Goal: Information Seeking & Learning: Learn about a topic

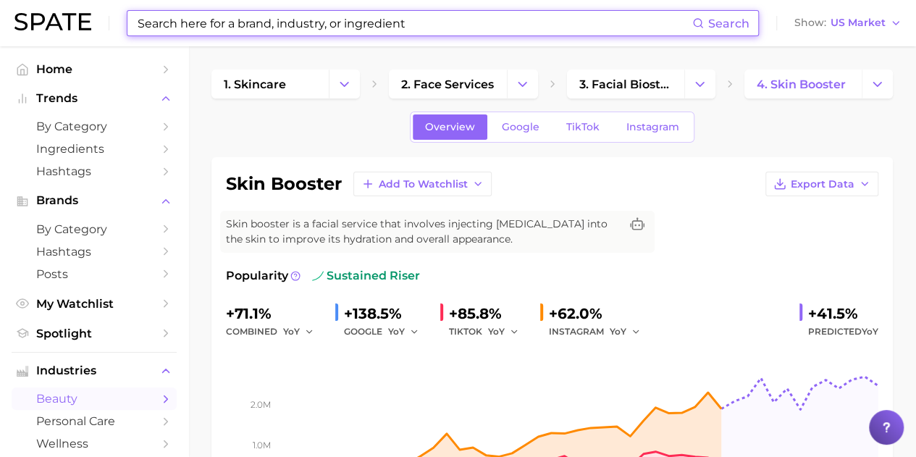
click at [403, 20] on input at bounding box center [414, 23] width 556 height 25
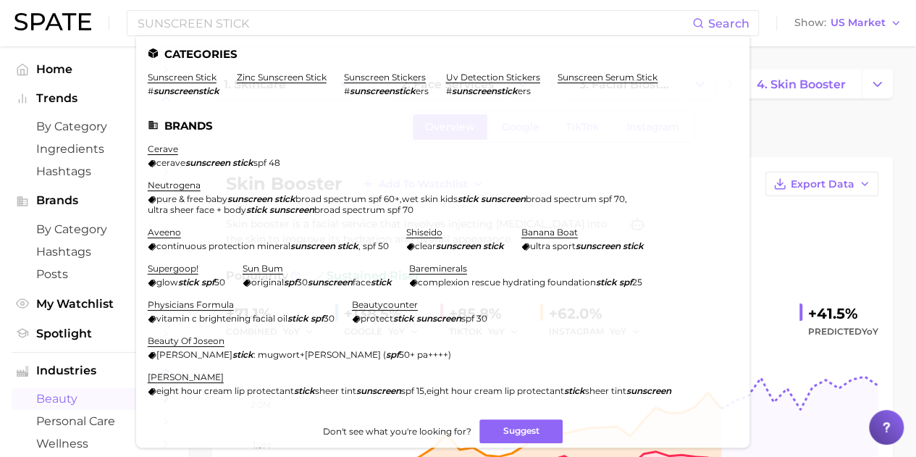
click at [189, 77] on link "sunscreen stick" at bounding box center [182, 77] width 69 height 11
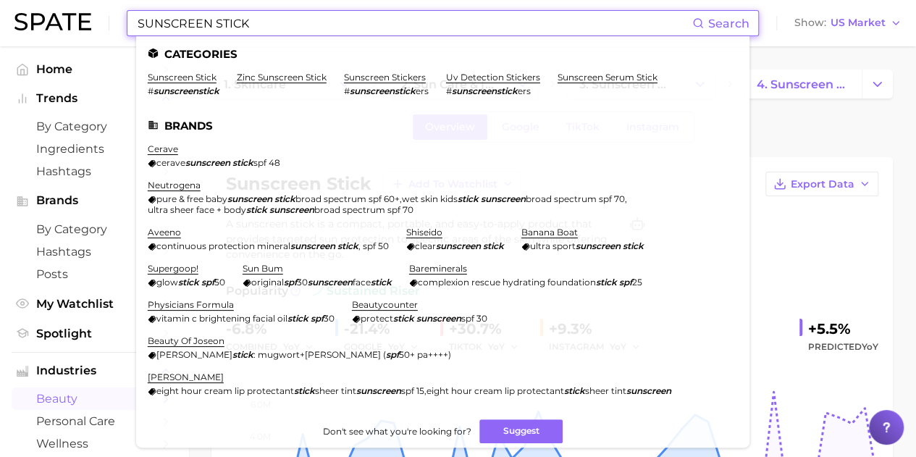
drag, startPoint x: 282, startPoint y: 22, endPoint x: 111, endPoint y: 1, distance: 172.3
click at [111, 1] on div "SUNSCREEN STICK Search Categories sunscreen stick # sunscreenstick zinc sunscre…" at bounding box center [457, 23] width 887 height 46
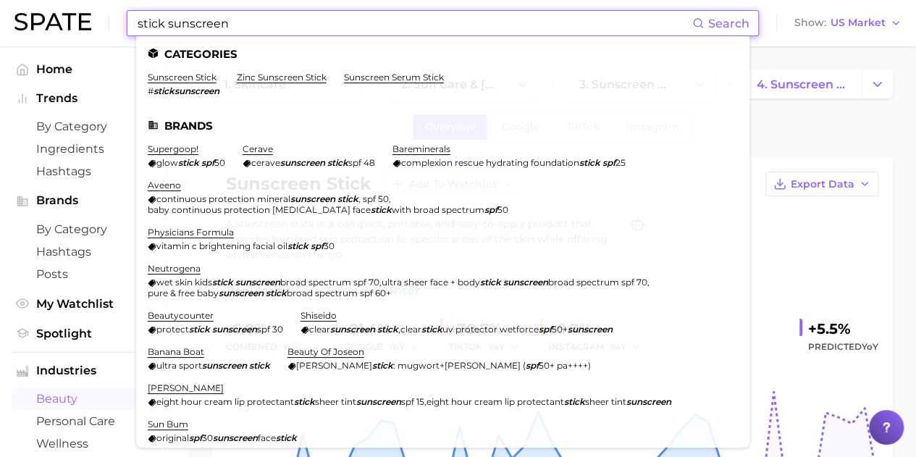
type input "stick sunscreen"
click at [193, 75] on link "sunscreen stick" at bounding box center [182, 77] width 69 height 11
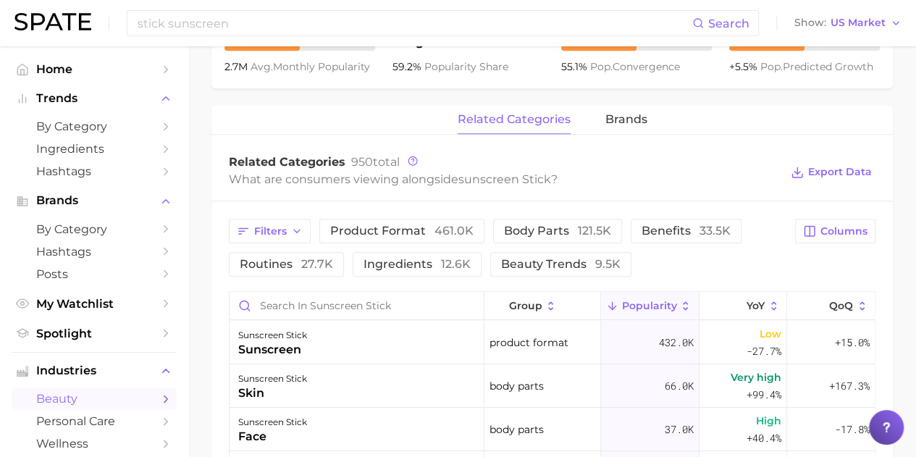
scroll to position [652, 0]
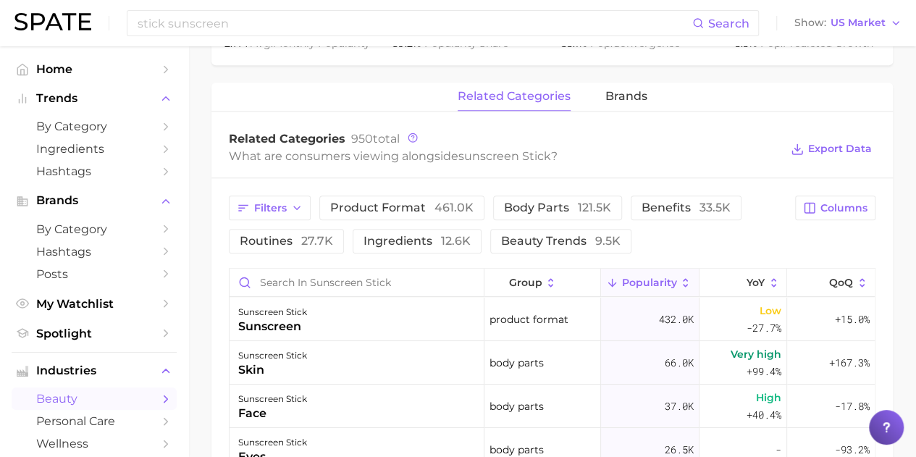
click at [633, 99] on span "brands" at bounding box center [626, 96] width 42 height 13
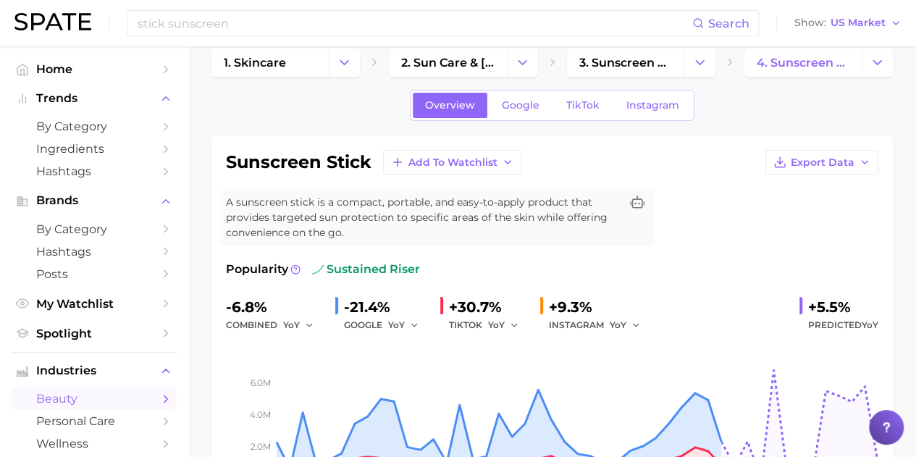
scroll to position [0, 0]
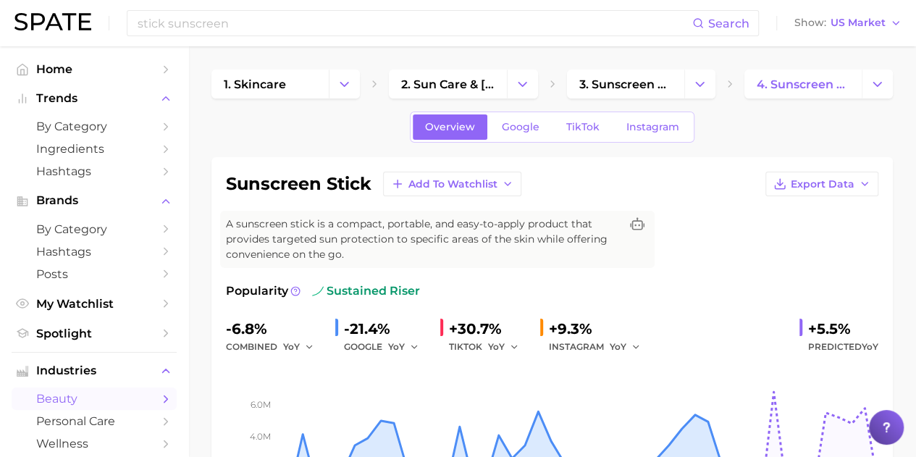
click at [517, 130] on span "Google" at bounding box center [521, 127] width 38 height 12
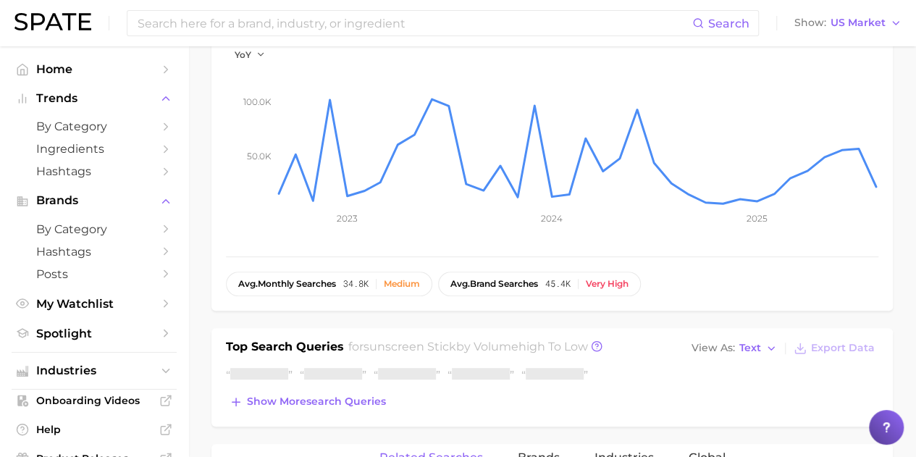
scroll to position [507, 0]
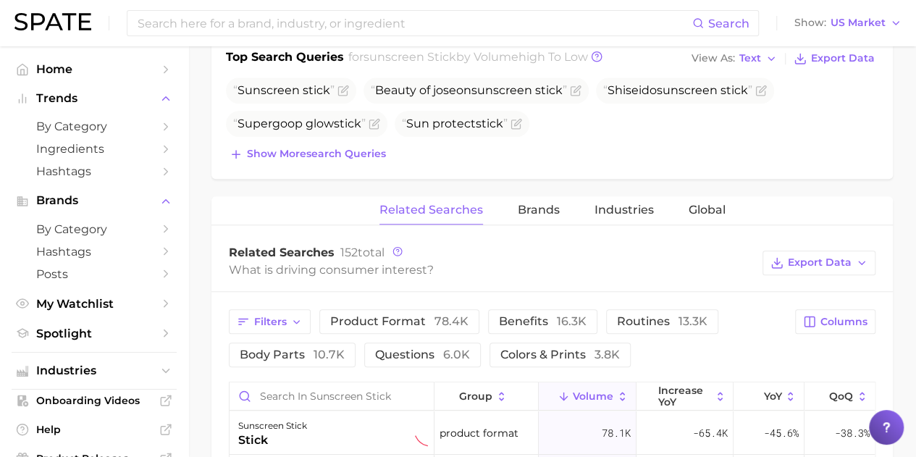
click at [538, 204] on span "Brands" at bounding box center [539, 210] width 42 height 13
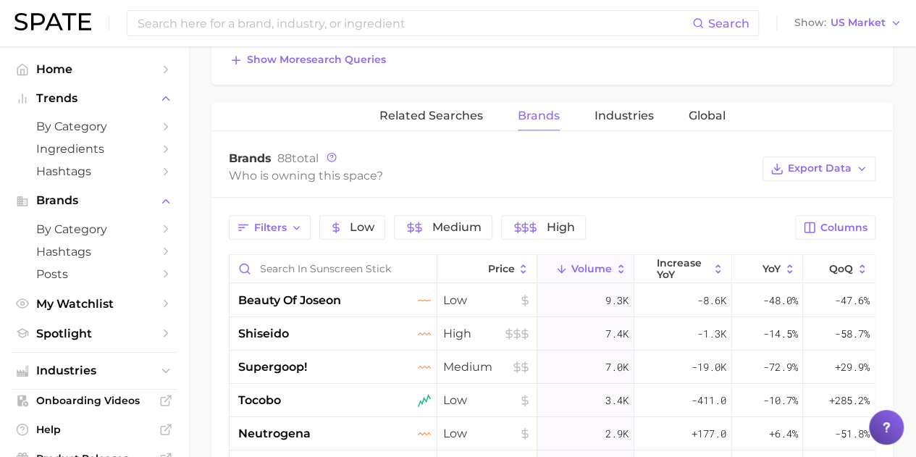
scroll to position [652, 0]
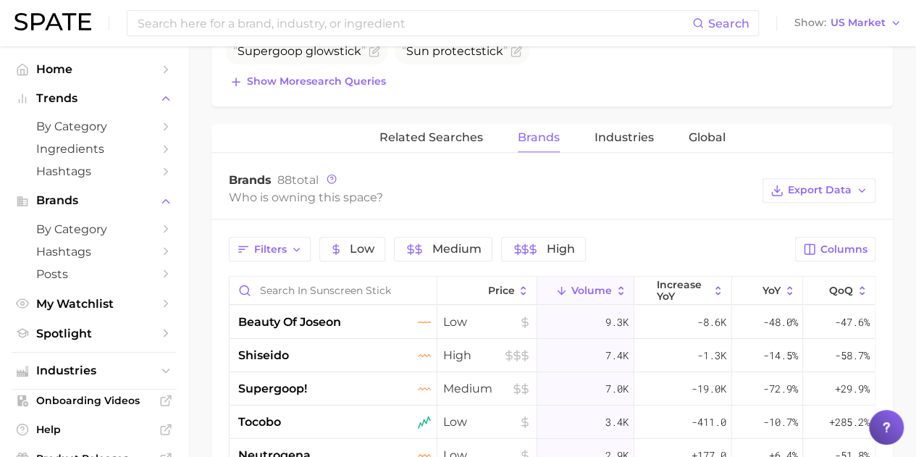
click at [400, 30] on input at bounding box center [414, 23] width 556 height 25
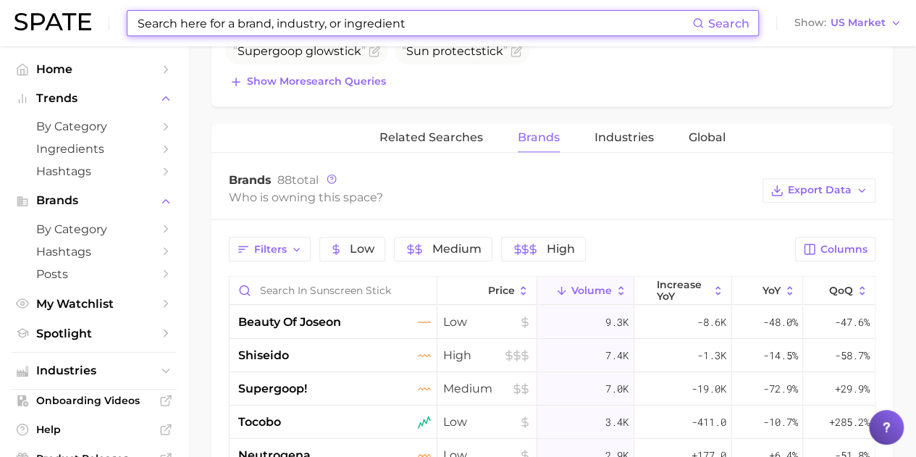
click at [398, 28] on input at bounding box center [414, 23] width 556 height 25
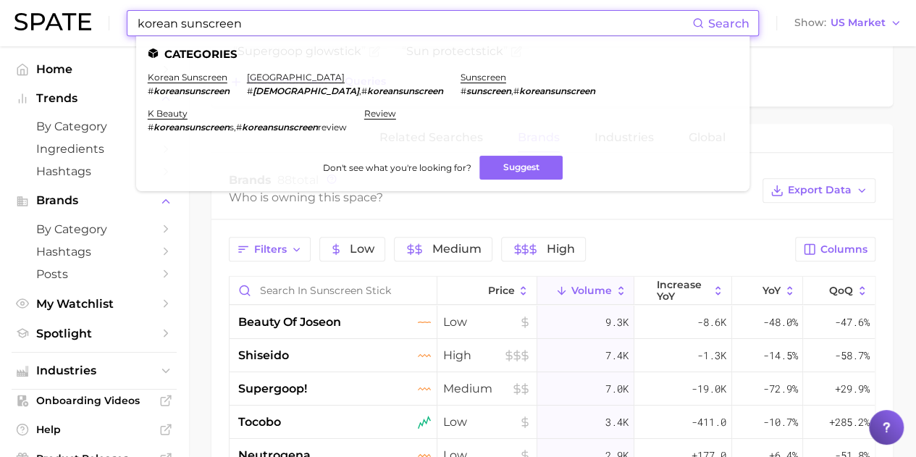
type input "korean sunscreen"
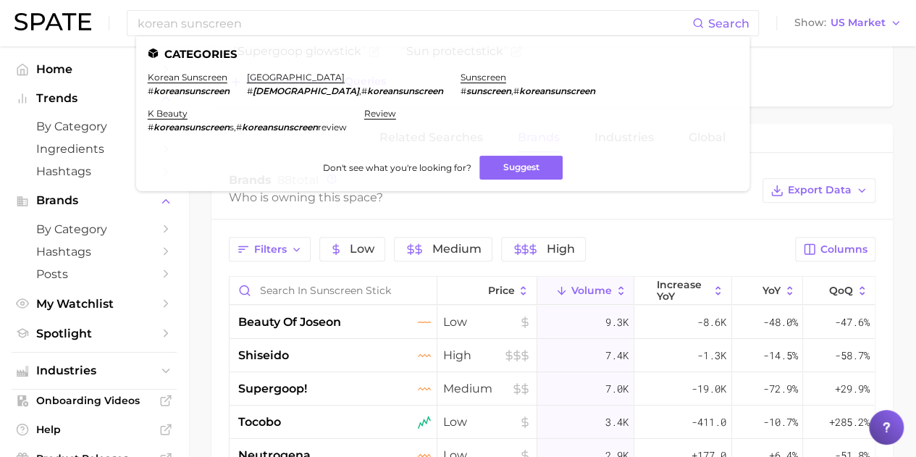
click at [200, 82] on link "korean sunscreen" at bounding box center [188, 77] width 80 height 11
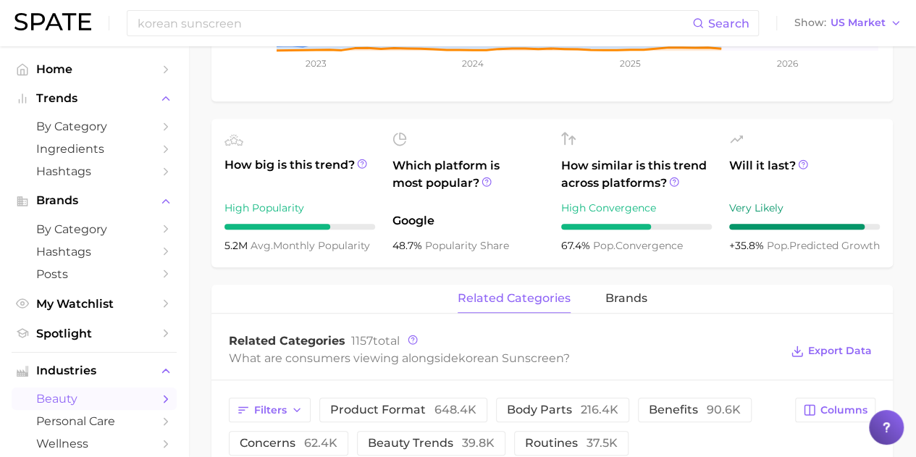
scroll to position [579, 0]
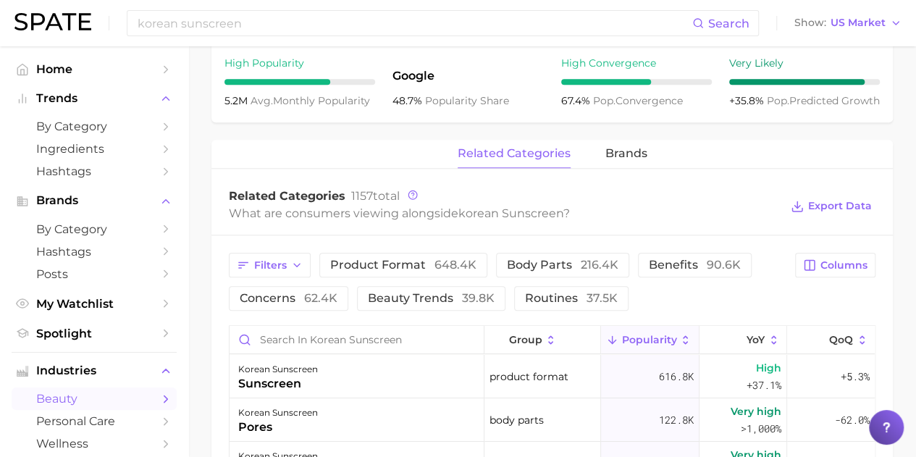
click at [600, 150] on div "related categories brands" at bounding box center [552, 154] width 682 height 29
click at [612, 154] on span "brands" at bounding box center [626, 153] width 42 height 13
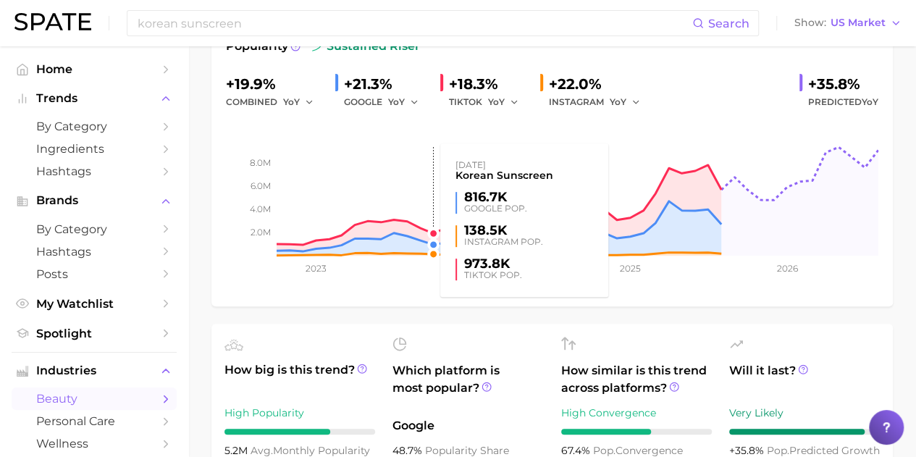
scroll to position [72, 0]
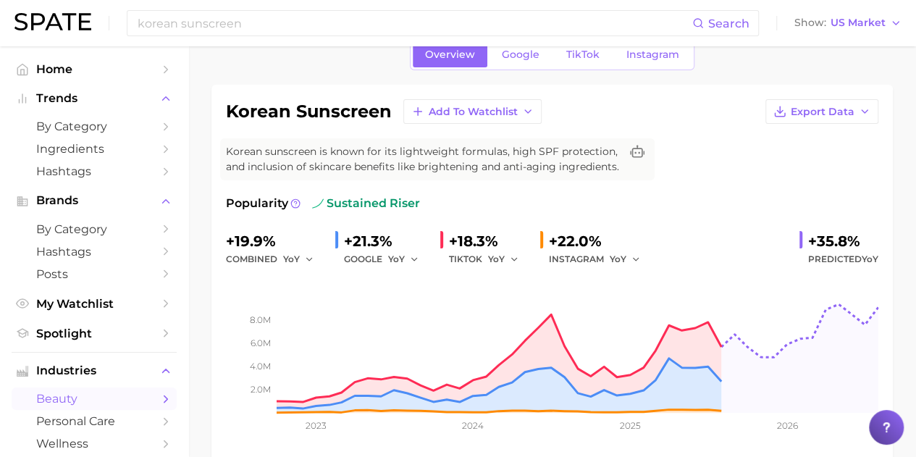
click at [500, 47] on link "Google" at bounding box center [521, 54] width 62 height 25
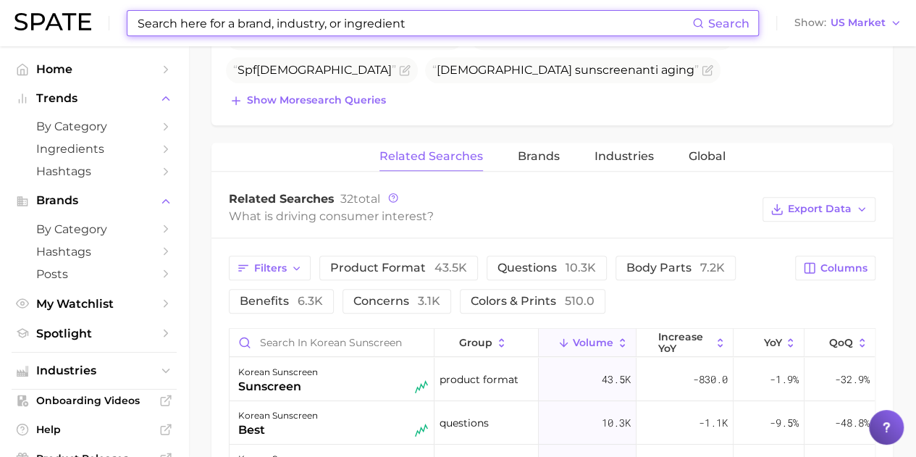
scroll to position [652, 0]
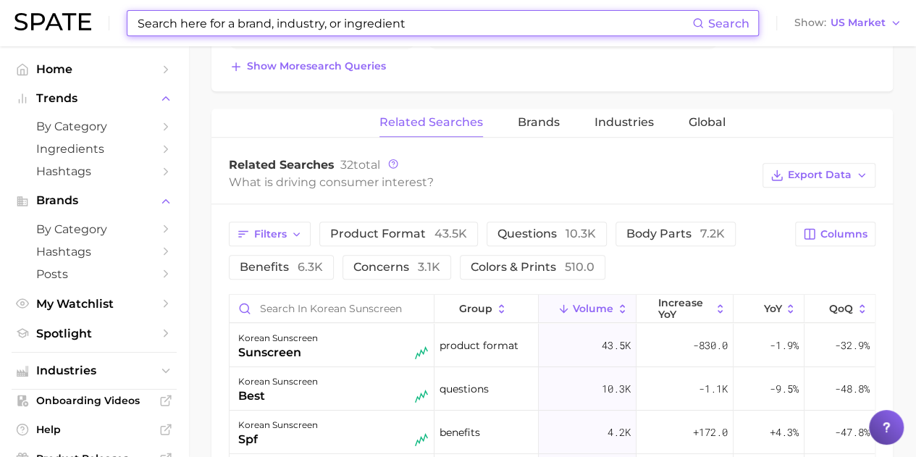
click at [541, 112] on button "Brands" at bounding box center [539, 123] width 42 height 28
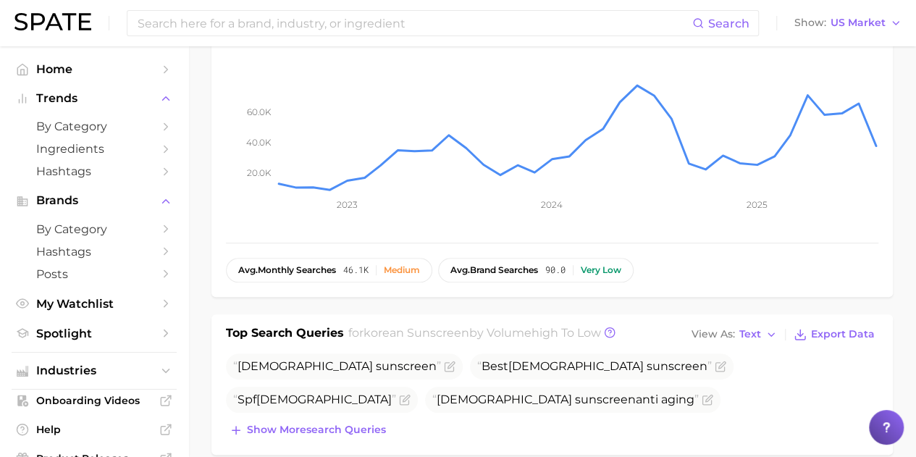
scroll to position [0, 0]
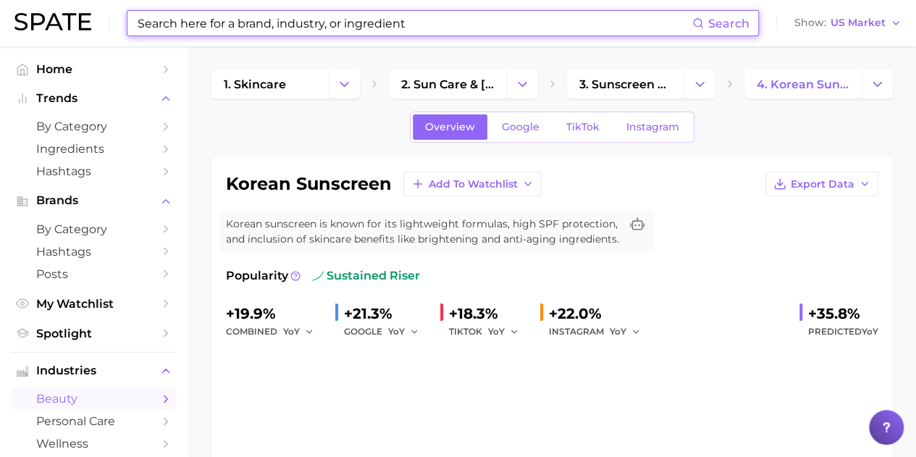
type input "korean sunscreen"
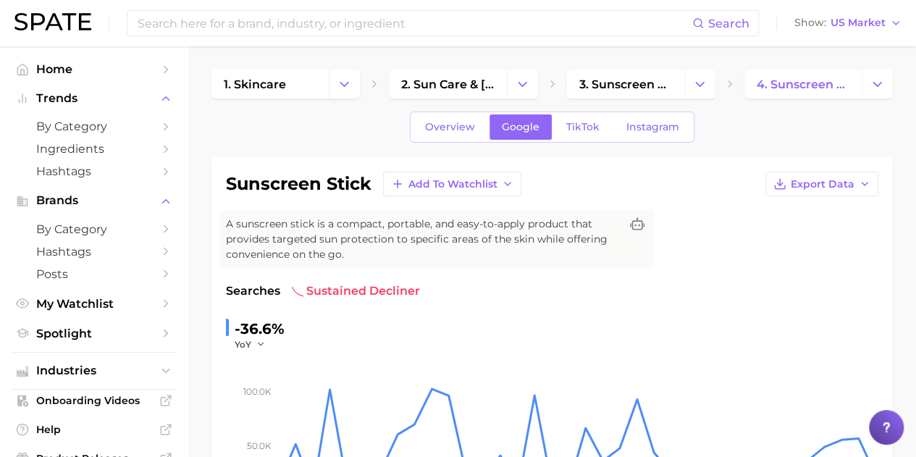
click at [466, 122] on span "Overview" at bounding box center [450, 127] width 50 height 12
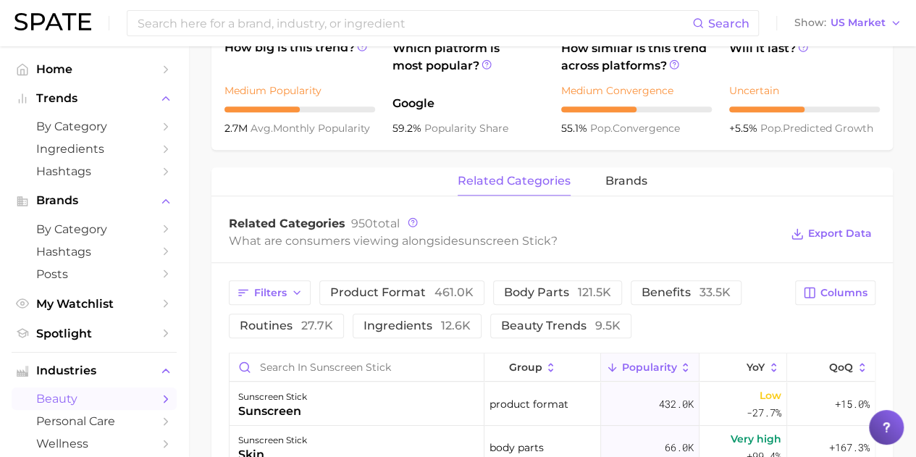
scroll to position [652, 0]
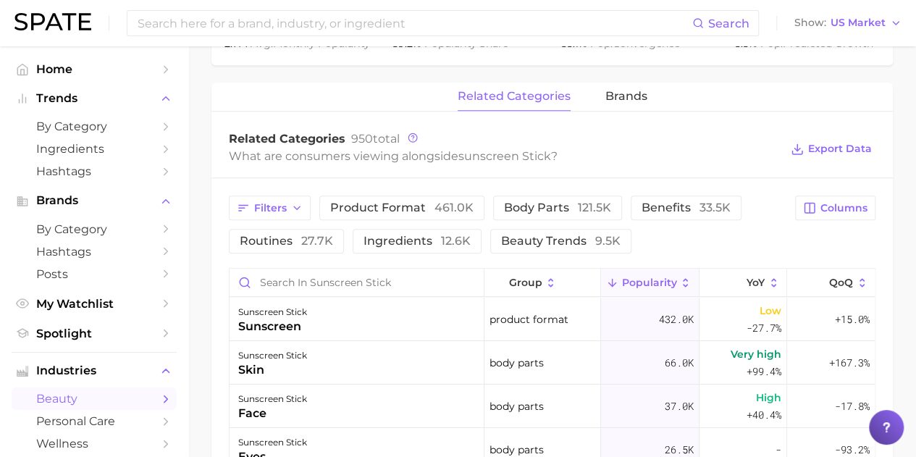
click at [639, 102] on span "brands" at bounding box center [626, 96] width 42 height 13
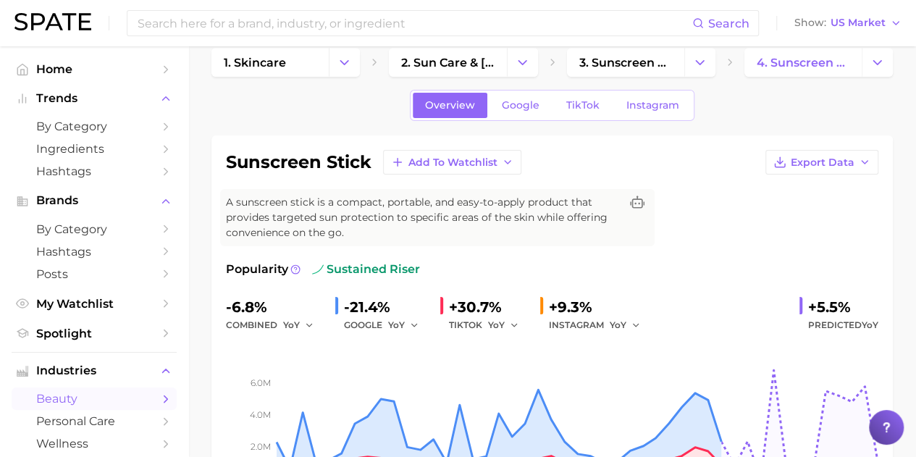
scroll to position [0, 0]
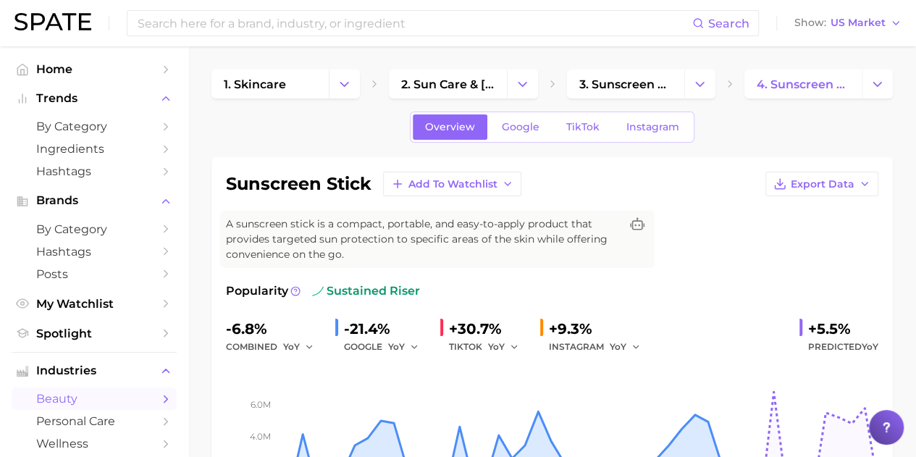
click at [512, 138] on link "Google" at bounding box center [521, 126] width 62 height 25
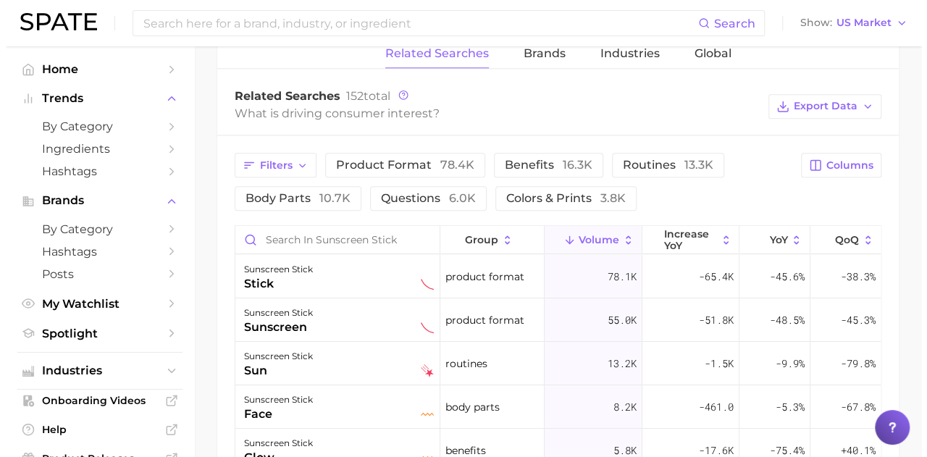
scroll to position [797, 0]
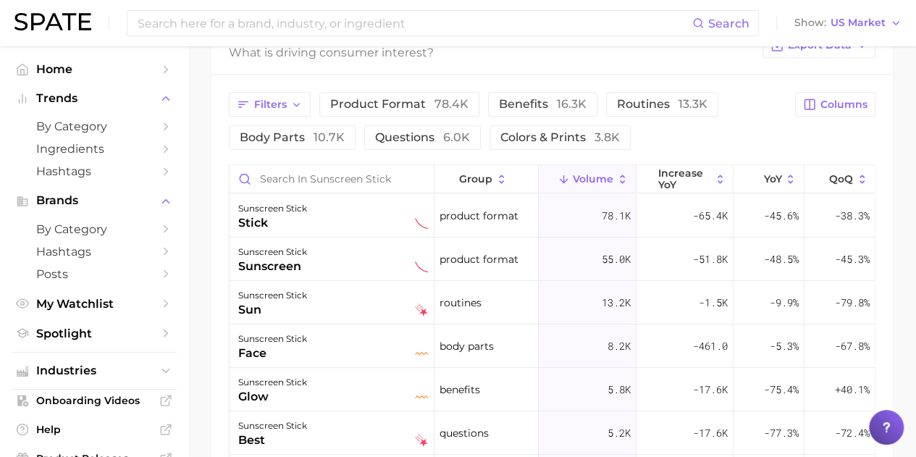
click at [531, 109] on button "benefits 16.3k" at bounding box center [542, 104] width 109 height 25
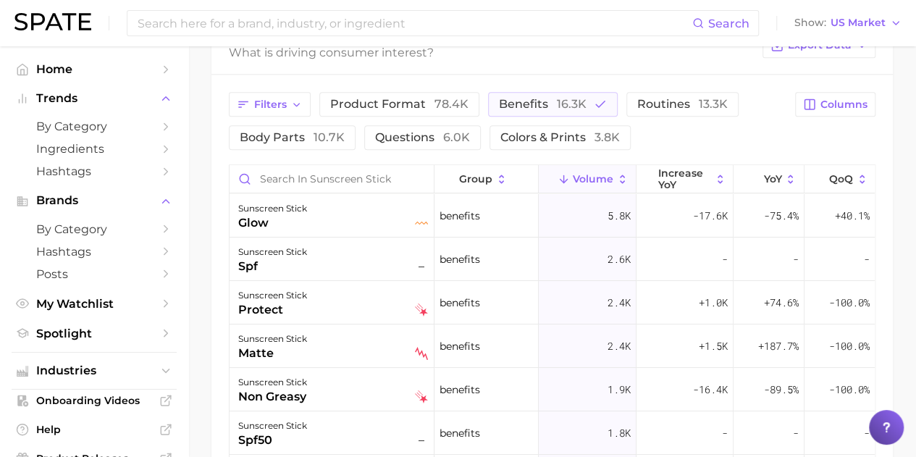
click at [536, 97] on span "benefits 16.3k" at bounding box center [543, 104] width 88 height 14
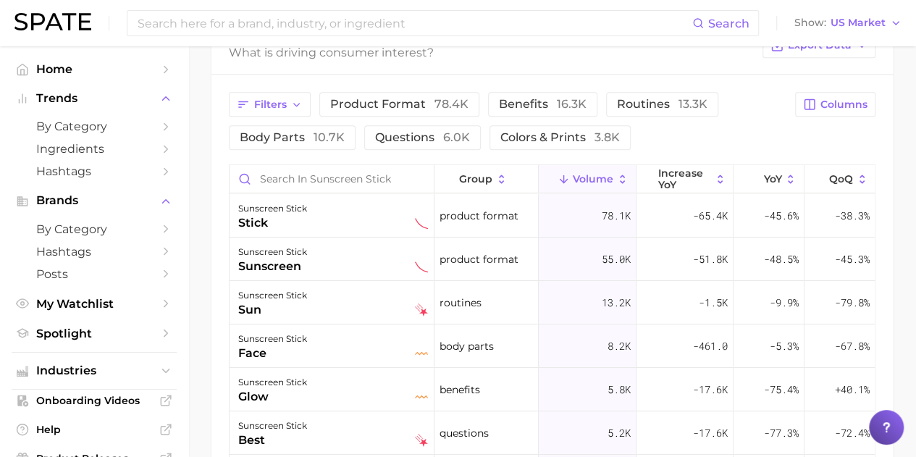
click at [424, 98] on span "product format 78.4k" at bounding box center [399, 104] width 138 height 14
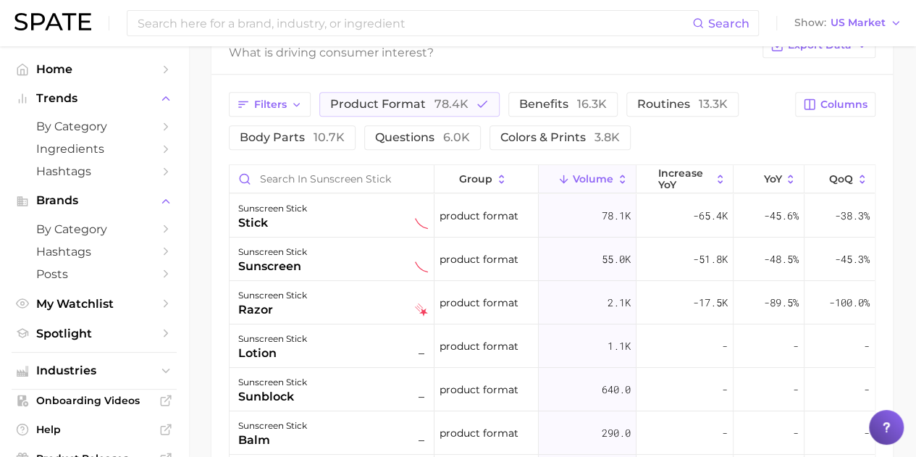
click at [424, 97] on span "product format 78.4k" at bounding box center [399, 104] width 138 height 14
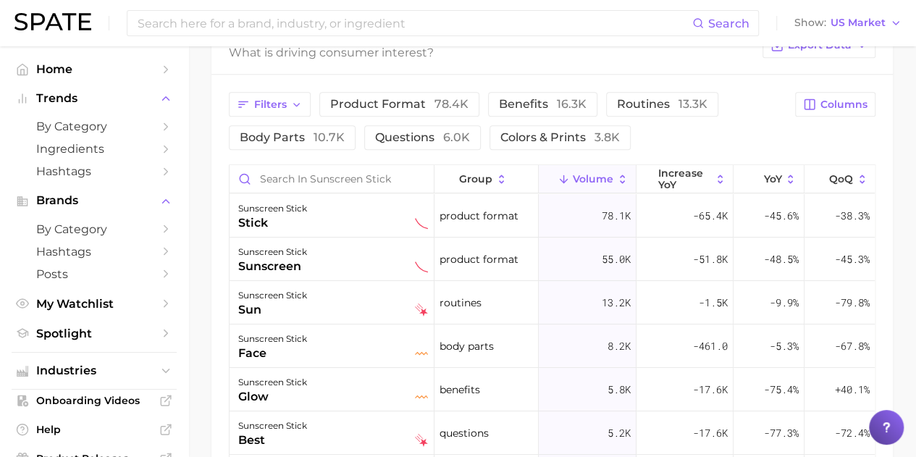
click at [560, 103] on span "16.3k" at bounding box center [572, 104] width 30 height 14
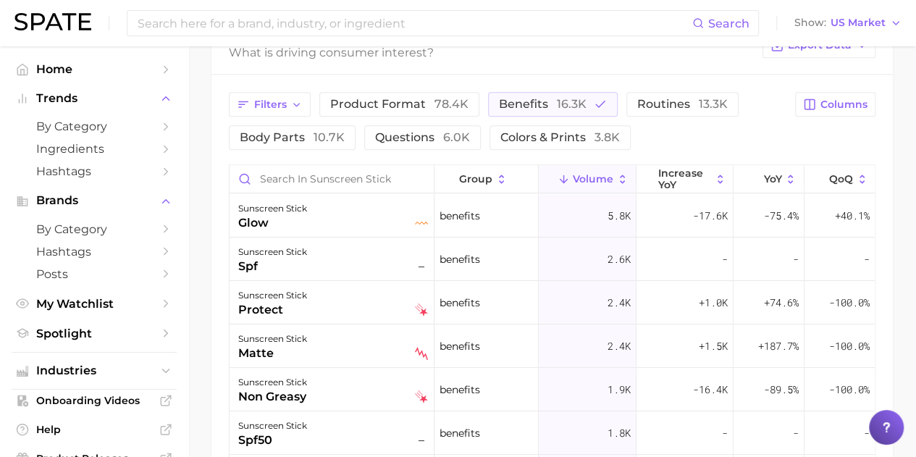
click at [338, 225] on div "sunscreen stick glow" at bounding box center [333, 216] width 190 height 32
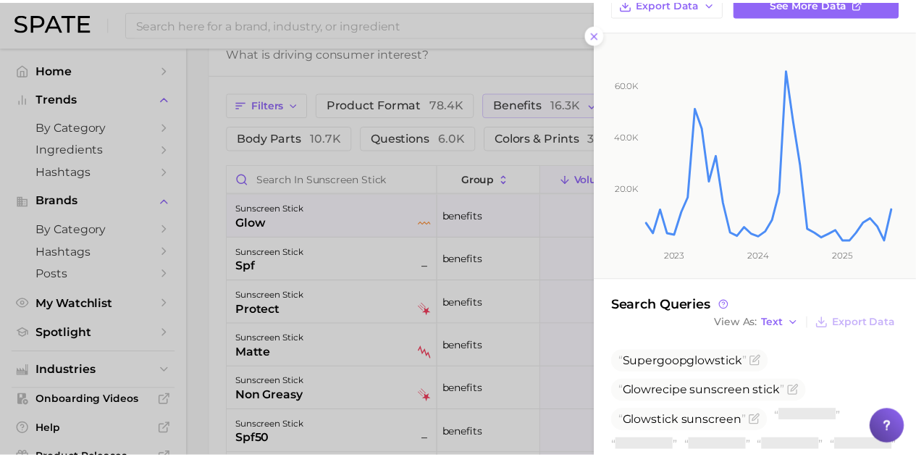
scroll to position [206, 0]
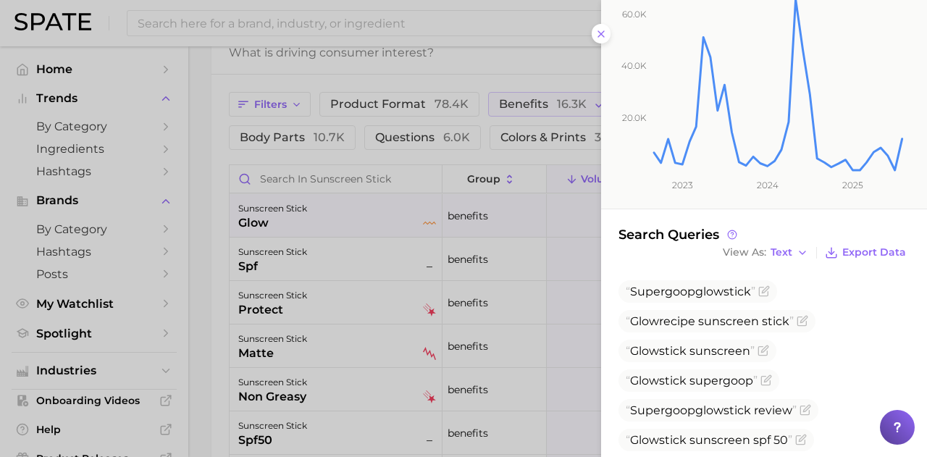
click at [338, 256] on div at bounding box center [463, 228] width 927 height 457
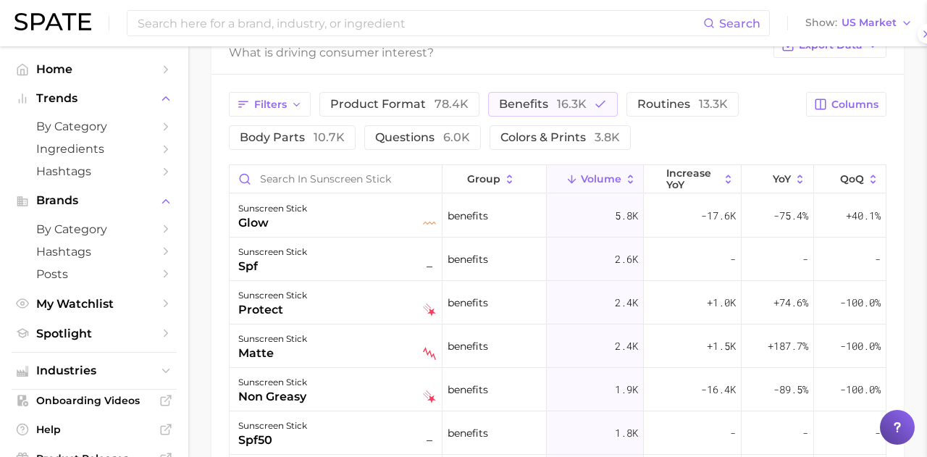
scroll to position [0, 0]
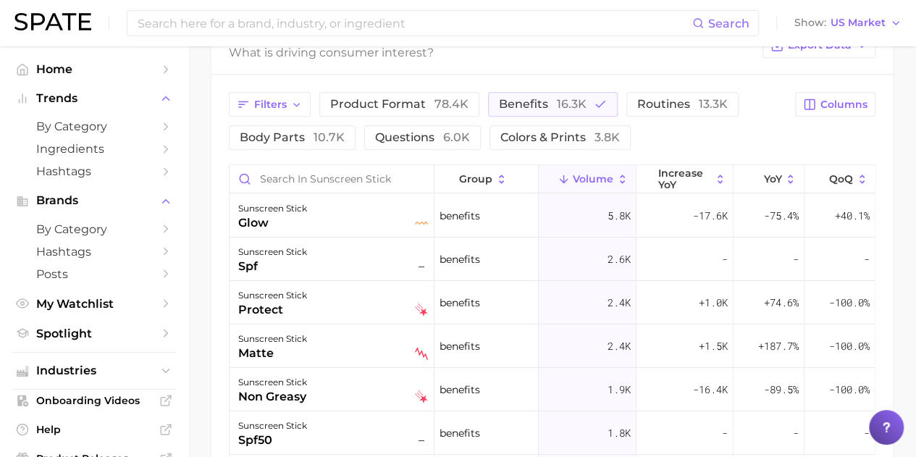
click at [317, 264] on div "sunscreen stick spf –" at bounding box center [333, 259] width 190 height 32
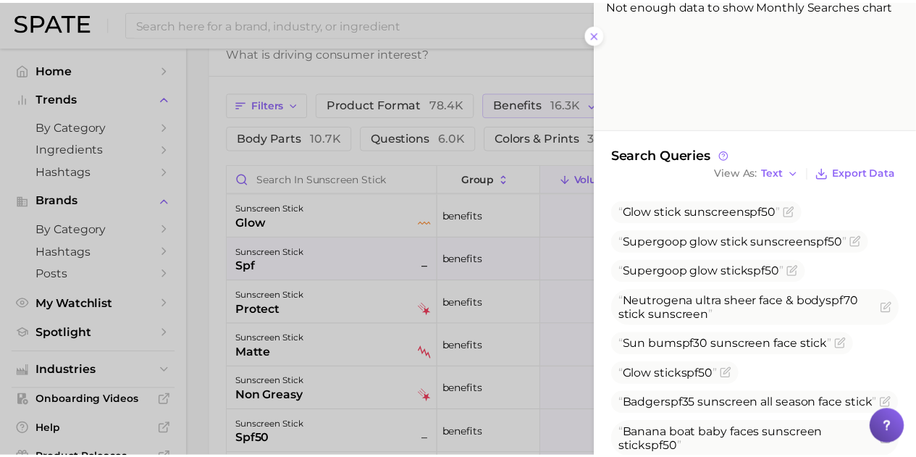
scroll to position [339, 0]
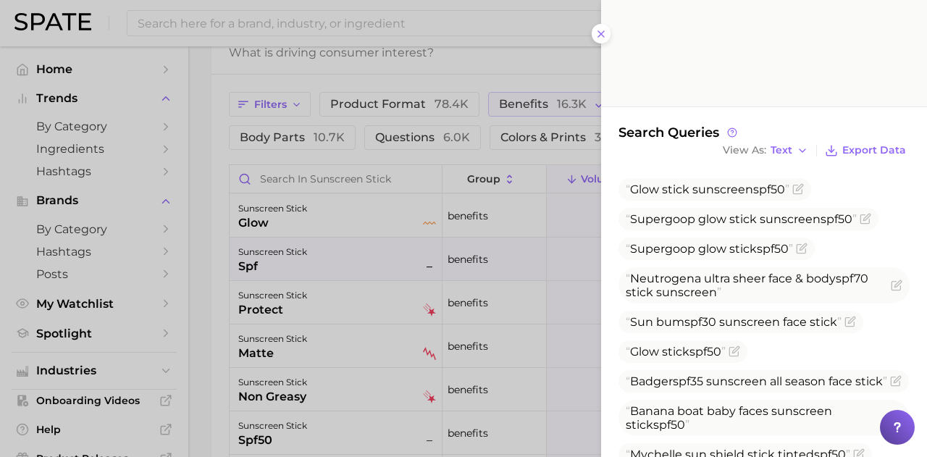
click at [382, 287] on div at bounding box center [463, 228] width 927 height 457
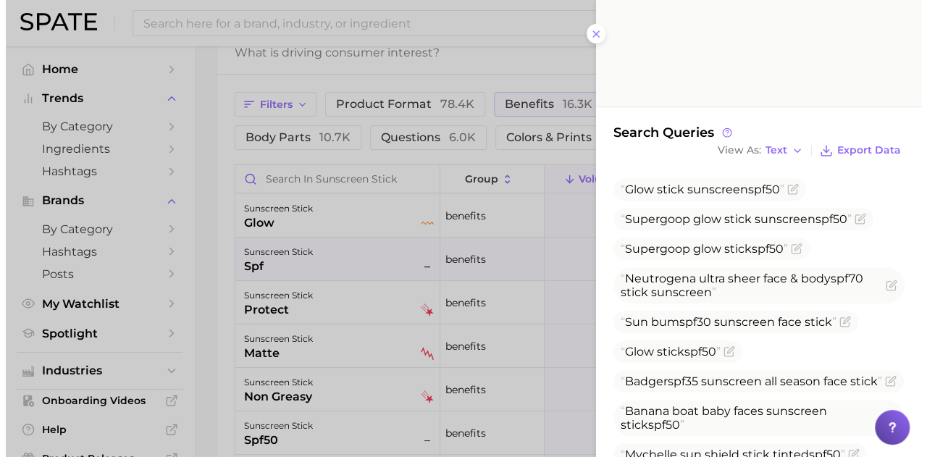
scroll to position [0, 0]
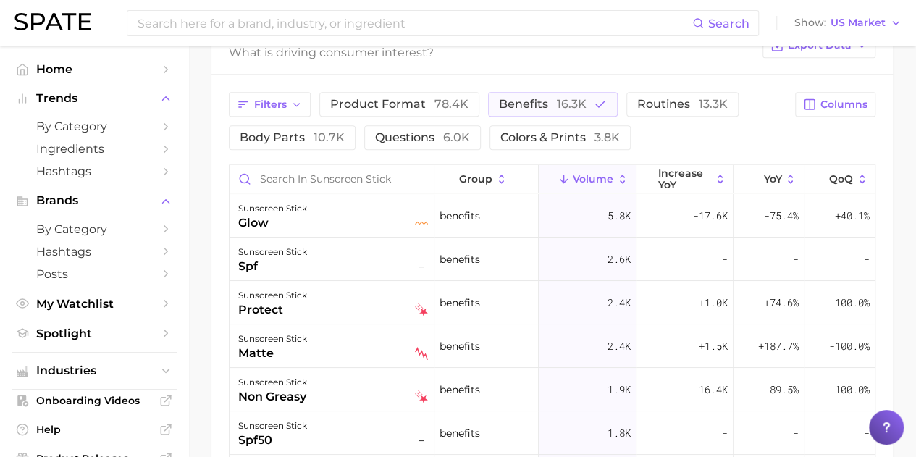
click at [309, 296] on div "sunscreen stick protect" at bounding box center [333, 303] width 190 height 32
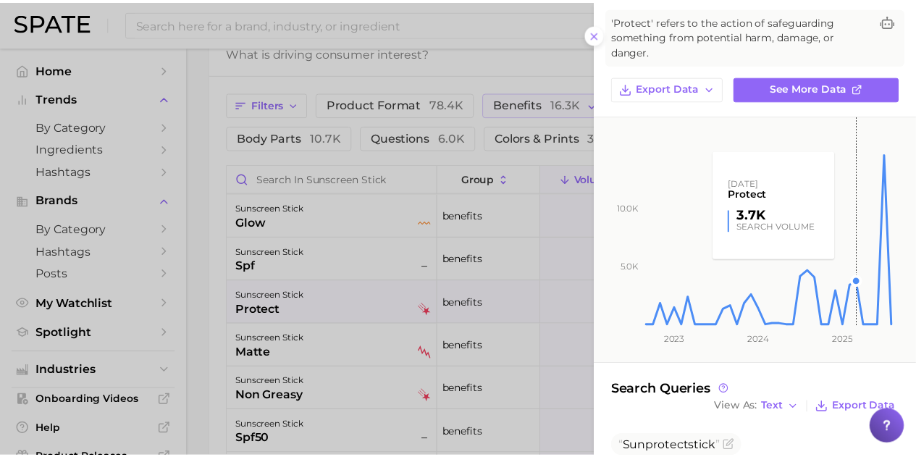
scroll to position [142, 0]
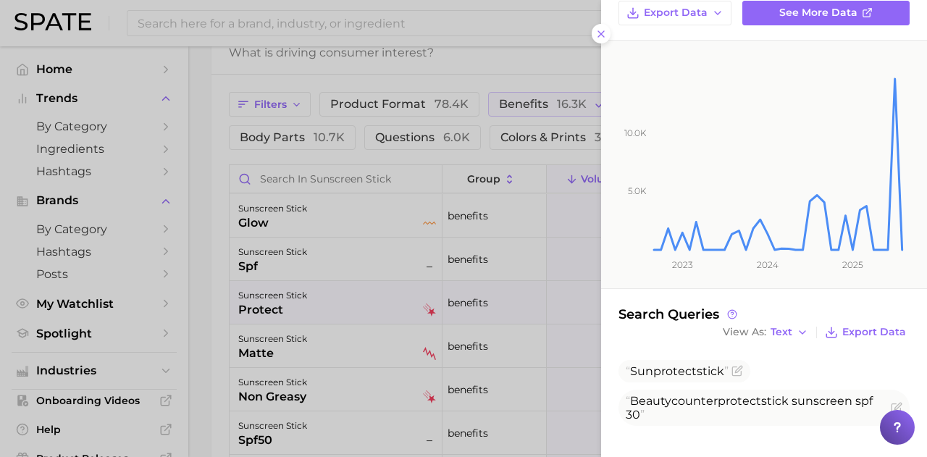
click at [167, 322] on div at bounding box center [463, 228] width 927 height 457
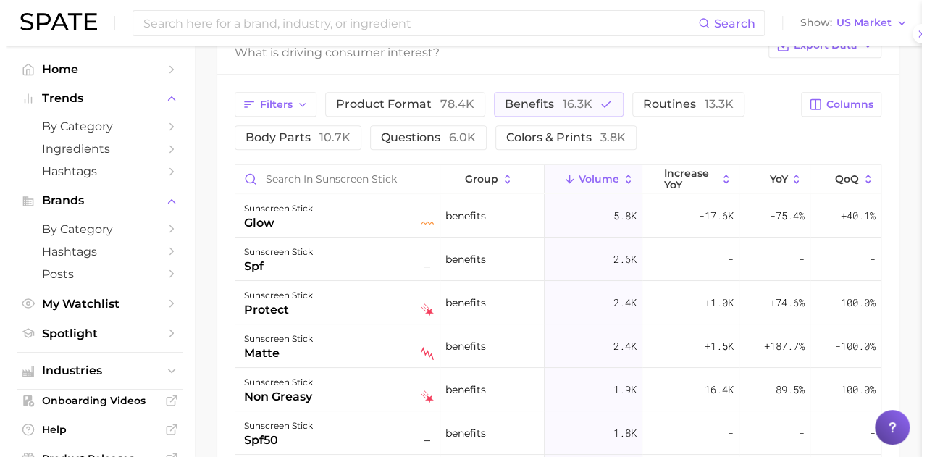
scroll to position [0, 0]
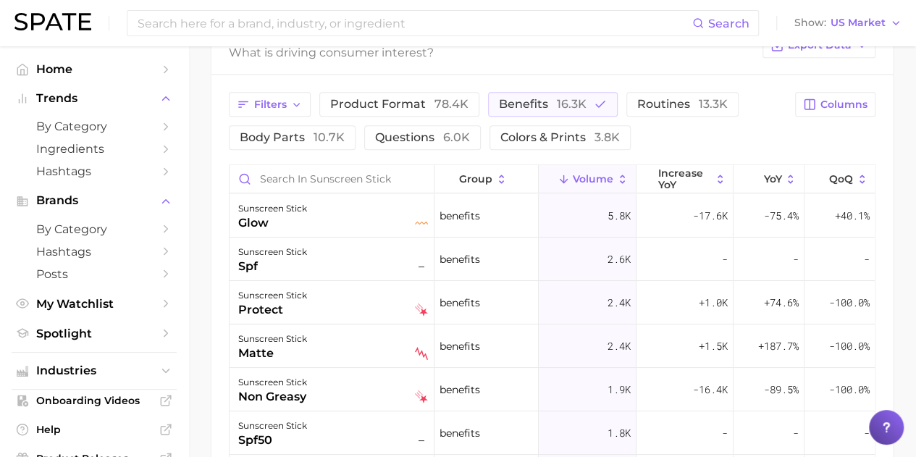
click at [273, 333] on div "sunscreen stick" at bounding box center [272, 338] width 69 height 17
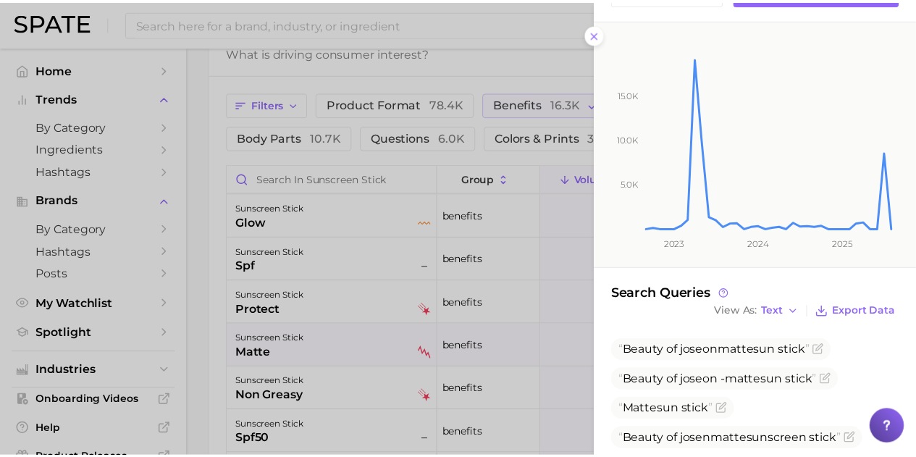
scroll to position [323, 0]
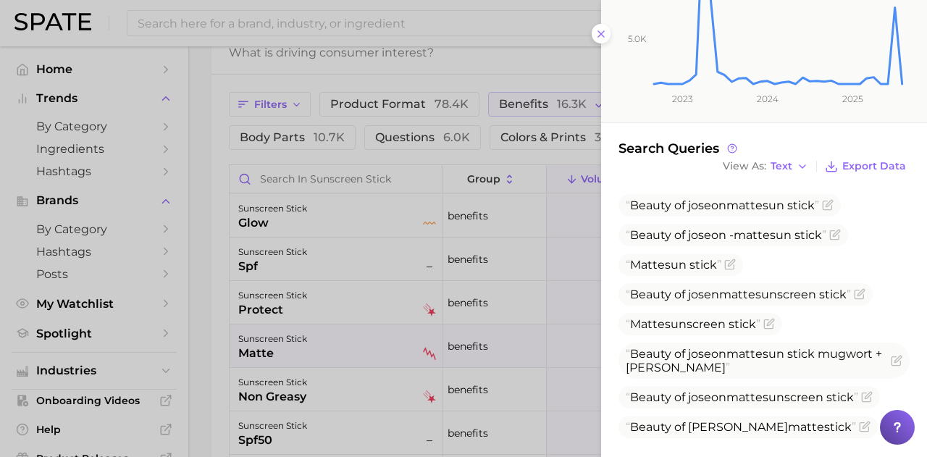
click at [270, 391] on div at bounding box center [463, 228] width 927 height 457
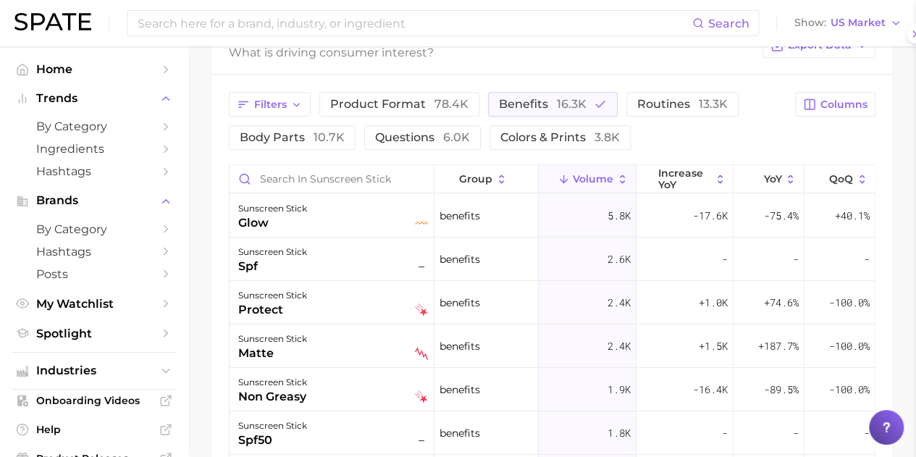
click at [324, 390] on div "sunscreen stick non greasy" at bounding box center [333, 390] width 190 height 32
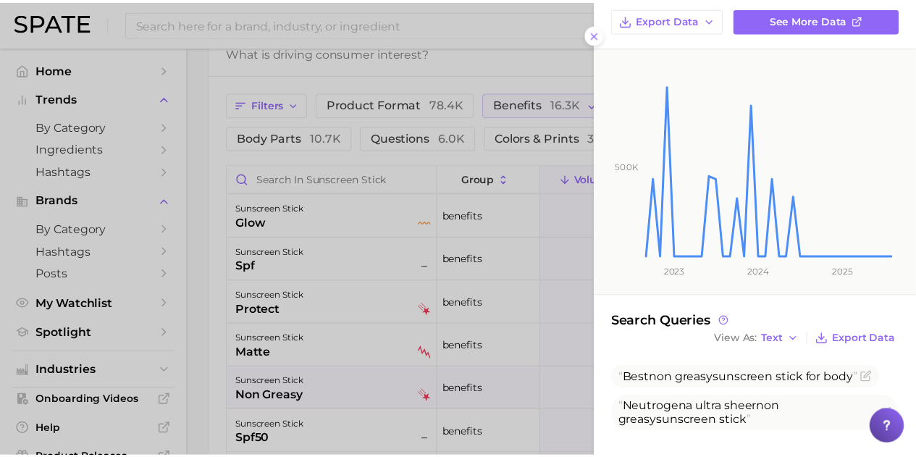
scroll to position [127, 0]
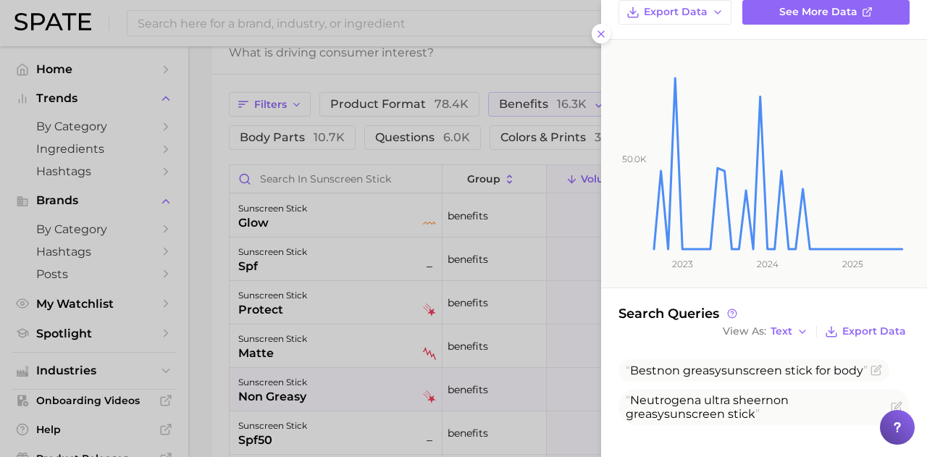
click at [353, 398] on div at bounding box center [463, 228] width 927 height 457
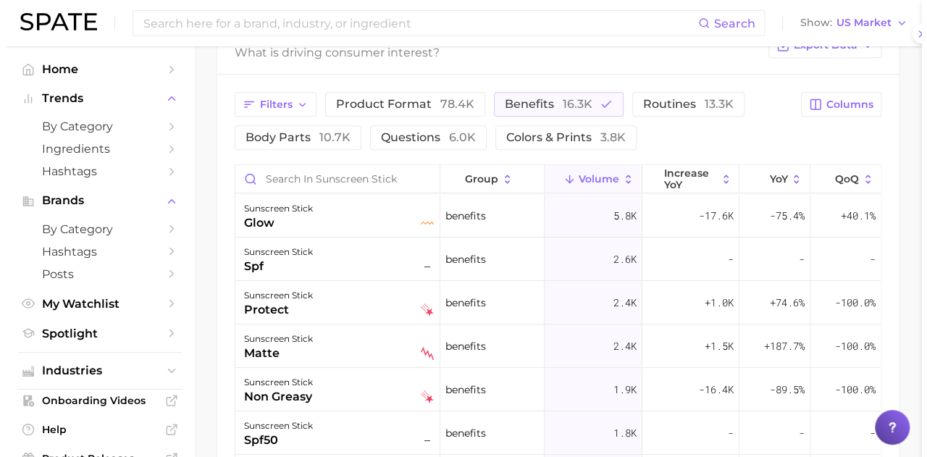
scroll to position [0, 0]
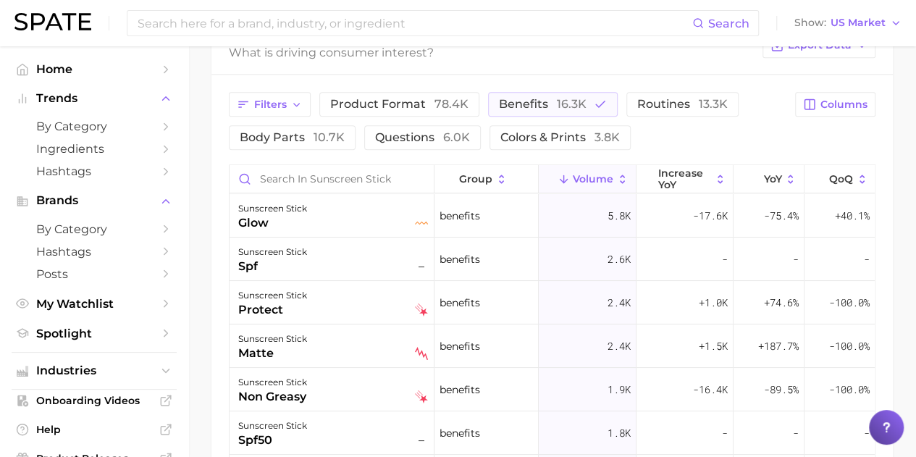
click at [285, 225] on div "glow" at bounding box center [272, 222] width 69 height 17
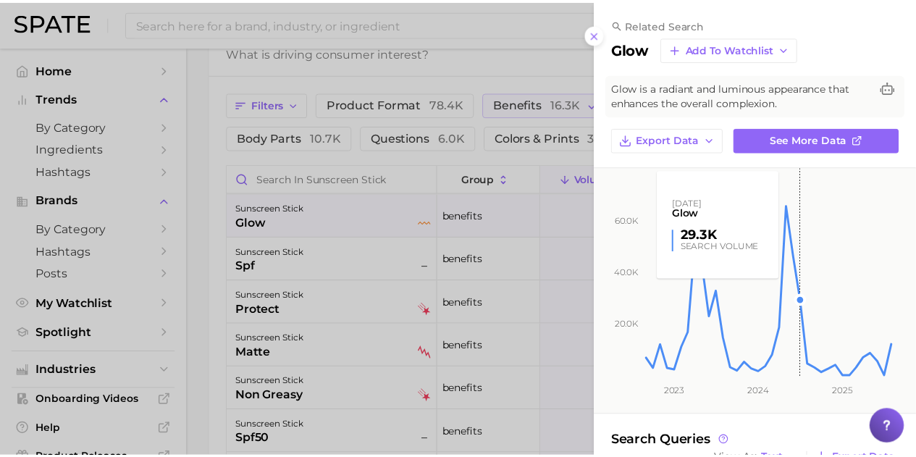
scroll to position [290, 0]
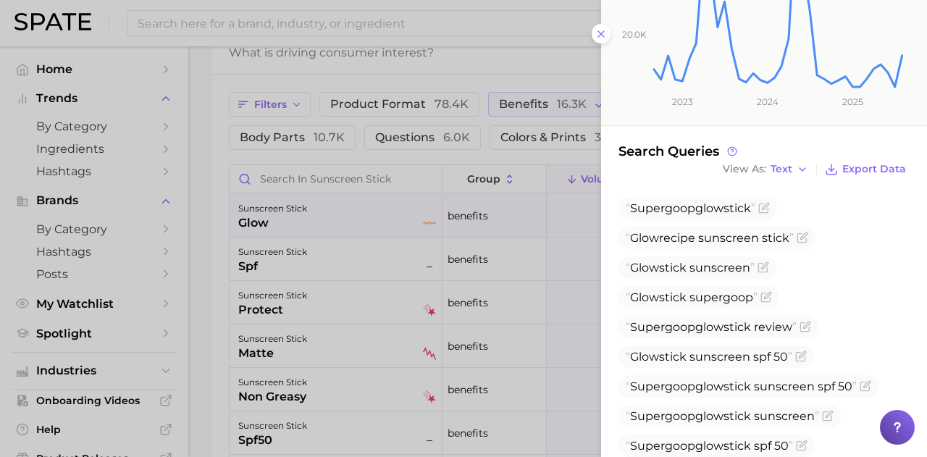
click at [469, 75] on div at bounding box center [463, 228] width 927 height 457
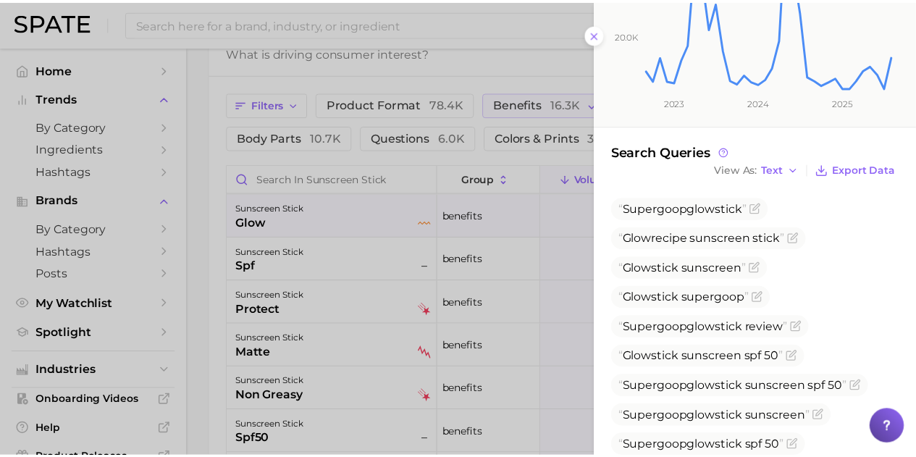
scroll to position [0, 0]
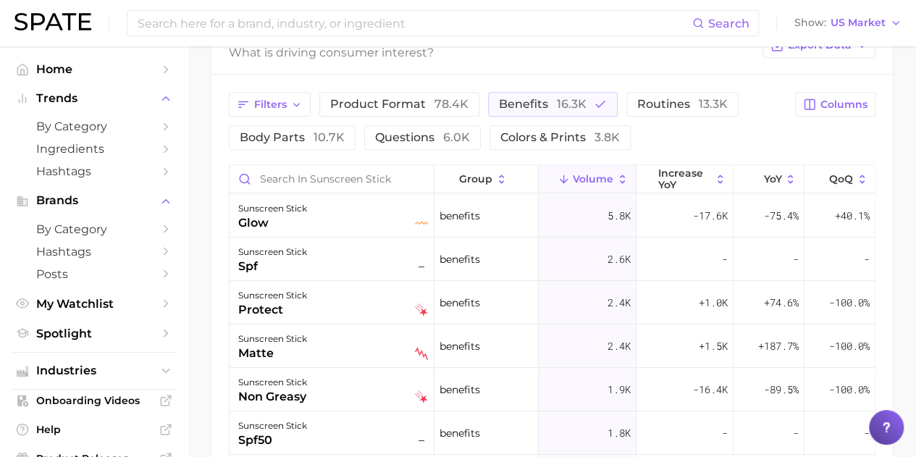
click at [552, 102] on span "benefits 16.3k" at bounding box center [543, 104] width 88 height 14
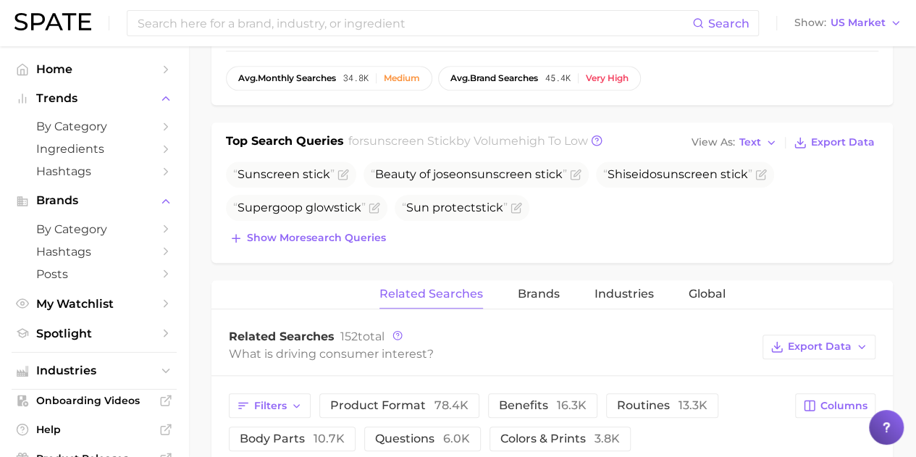
scroll to position [579, 0]
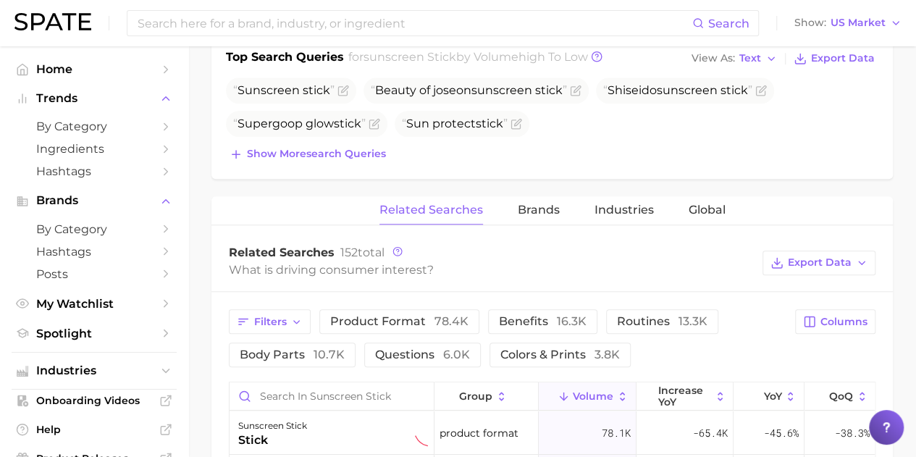
click at [343, 150] on span "Show more search queries" at bounding box center [316, 154] width 139 height 12
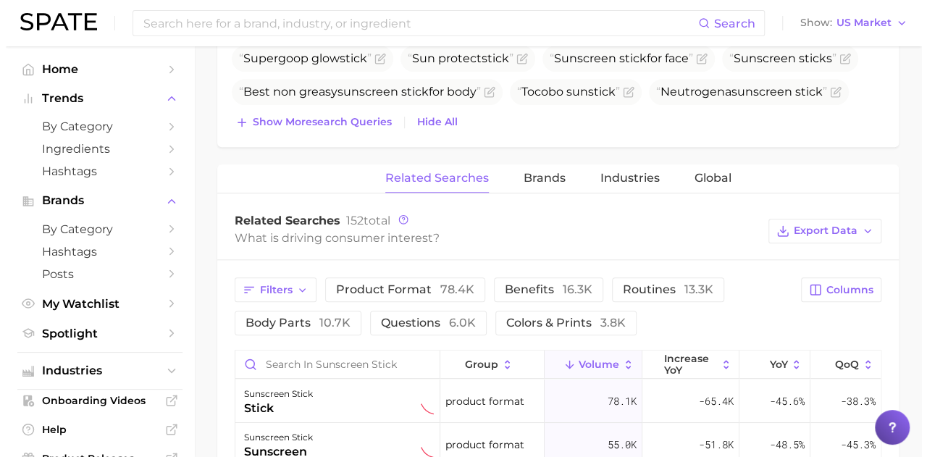
scroll to position [724, 0]
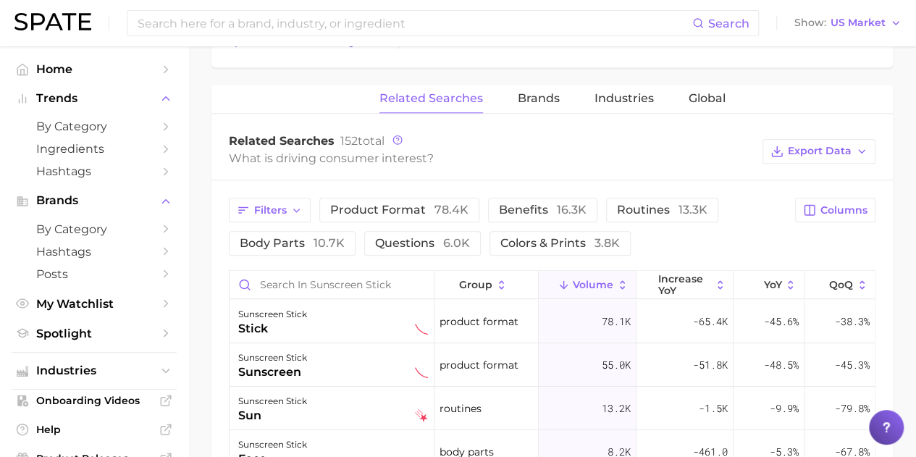
click at [429, 199] on button "product format 78.4k" at bounding box center [399, 210] width 160 height 25
click at [429, 199] on button "product format 78.4k" at bounding box center [409, 210] width 180 height 25
click at [626, 203] on span "routines 13.3k" at bounding box center [662, 210] width 91 height 14
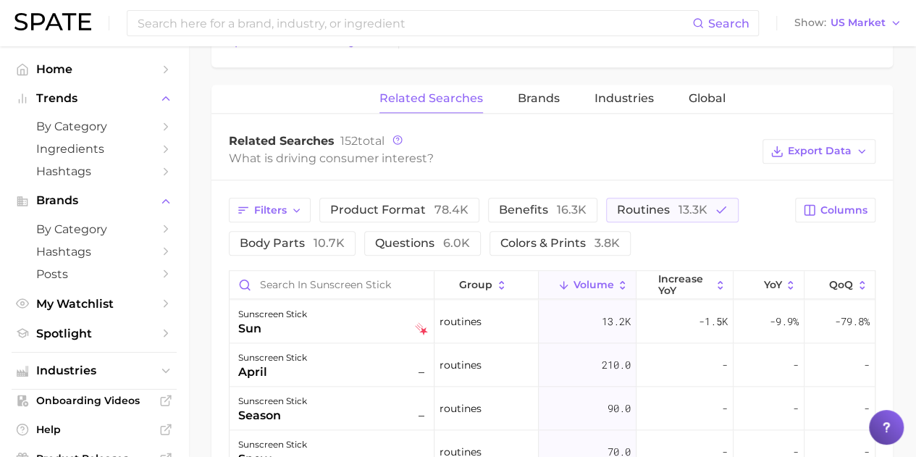
click at [359, 367] on div "sunscreen stick april –" at bounding box center [333, 365] width 190 height 32
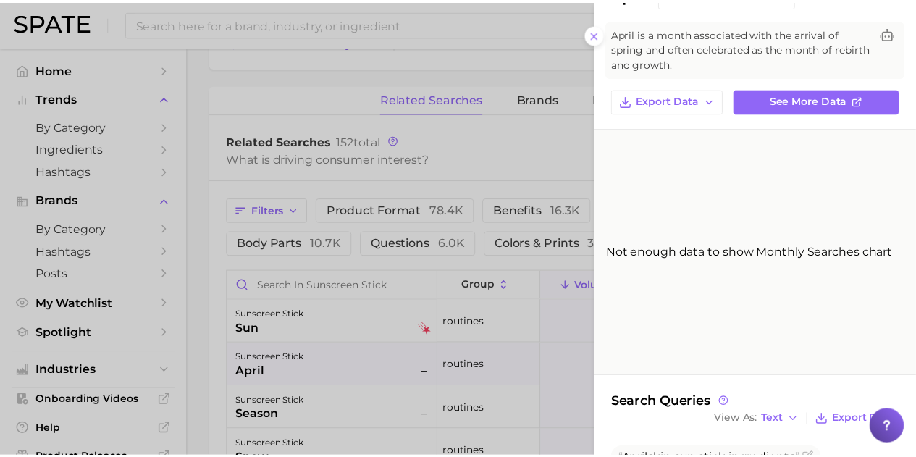
scroll to position [112, 0]
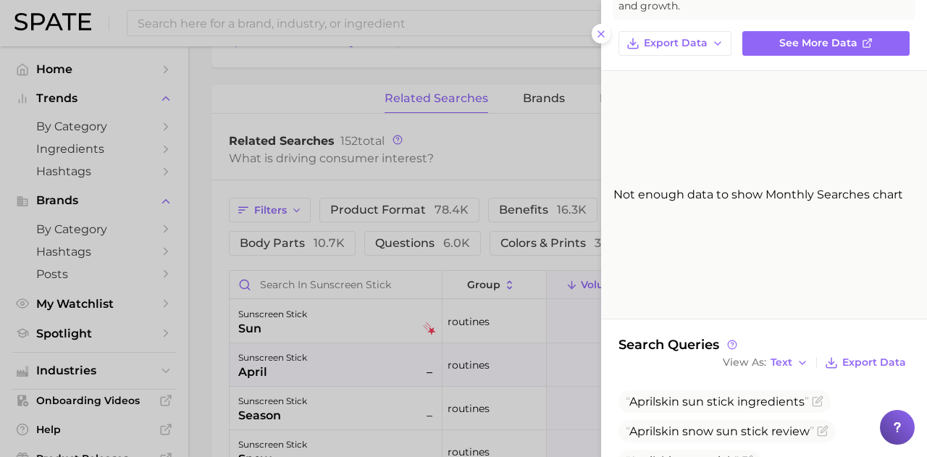
click at [455, 334] on div at bounding box center [463, 228] width 927 height 457
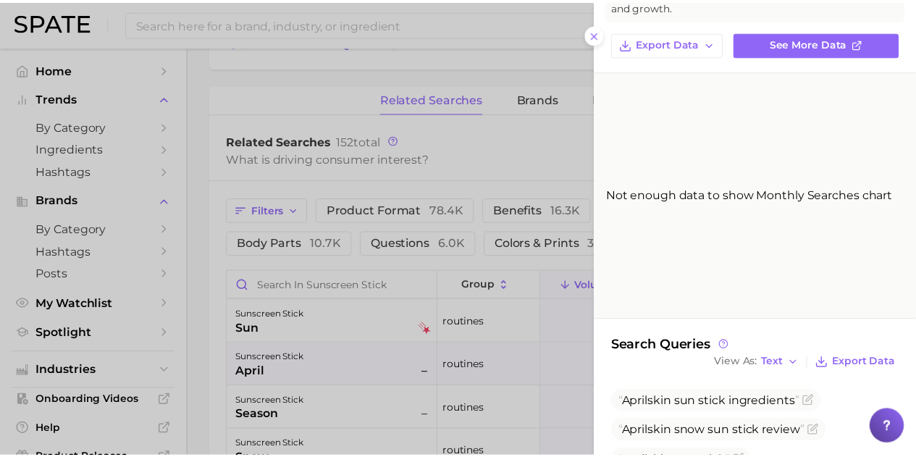
scroll to position [0, 0]
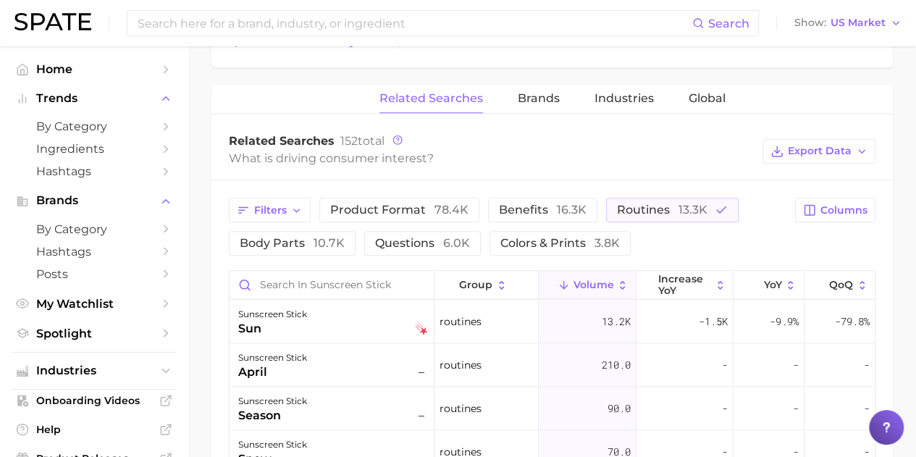
click at [309, 236] on span "body parts 10.7k" at bounding box center [292, 243] width 105 height 14
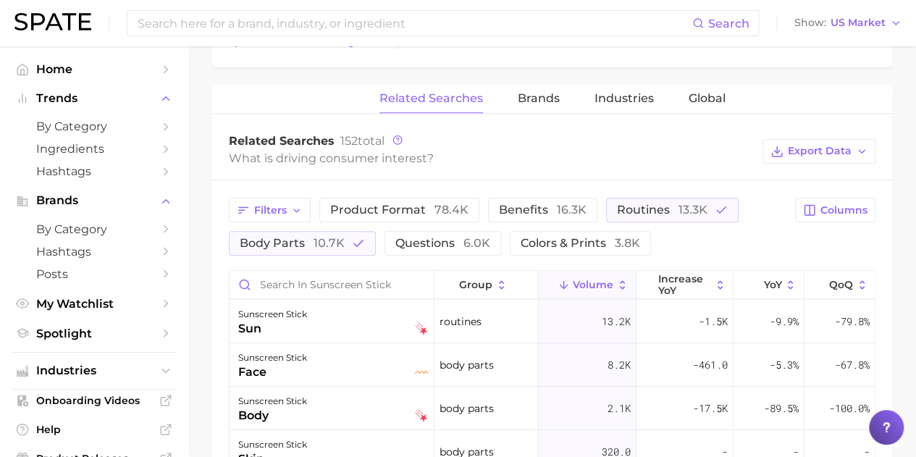
click at [700, 211] on span "13.3k" at bounding box center [693, 210] width 29 height 14
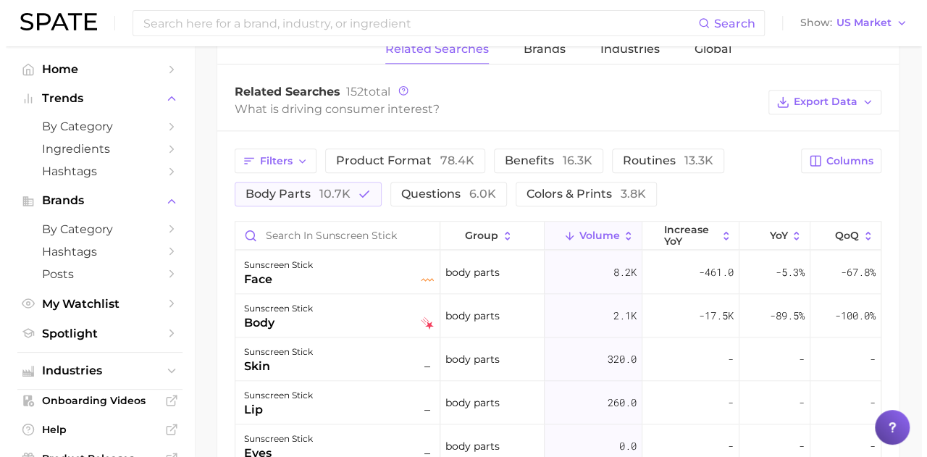
scroll to position [797, 0]
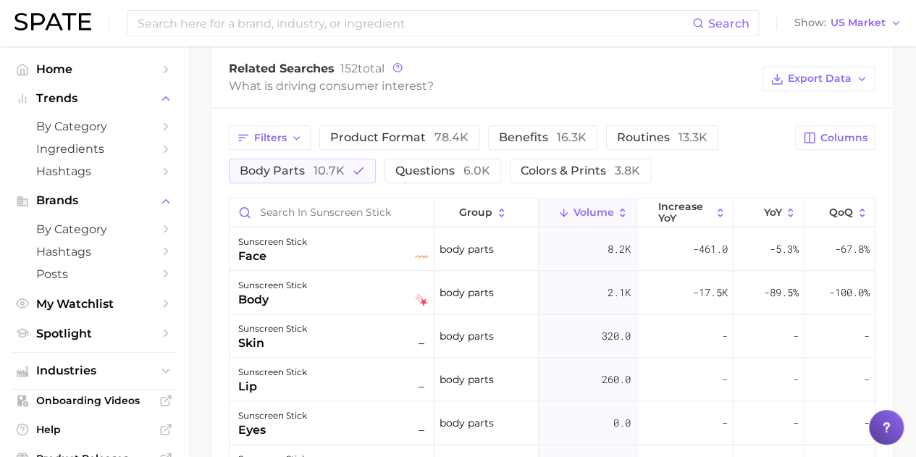
click at [353, 284] on div "sunscreen stick body" at bounding box center [333, 293] width 190 height 32
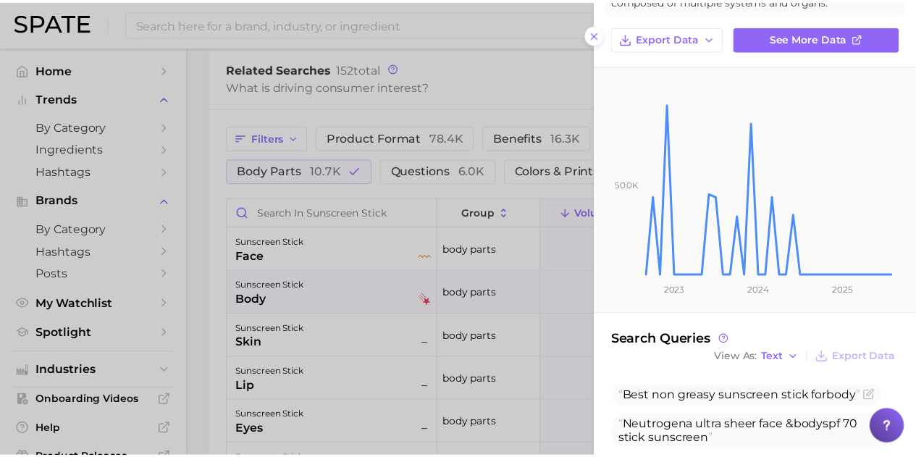
scroll to position [208, 0]
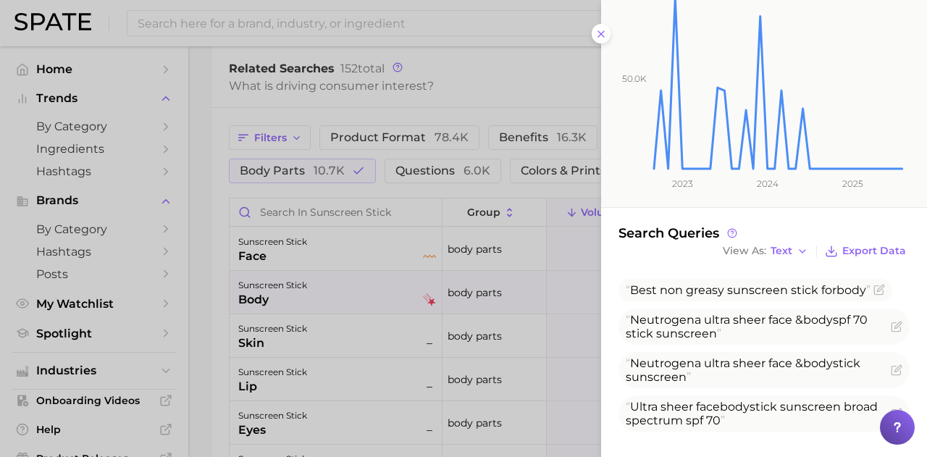
click at [377, 315] on div at bounding box center [463, 228] width 927 height 457
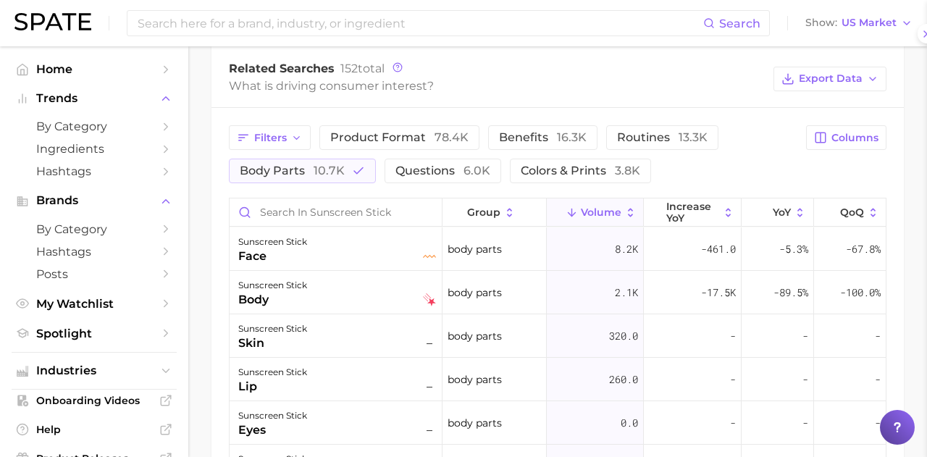
scroll to position [0, 0]
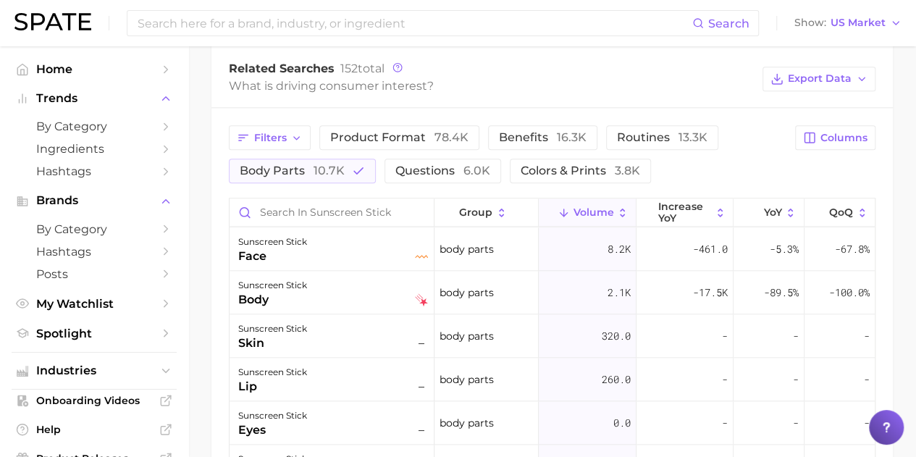
click at [374, 344] on div "sunscreen stick skin –" at bounding box center [333, 336] width 190 height 32
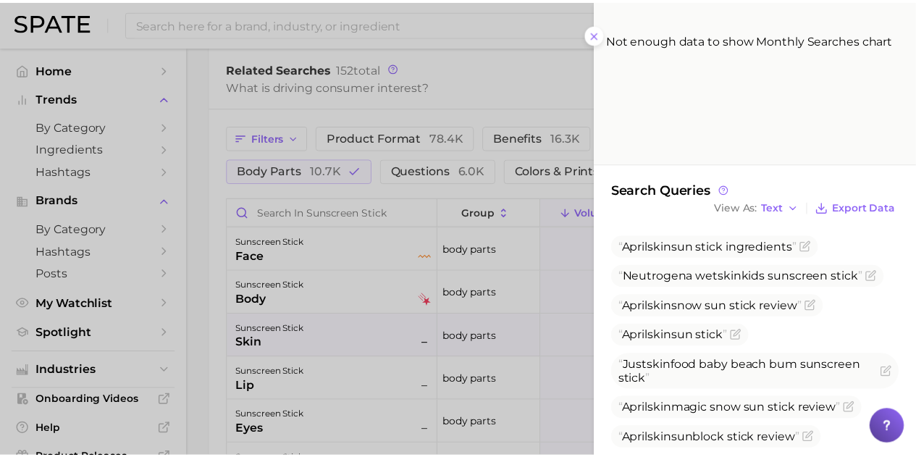
scroll to position [277, 0]
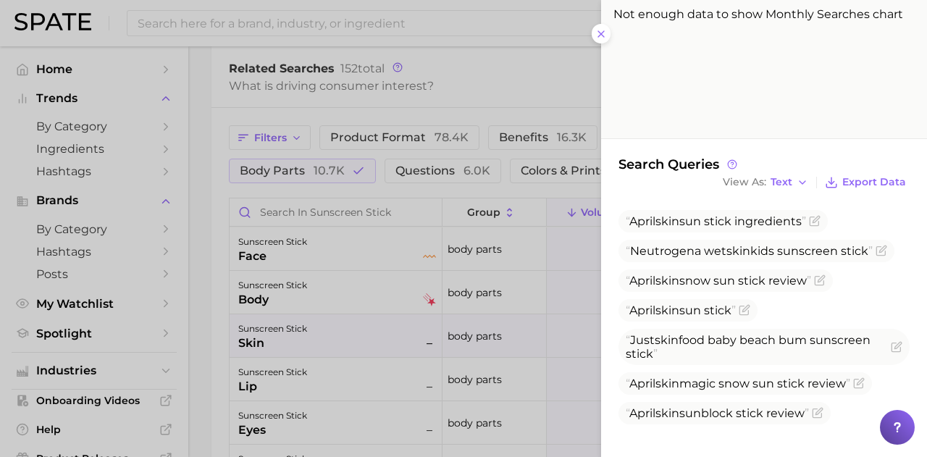
click at [215, 210] on div at bounding box center [463, 228] width 927 height 457
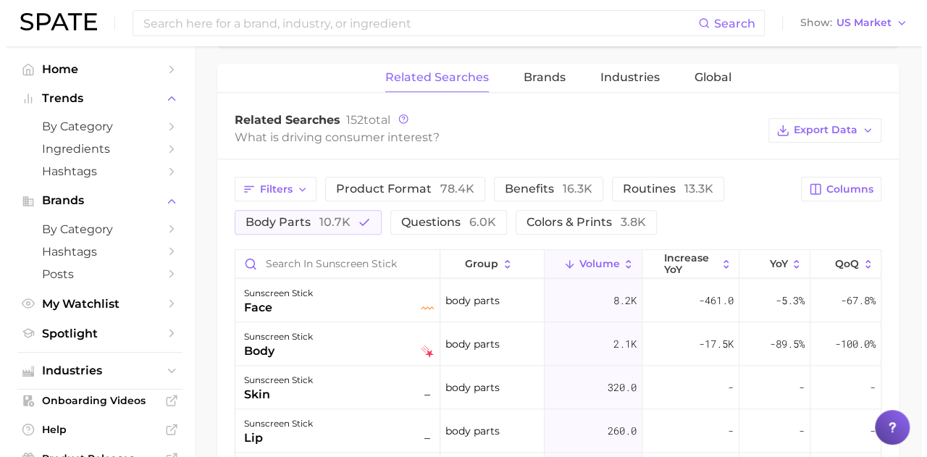
scroll to position [724, 0]
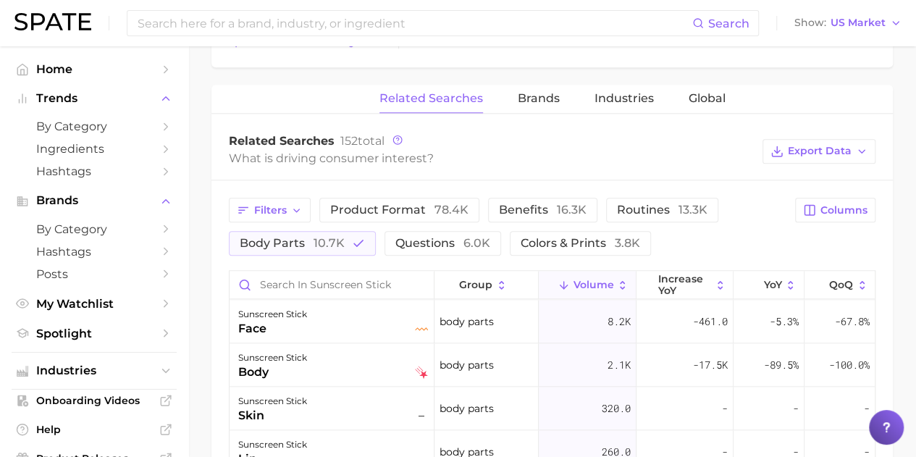
click at [311, 236] on span "body parts 10.7k" at bounding box center [292, 243] width 105 height 14
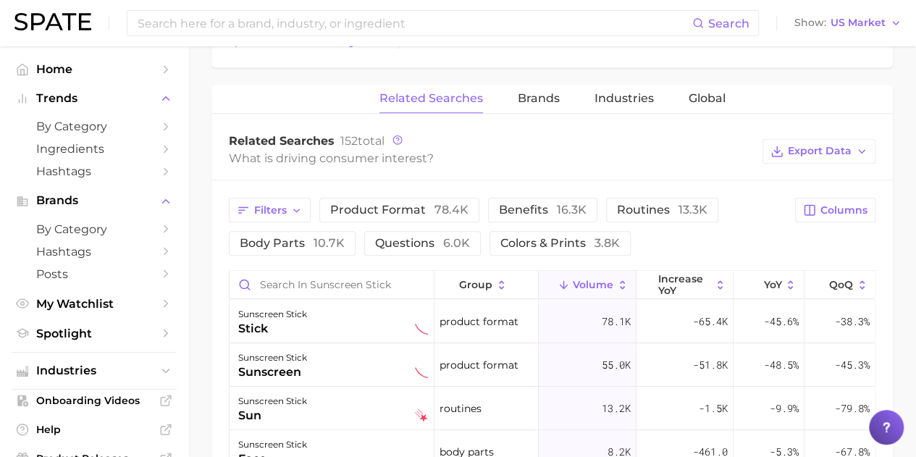
click at [408, 236] on span "questions 6.0k" at bounding box center [422, 243] width 95 height 14
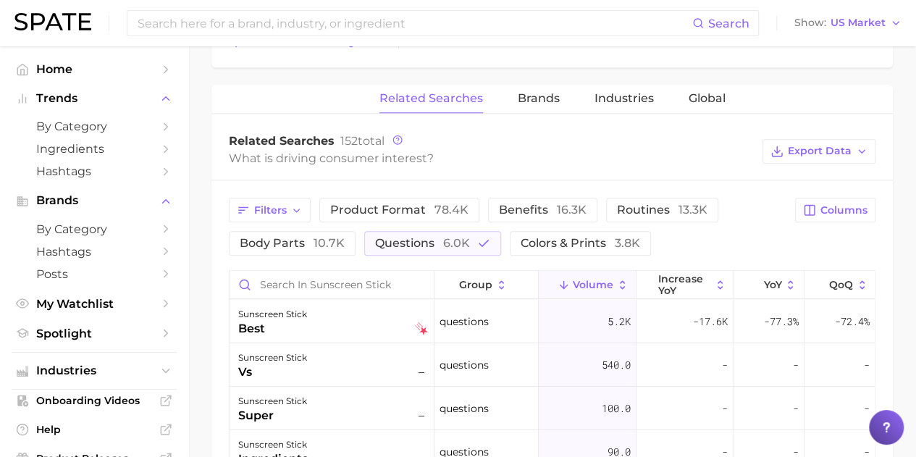
click at [336, 312] on div "sunscreen stick best" at bounding box center [333, 322] width 190 height 32
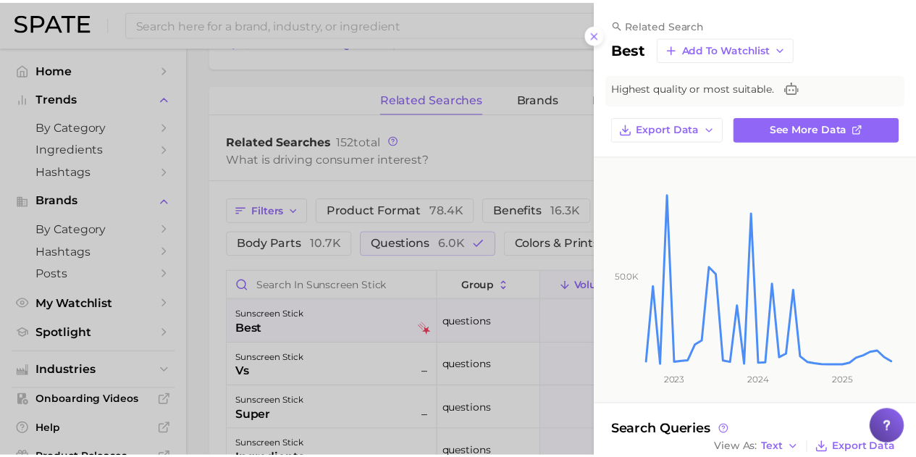
scroll to position [184, 0]
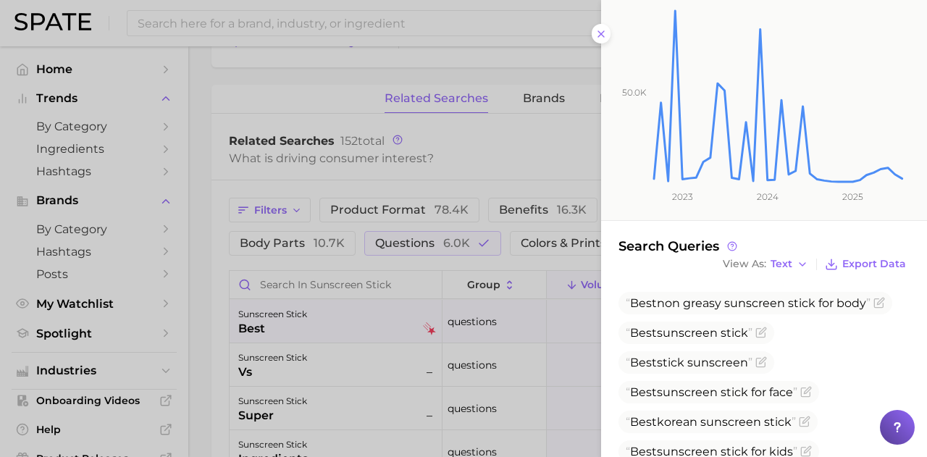
click at [282, 351] on div at bounding box center [463, 228] width 927 height 457
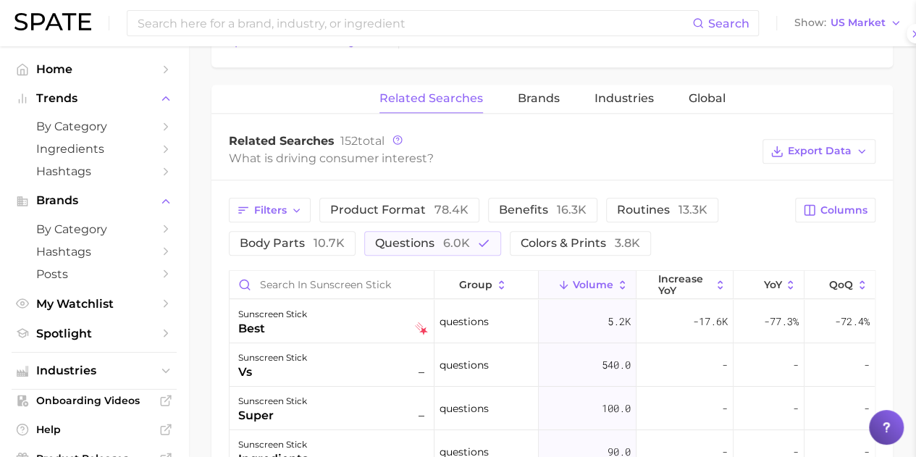
click at [290, 361] on div "sunscreen stick" at bounding box center [272, 357] width 69 height 17
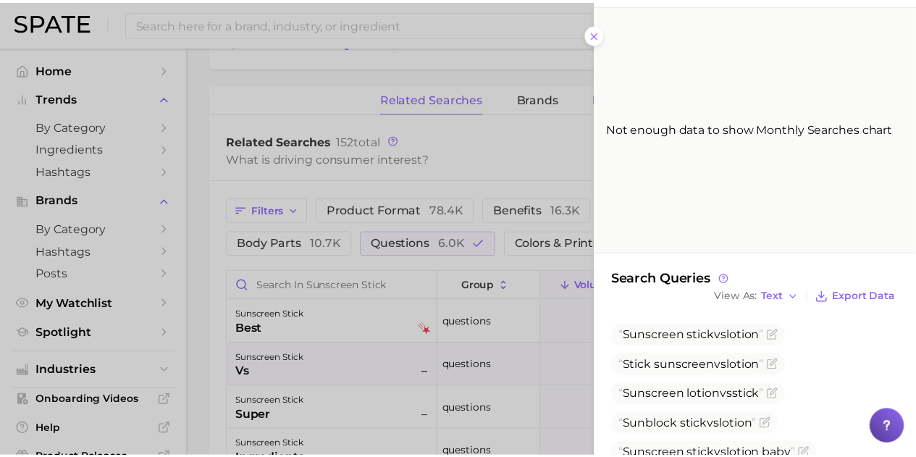
scroll to position [233, 0]
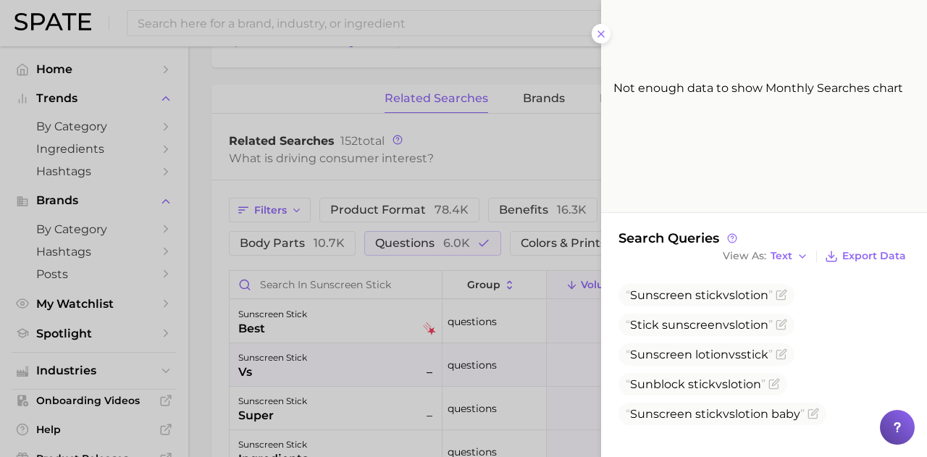
click at [506, 304] on div at bounding box center [463, 228] width 927 height 457
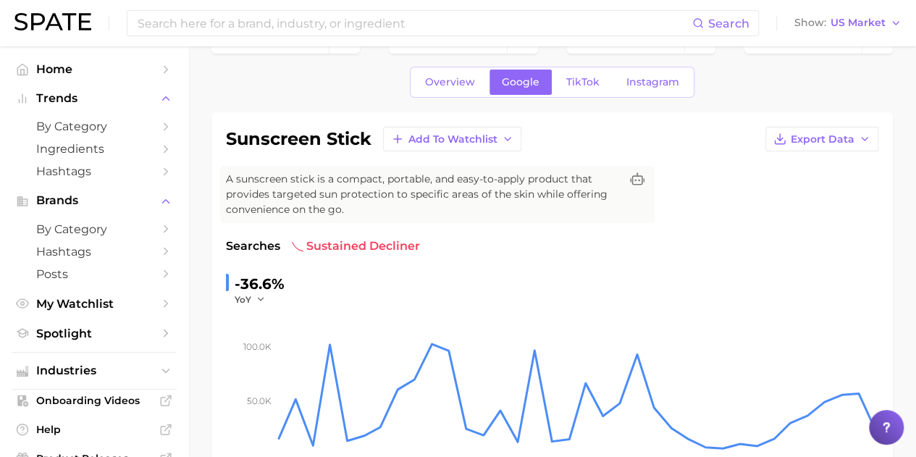
scroll to position [0, 0]
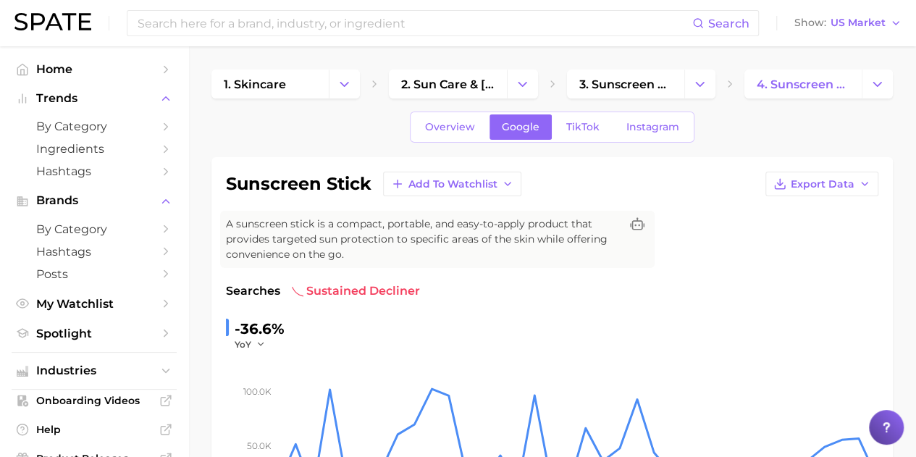
click at [573, 122] on span "TikTok" at bounding box center [582, 127] width 33 height 12
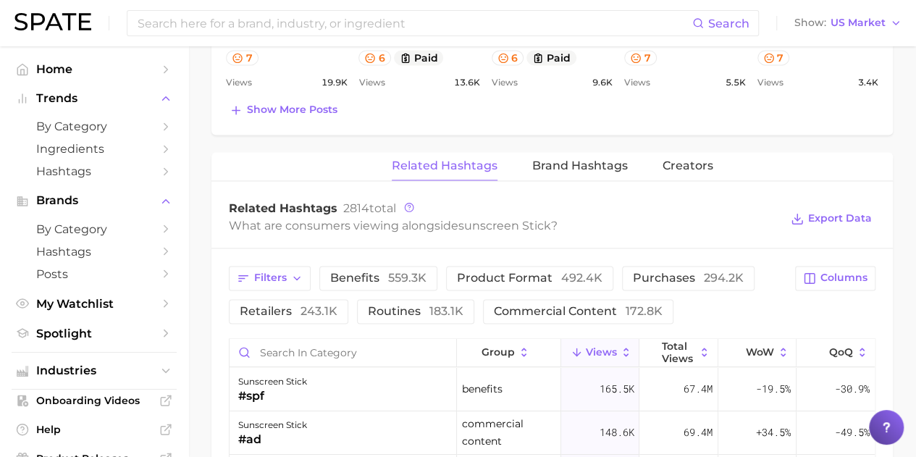
click at [582, 168] on span "Brand Hashtags" at bounding box center [580, 165] width 96 height 13
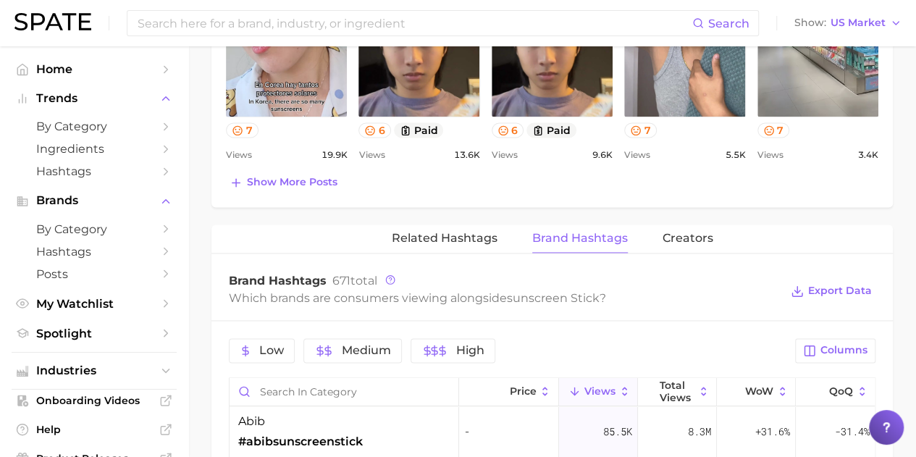
scroll to position [869, 0]
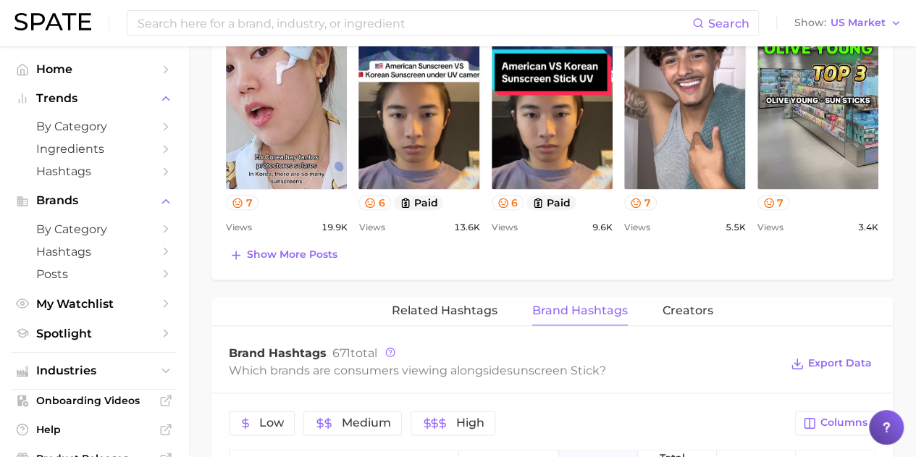
click at [442, 309] on span "Related Hashtags" at bounding box center [445, 310] width 106 height 13
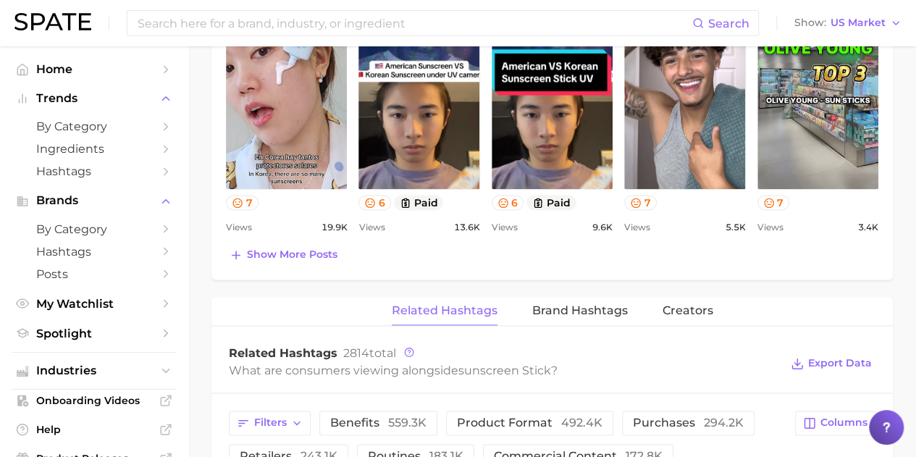
scroll to position [942, 0]
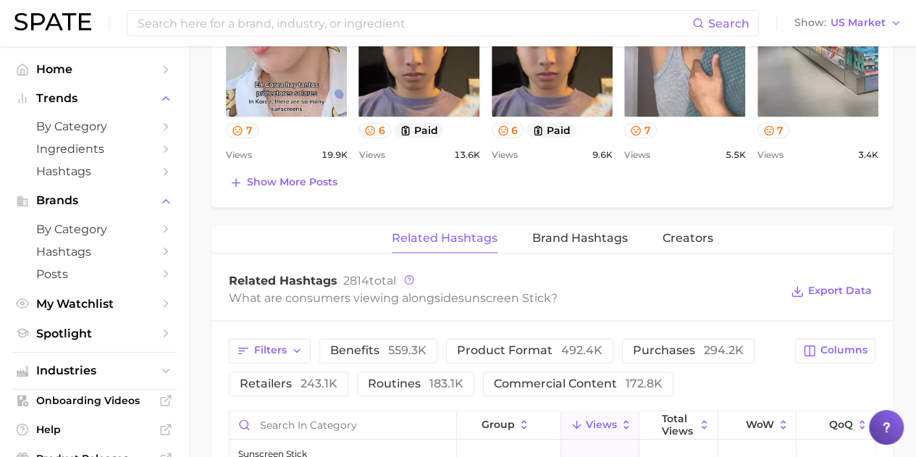
click at [375, 345] on span "benefits 559.3k" at bounding box center [378, 351] width 96 height 12
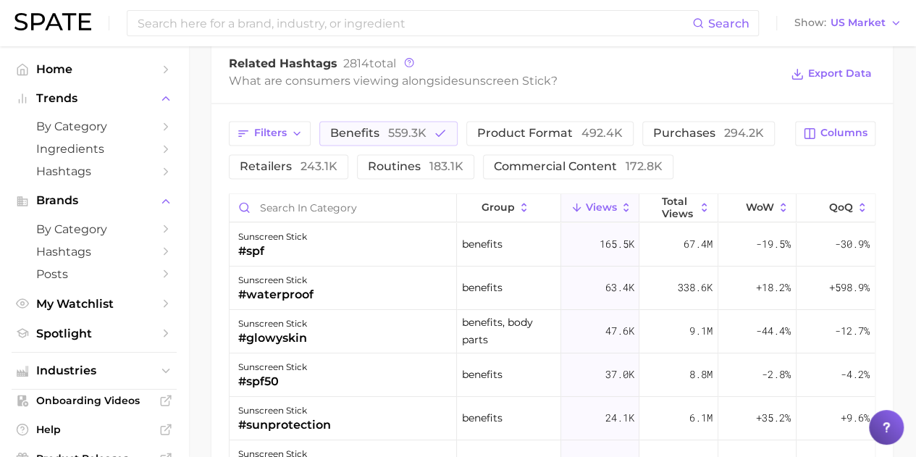
click at [305, 276] on div "sunscreen stick" at bounding box center [275, 280] width 75 height 17
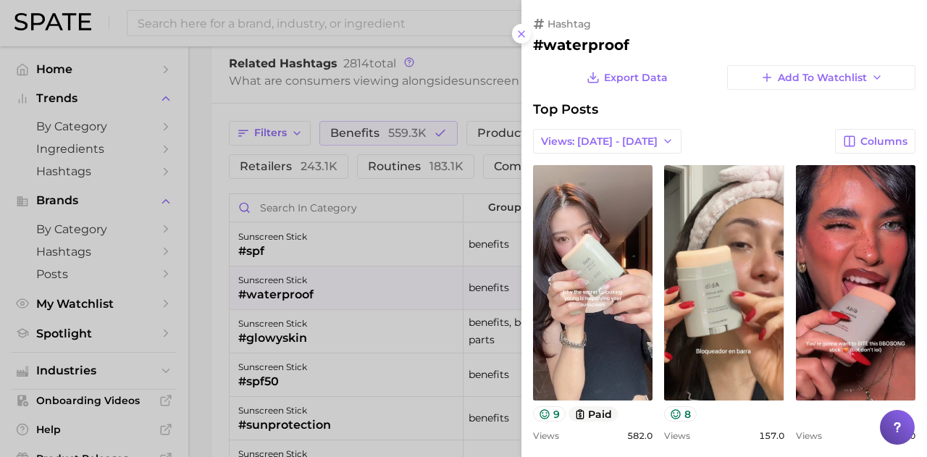
click at [356, 259] on div at bounding box center [463, 228] width 927 height 457
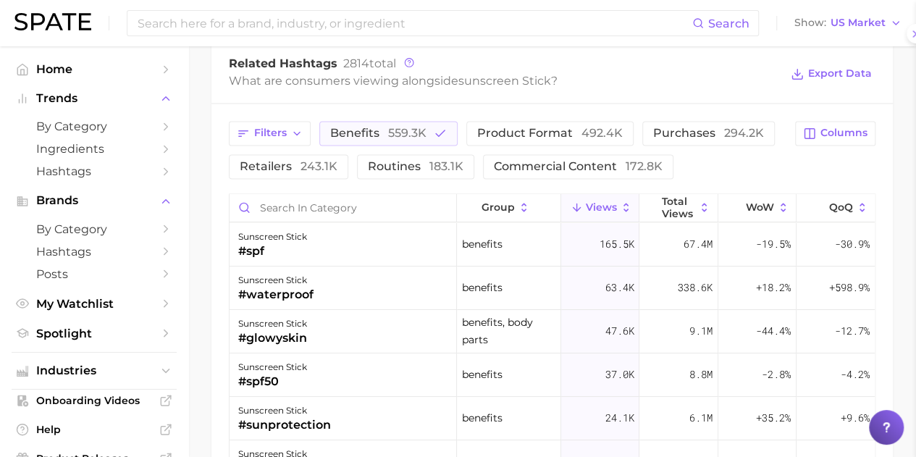
click at [341, 244] on div "sunscreen stick #spf" at bounding box center [343, 244] width 227 height 43
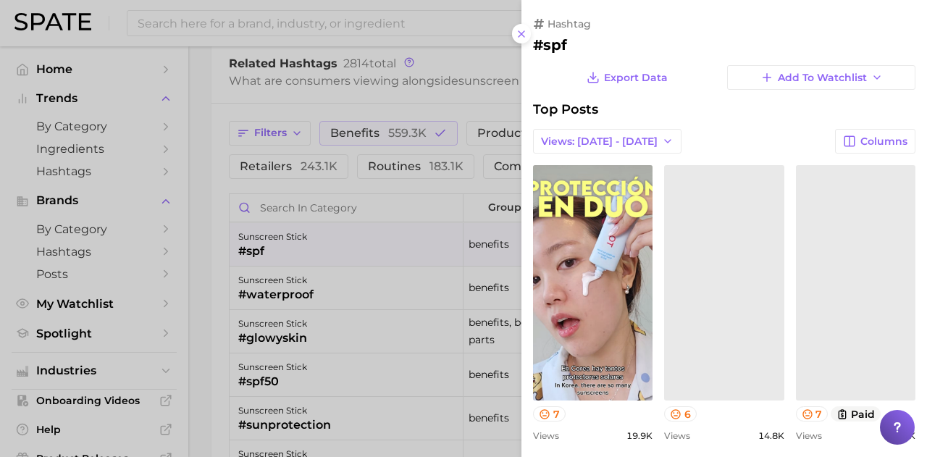
click at [629, 129] on button "Views: [DATE] - [DATE]" at bounding box center [607, 141] width 148 height 25
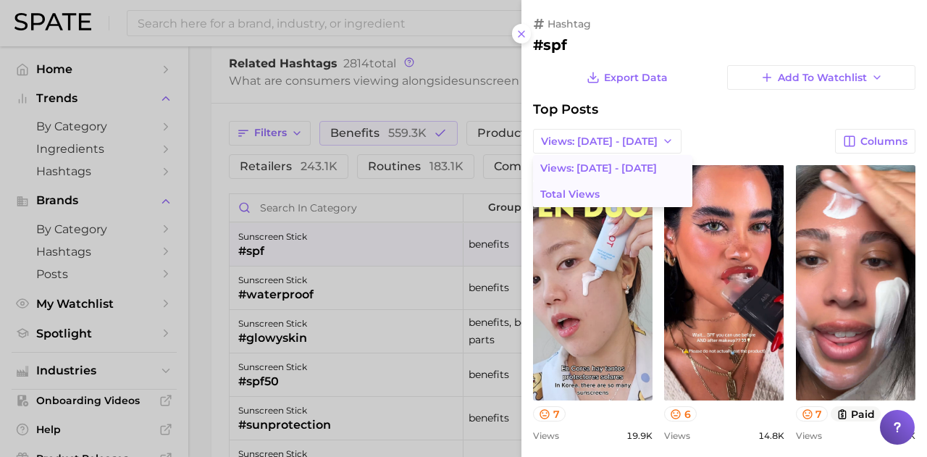
click at [616, 189] on button "Total Views" at bounding box center [612, 194] width 159 height 26
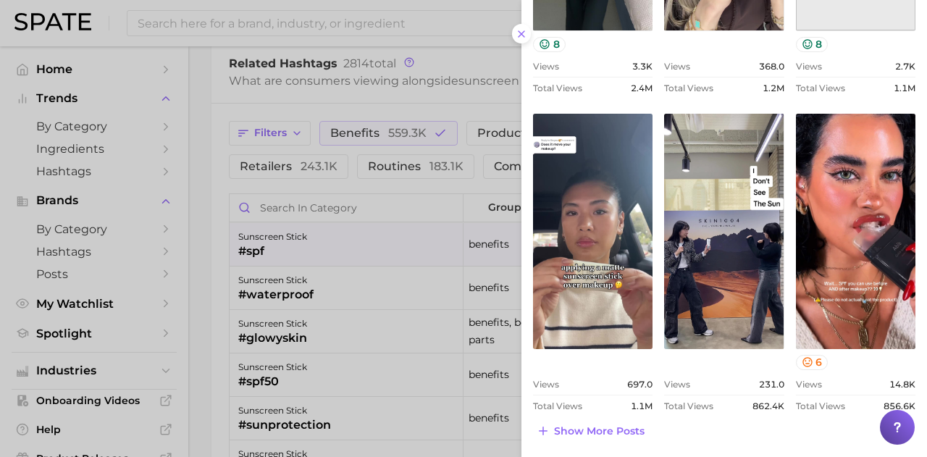
click at [324, 250] on div at bounding box center [463, 228] width 927 height 457
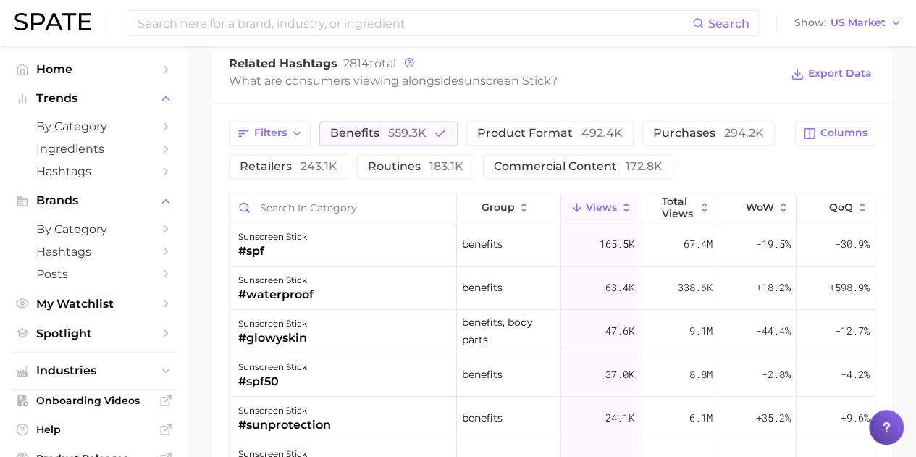
click at [295, 277] on div "sunscreen stick" at bounding box center [275, 280] width 75 height 17
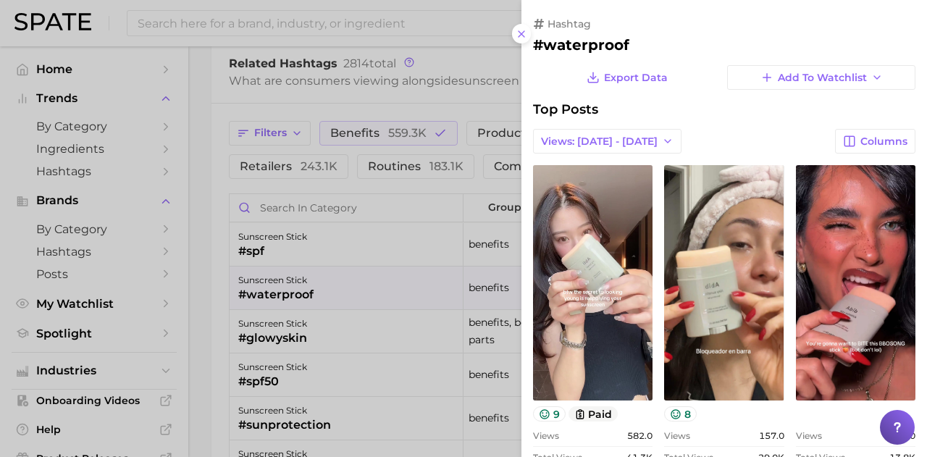
click at [637, 131] on button "Views: [DATE] - [DATE]" at bounding box center [607, 141] width 148 height 25
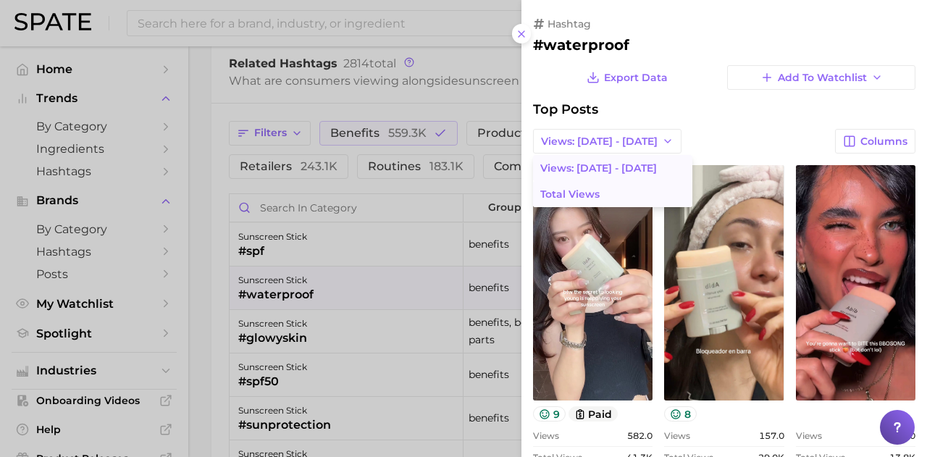
click at [610, 187] on button "Total Views" at bounding box center [612, 194] width 159 height 26
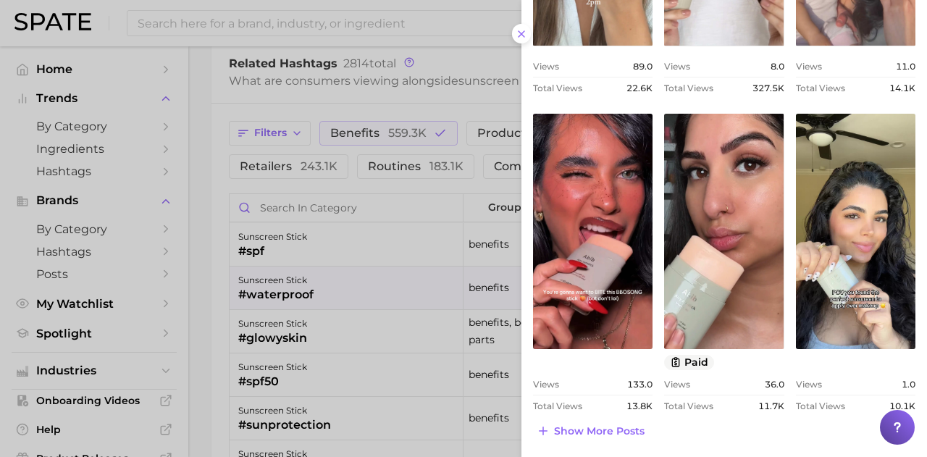
click at [406, 327] on div at bounding box center [463, 228] width 927 height 457
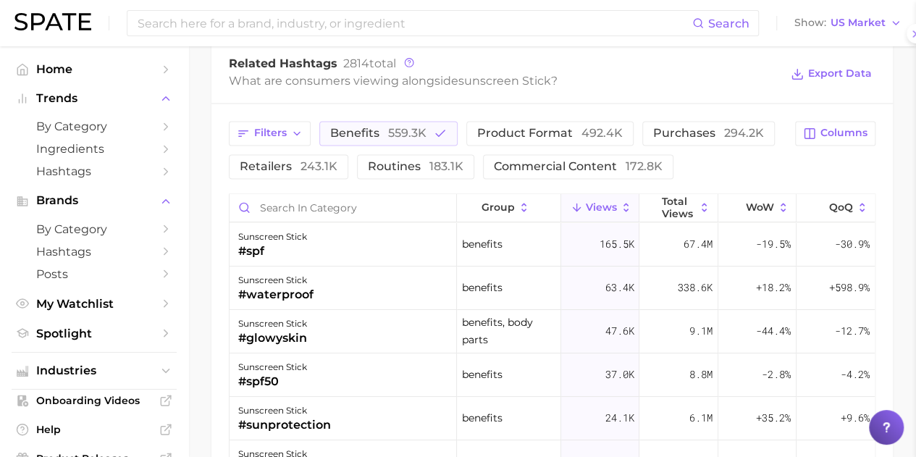
click at [409, 332] on div "sunscreen stick #glowyskin" at bounding box center [343, 331] width 227 height 43
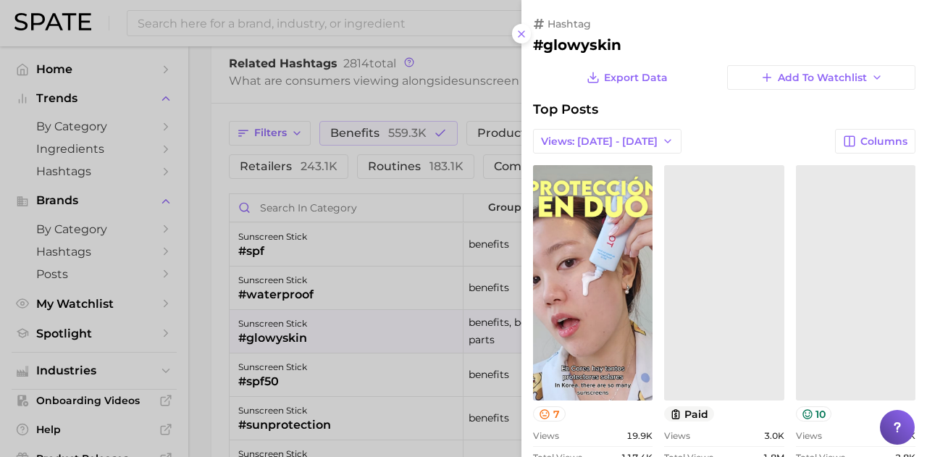
click at [579, 147] on button "Views: [DATE] - [DATE]" at bounding box center [607, 141] width 148 height 25
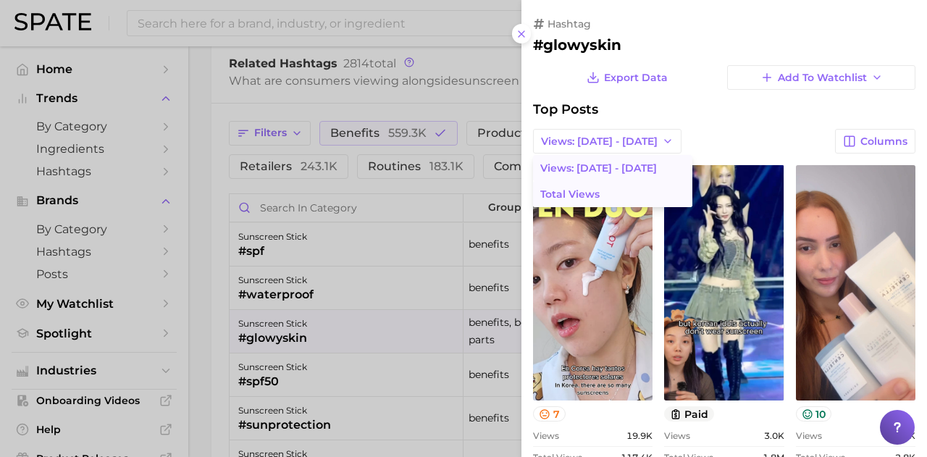
click at [623, 195] on button "Total Views" at bounding box center [612, 194] width 159 height 26
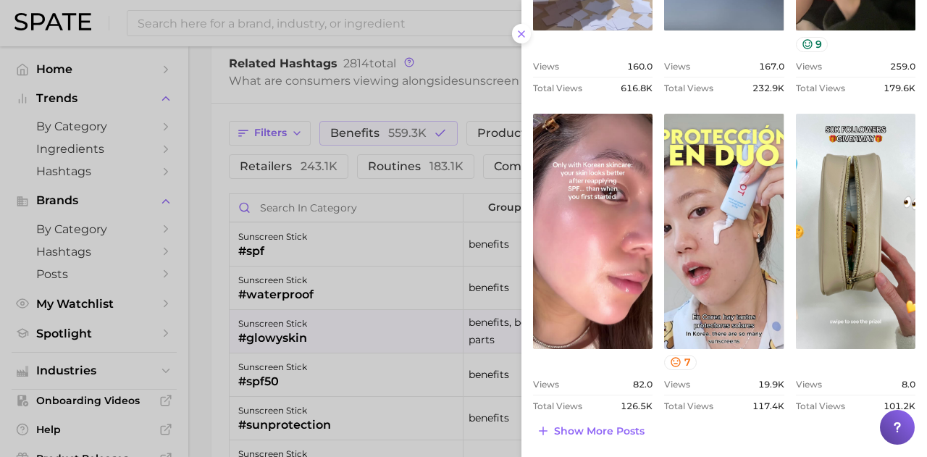
click at [297, 357] on div at bounding box center [463, 228] width 927 height 457
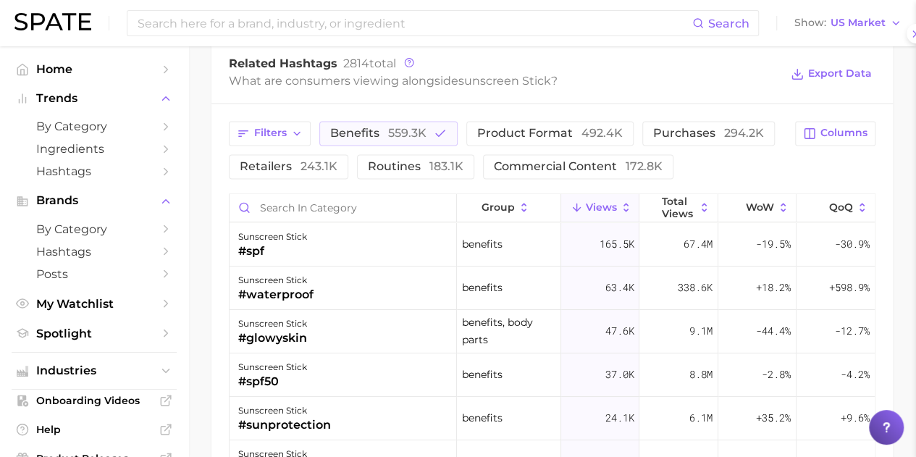
click at [295, 372] on div "sunscreen stick" at bounding box center [272, 367] width 69 height 17
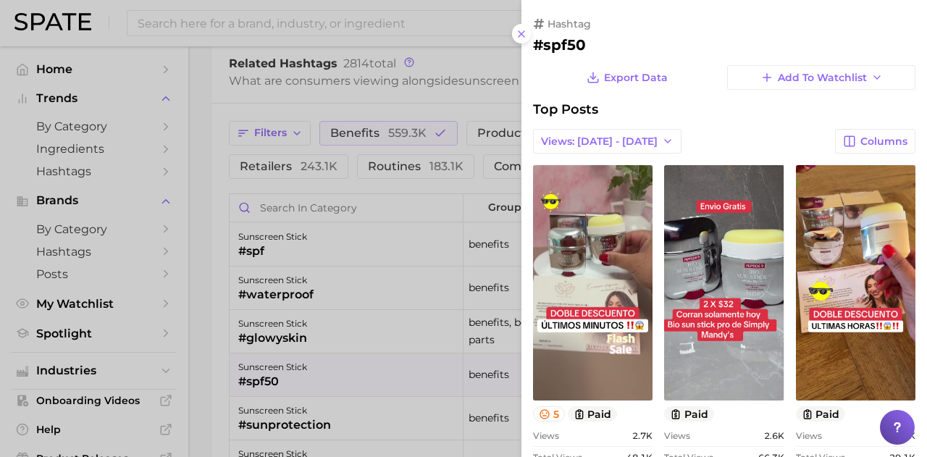
click at [642, 146] on span "Views: [DATE] - [DATE]" at bounding box center [599, 141] width 117 height 12
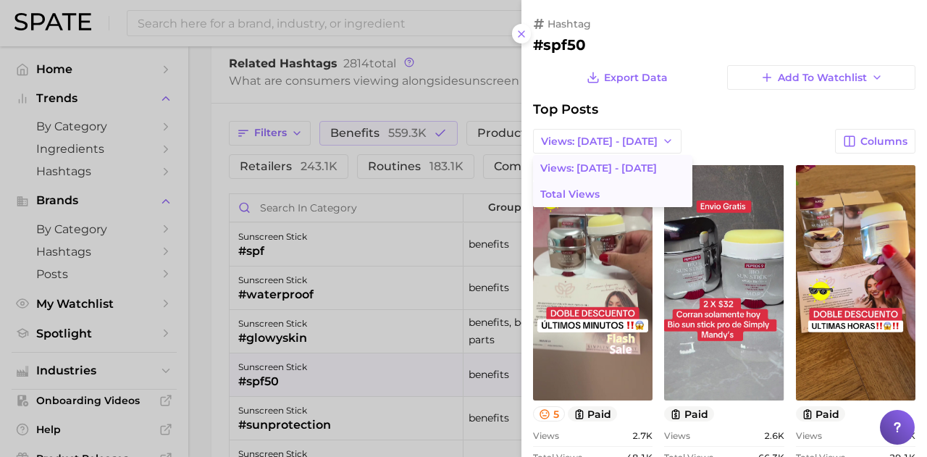
click at [624, 190] on button "Total Views" at bounding box center [612, 194] width 159 height 26
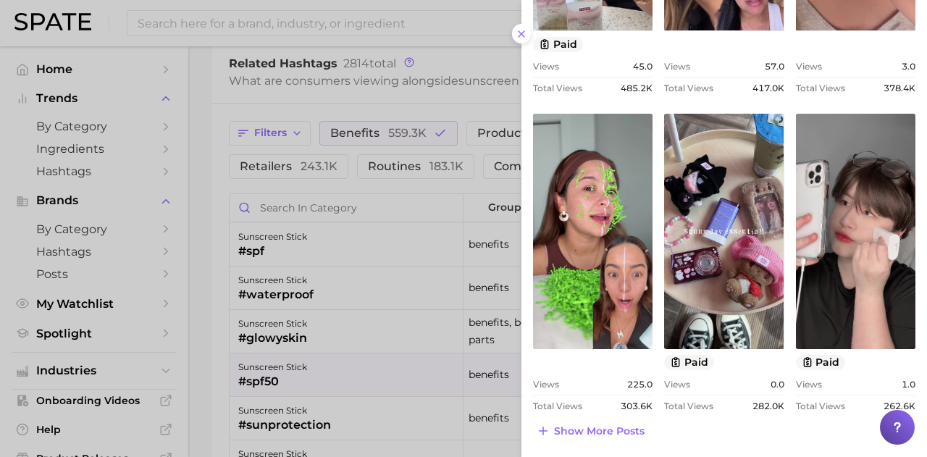
drag, startPoint x: 413, startPoint y: 287, endPoint x: 404, endPoint y: 288, distance: 8.7
click at [413, 287] on div at bounding box center [463, 228] width 927 height 457
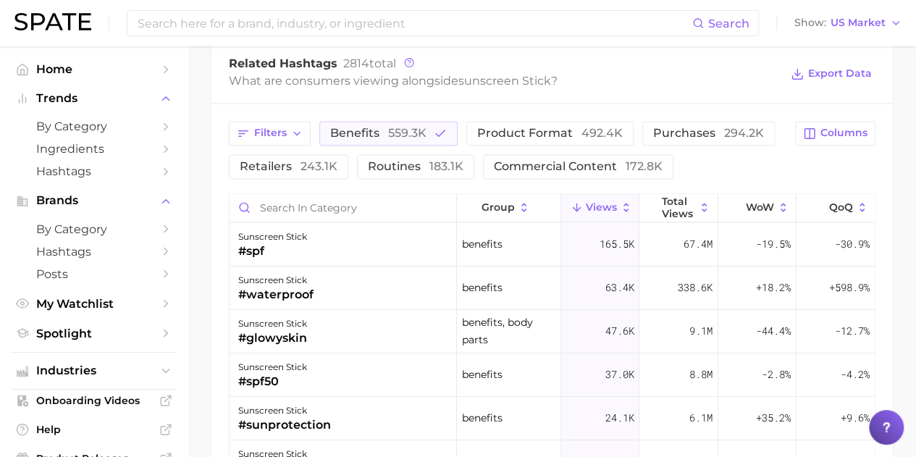
click at [322, 416] on div "#sunprotection" at bounding box center [284, 424] width 93 height 17
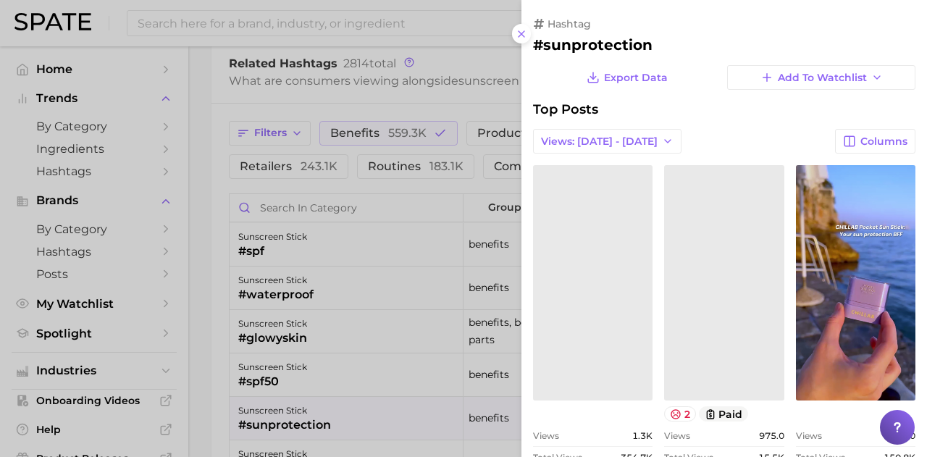
click at [613, 145] on span "Views: [DATE] - [DATE]" at bounding box center [599, 141] width 117 height 12
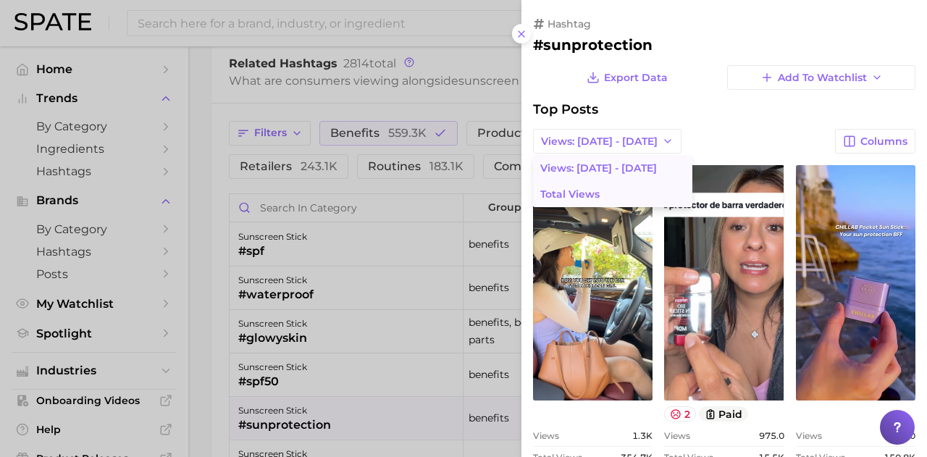
click at [608, 181] on button "Total Views" at bounding box center [612, 194] width 159 height 26
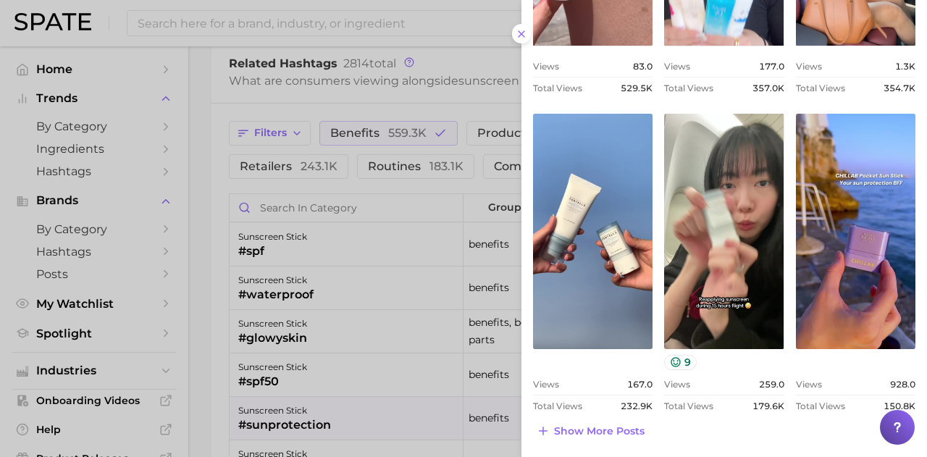
click at [364, 104] on div at bounding box center [463, 228] width 927 height 457
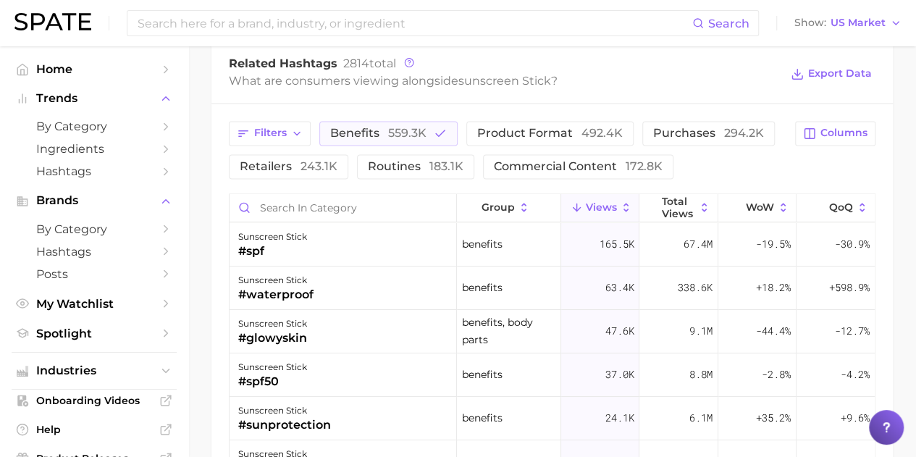
click at [380, 127] on span "benefits 559.3k" at bounding box center [378, 133] width 96 height 12
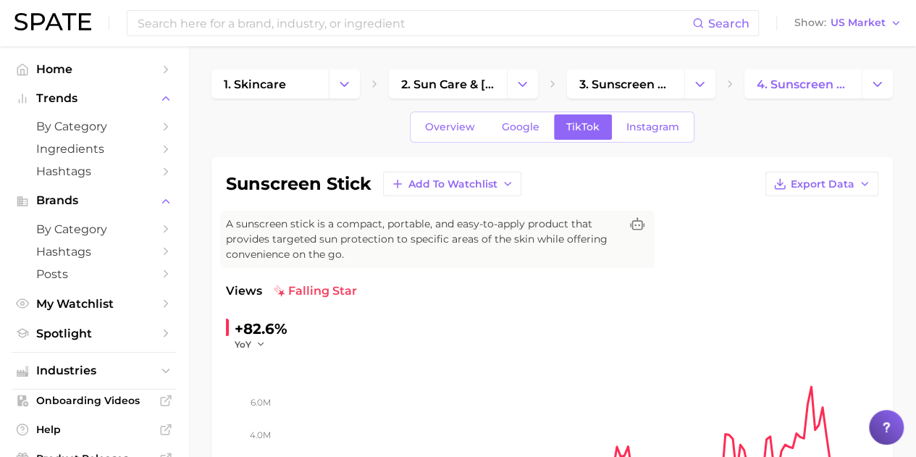
click at [511, 125] on span "Google" at bounding box center [521, 127] width 38 height 12
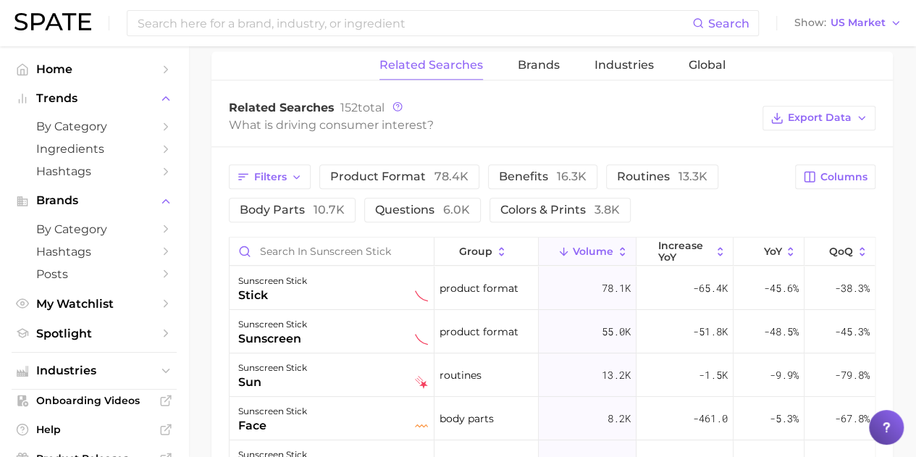
click at [408, 175] on span "product format 78.4k" at bounding box center [399, 176] width 138 height 14
click at [408, 174] on span "product format 78.4k" at bounding box center [399, 176] width 138 height 14
click at [540, 204] on span "colors & prints 3.8k" at bounding box center [560, 210] width 120 height 14
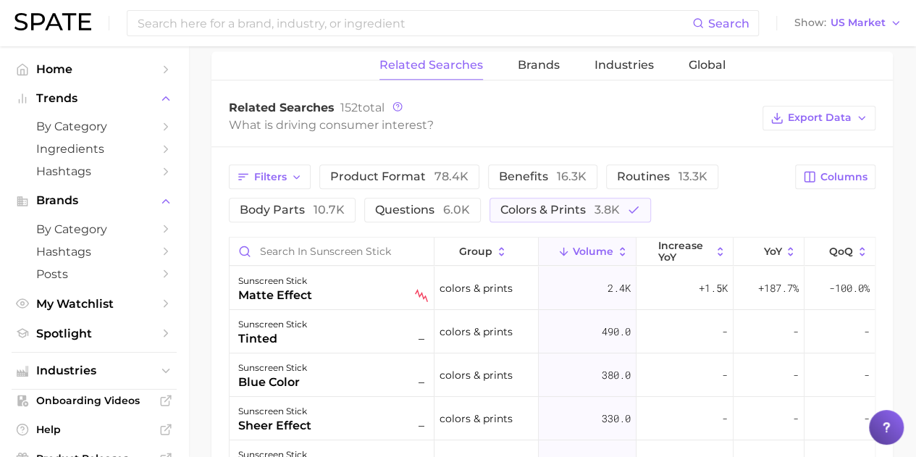
click at [270, 280] on div "sunscreen stick" at bounding box center [275, 280] width 74 height 17
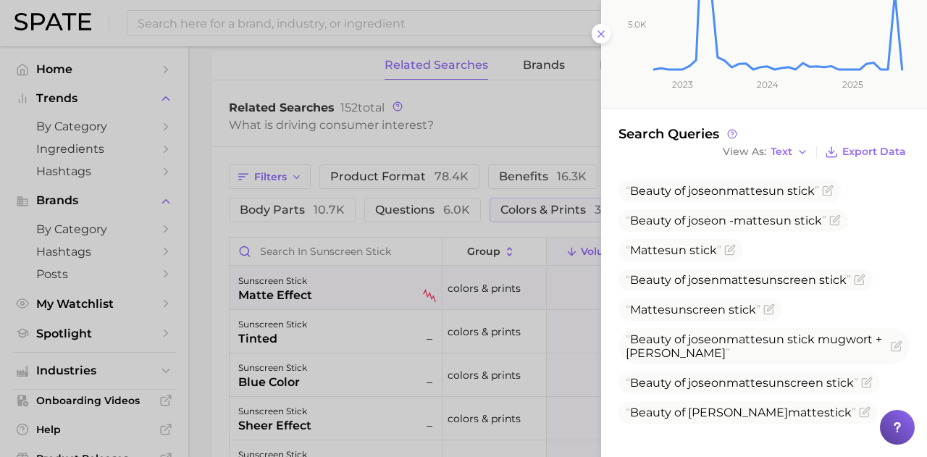
click at [309, 274] on div at bounding box center [463, 228] width 927 height 457
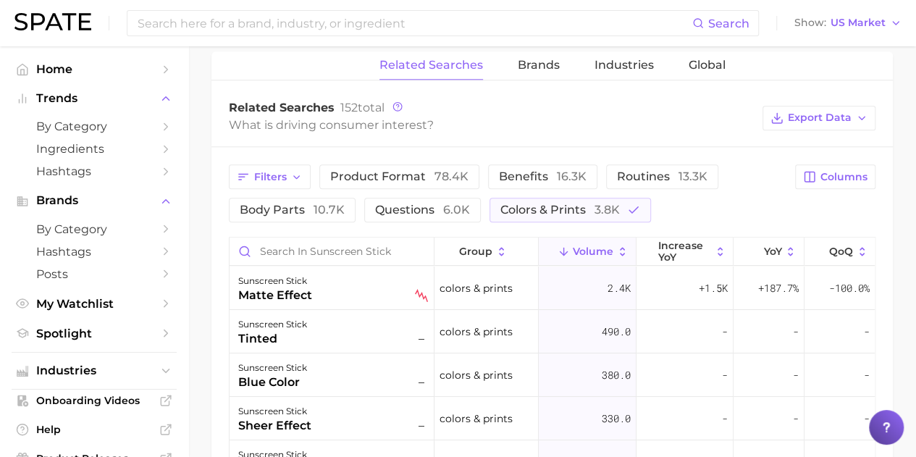
click at [306, 288] on div "matte effect" at bounding box center [275, 295] width 74 height 17
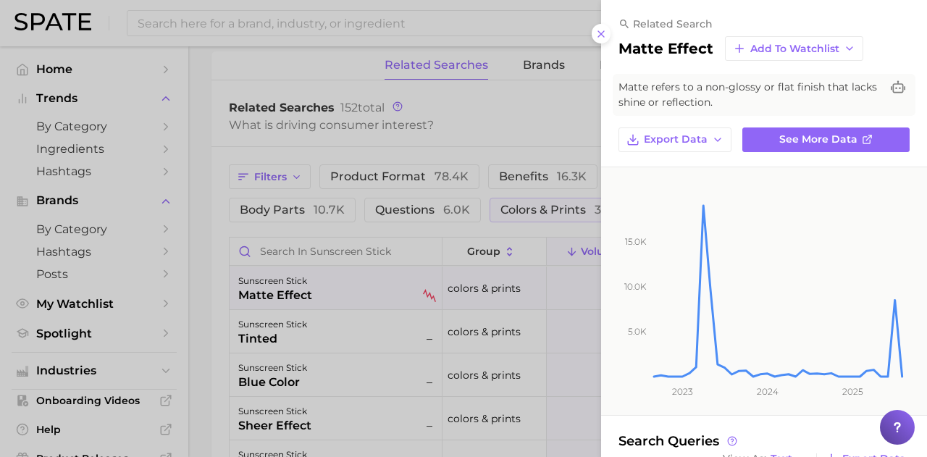
click at [298, 330] on div at bounding box center [463, 228] width 927 height 457
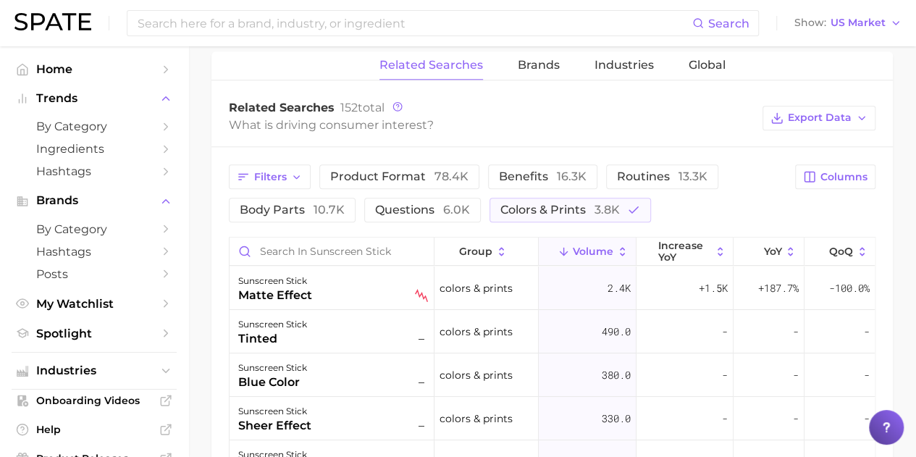
click at [298, 330] on div "sunscreen stick" at bounding box center [272, 324] width 69 height 17
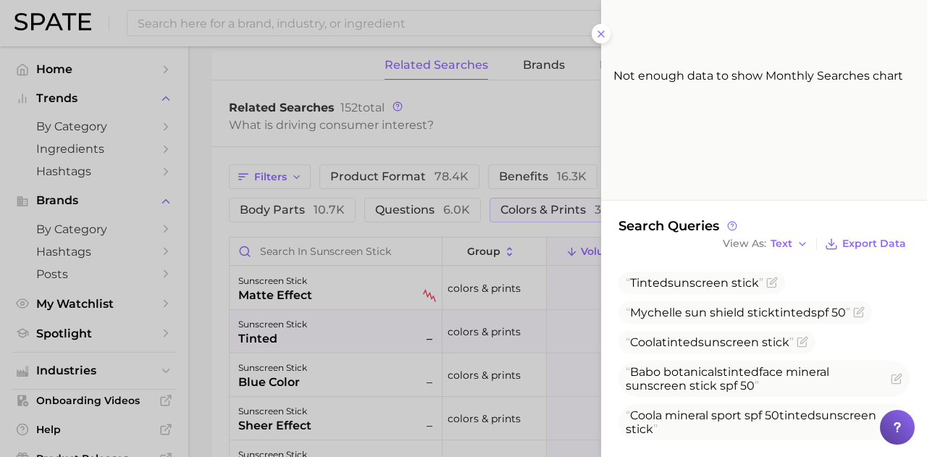
click at [382, 335] on div at bounding box center [463, 228] width 927 height 457
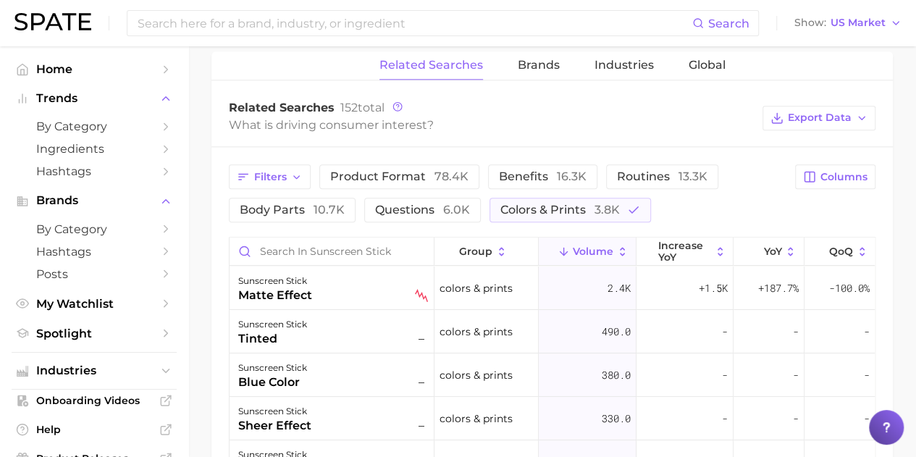
click at [359, 353] on div "sunscreen stick blue color –" at bounding box center [332, 374] width 205 height 43
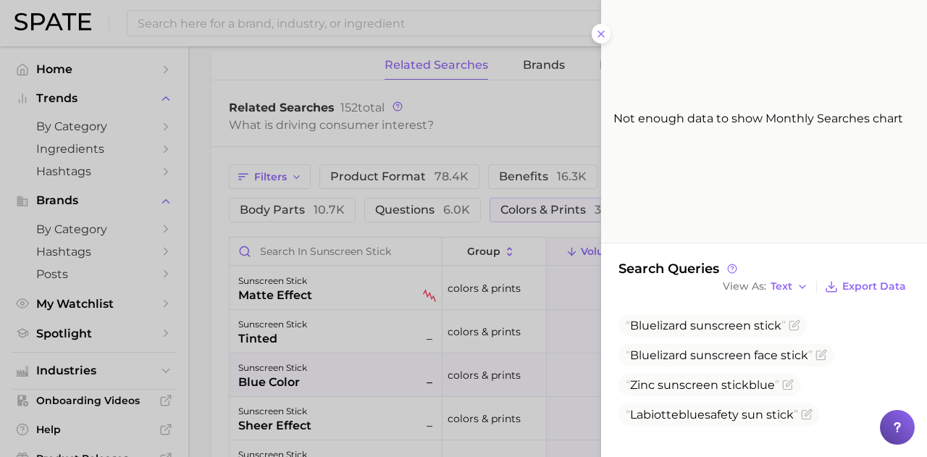
click at [429, 349] on div at bounding box center [463, 228] width 927 height 457
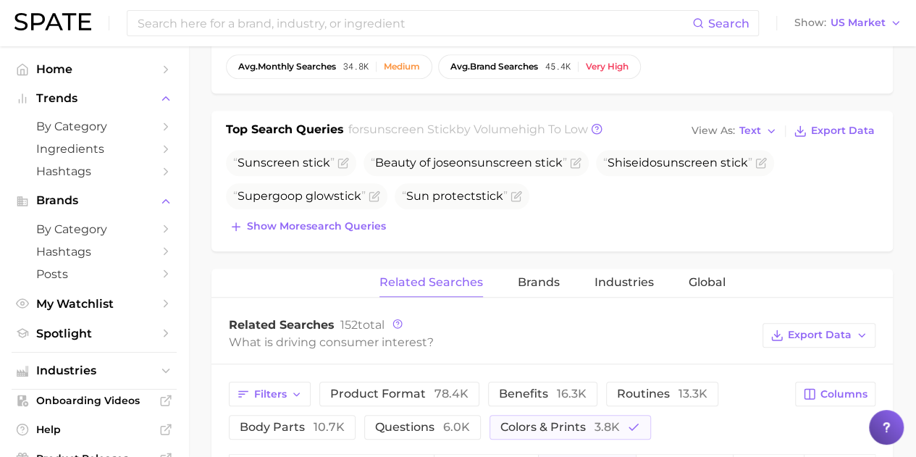
click at [359, 234] on button "Show more search queries" at bounding box center [308, 227] width 164 height 20
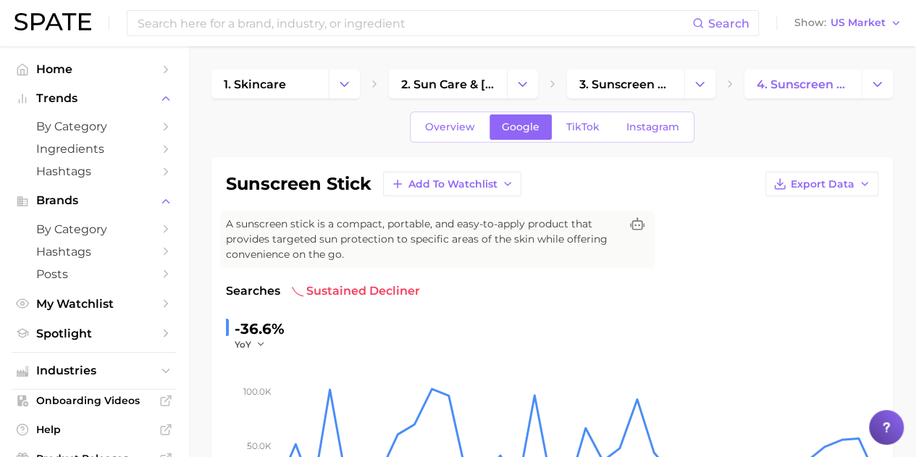
click at [591, 117] on link "TikTok" at bounding box center [583, 126] width 58 height 25
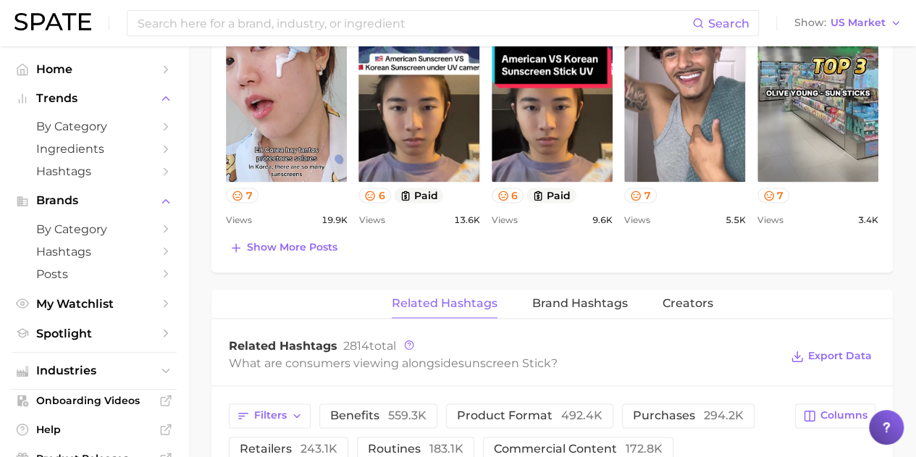
scroll to position [942, 0]
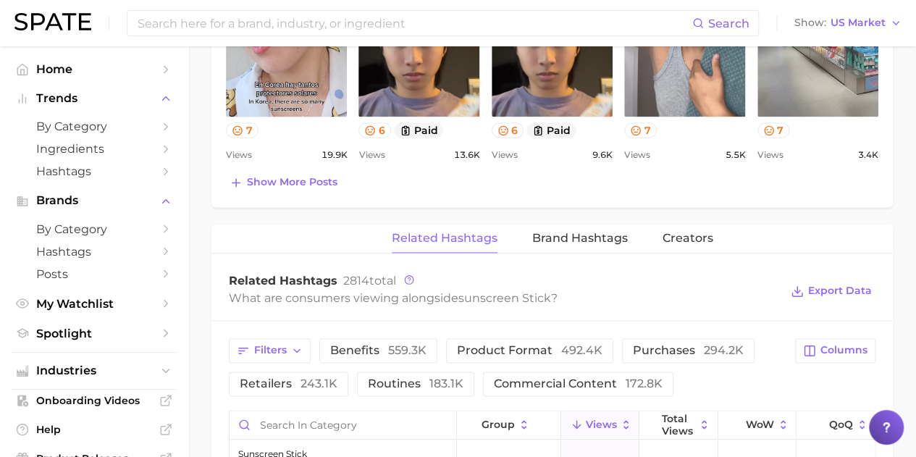
click at [558, 234] on span "Brand Hashtags" at bounding box center [580, 238] width 96 height 13
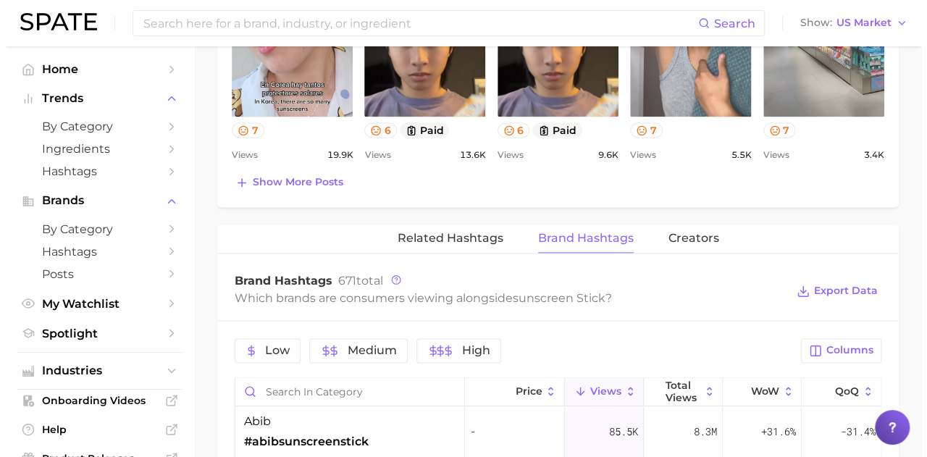
scroll to position [1159, 0]
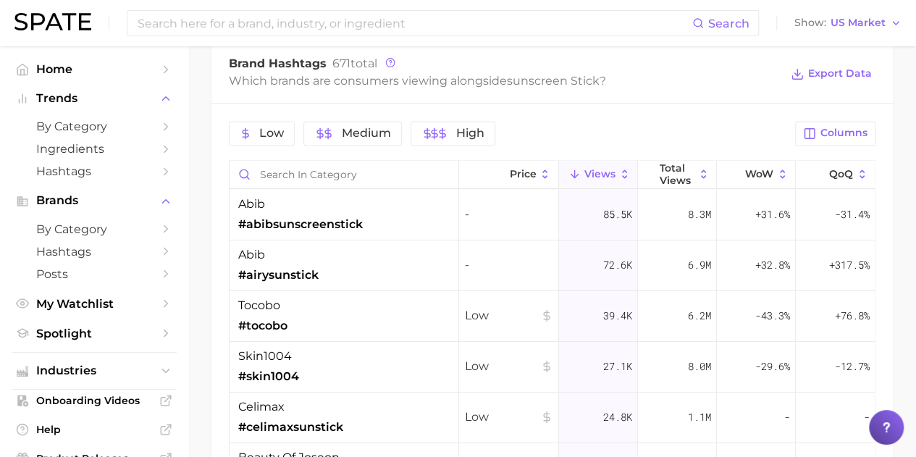
click at [351, 202] on div "abib #abibsunscreenstick" at bounding box center [300, 215] width 125 height 38
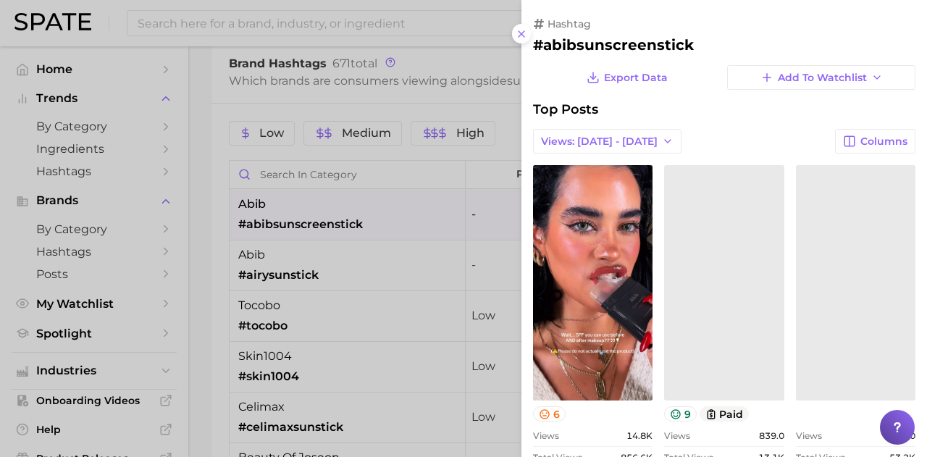
scroll to position [0, 0]
click at [651, 144] on button "Views: [DATE] - [DATE]" at bounding box center [607, 141] width 148 height 25
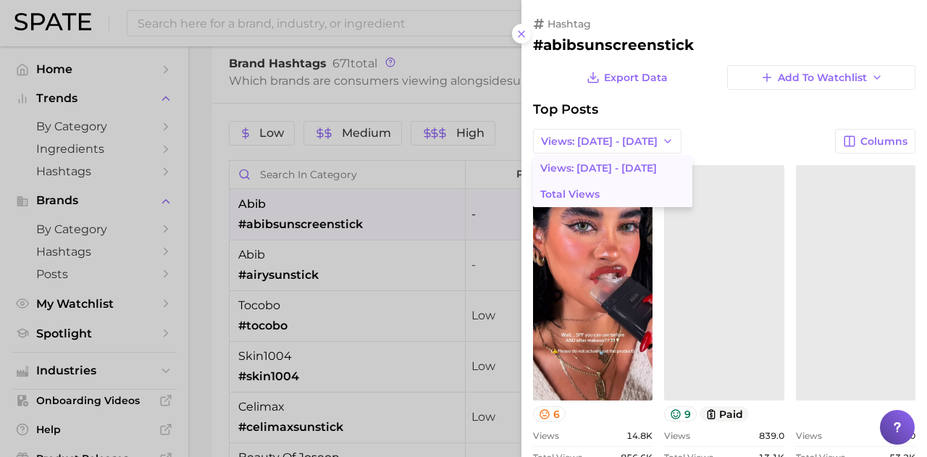
click at [635, 189] on button "Total Views" at bounding box center [612, 194] width 159 height 26
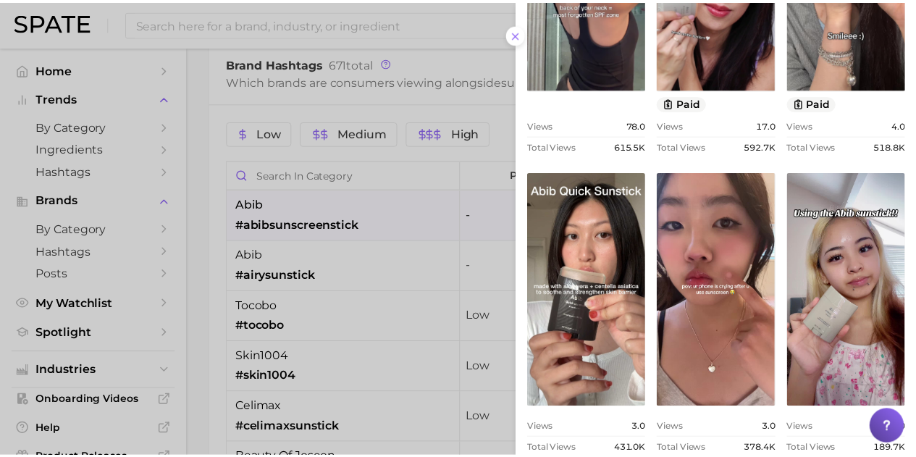
scroll to position [673, 0]
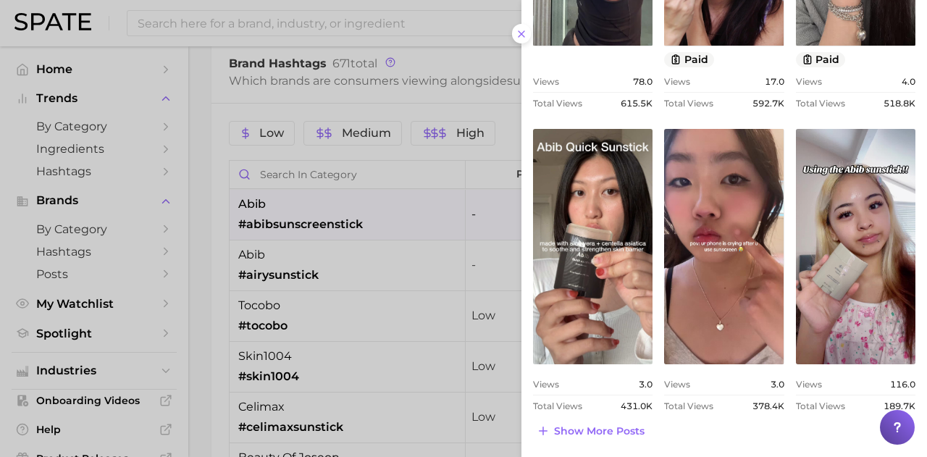
click at [362, 227] on div at bounding box center [463, 228] width 927 height 457
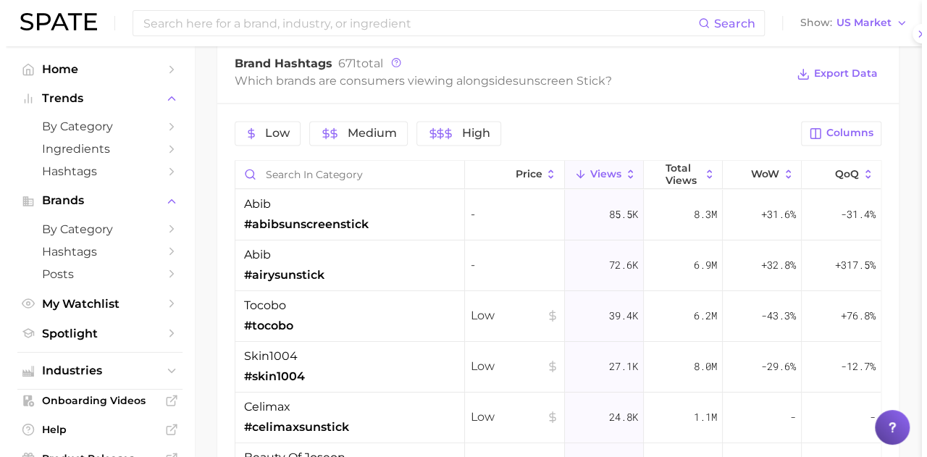
scroll to position [0, 0]
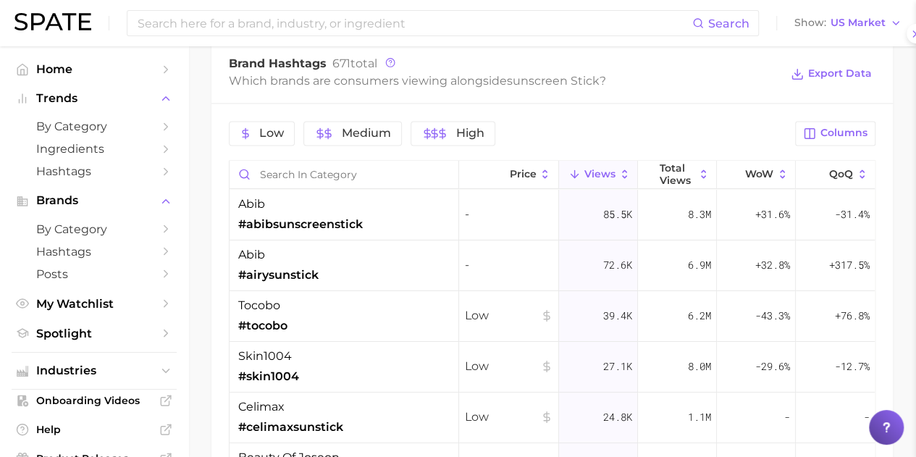
click at [362, 264] on div "abib #airysunstick" at bounding box center [345, 265] width 230 height 51
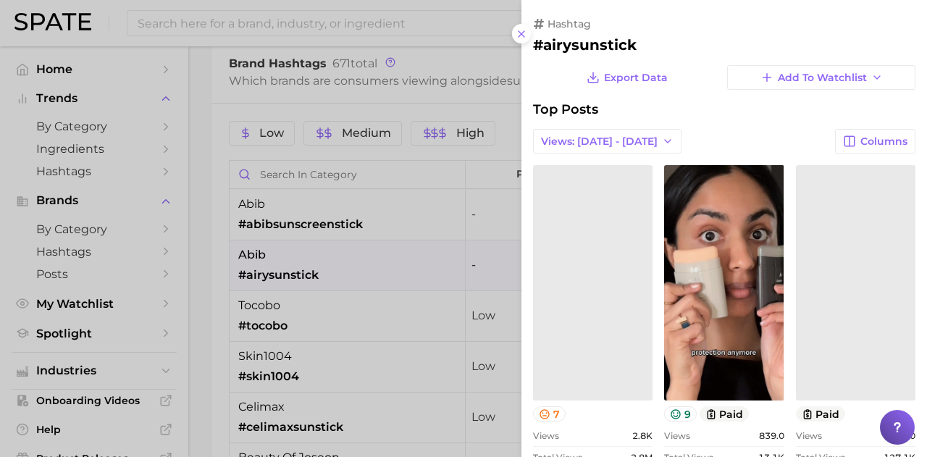
click at [662, 137] on icon "button" at bounding box center [668, 141] width 12 height 12
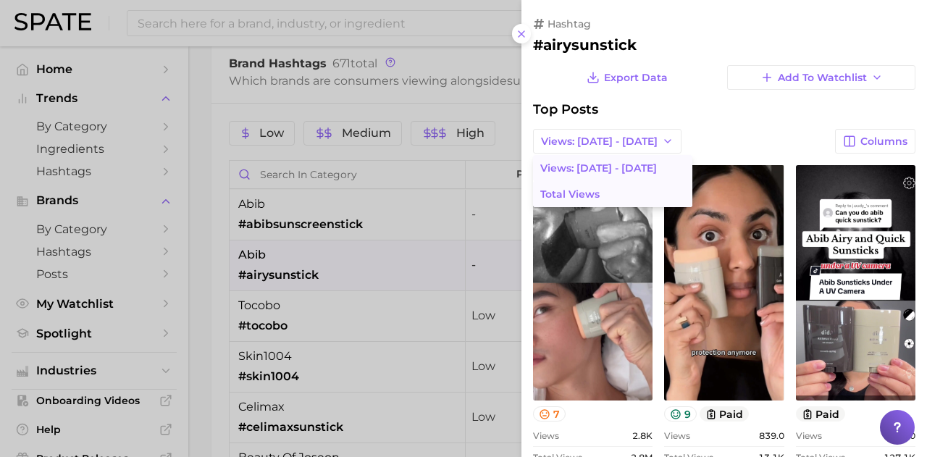
click at [633, 198] on button "Total Views" at bounding box center [612, 194] width 159 height 26
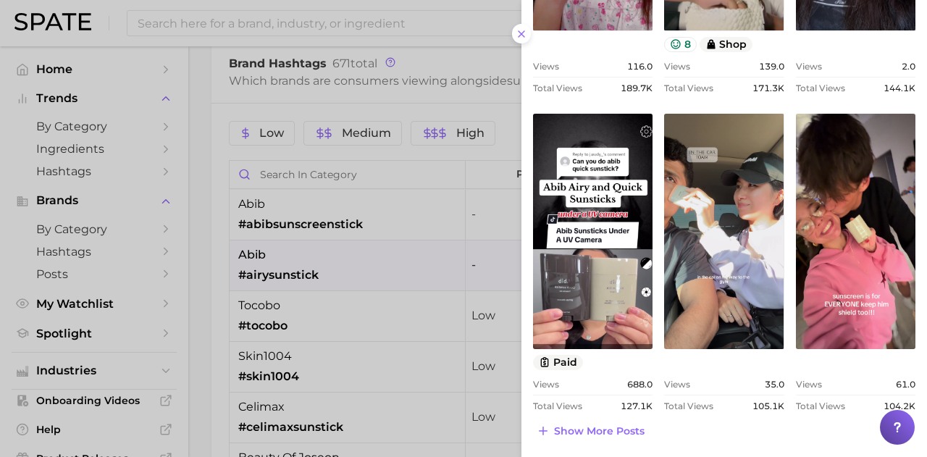
click at [438, 197] on div at bounding box center [463, 228] width 927 height 457
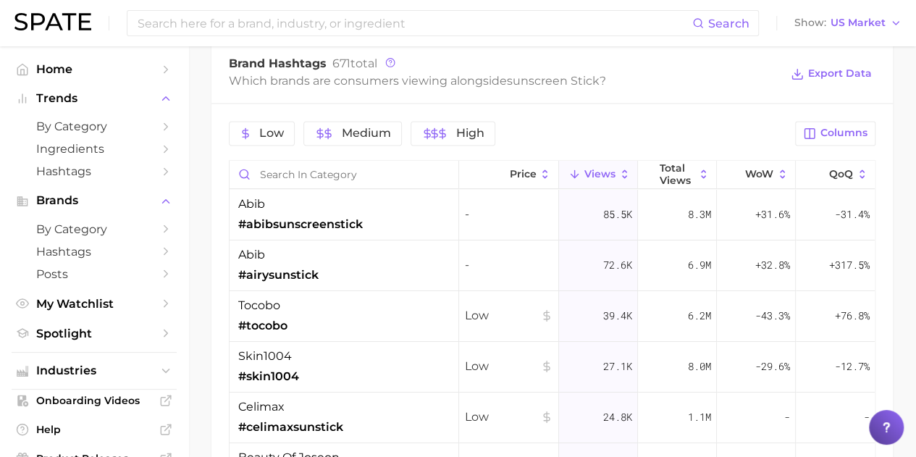
click at [407, 316] on div "tocobo #tocobo" at bounding box center [345, 316] width 230 height 51
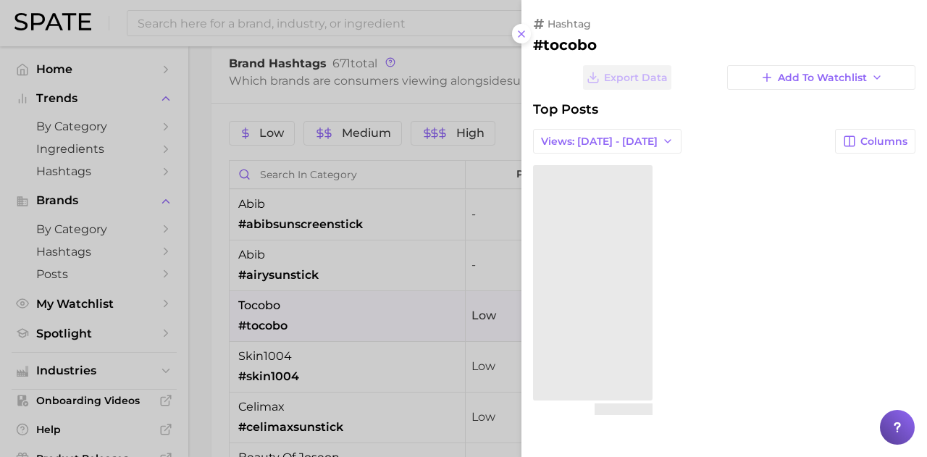
click at [640, 138] on span "Views: [DATE] - [DATE]" at bounding box center [599, 141] width 117 height 12
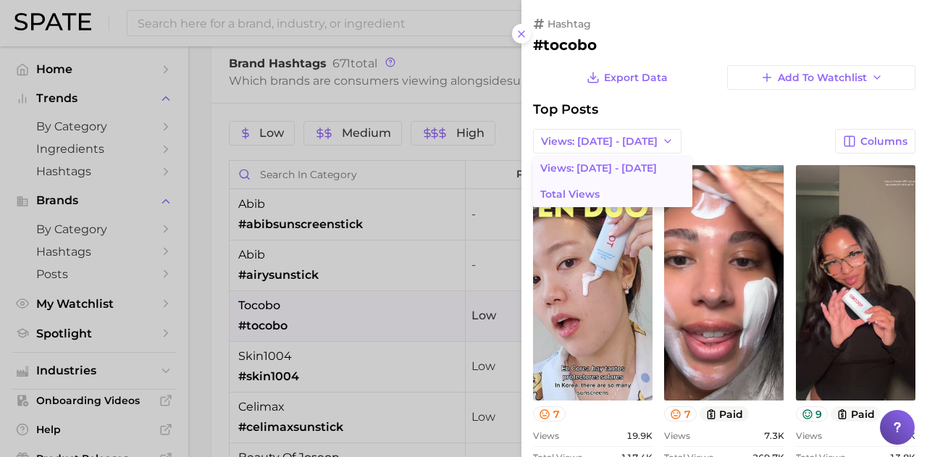
click at [639, 184] on button "Total Views" at bounding box center [612, 194] width 159 height 26
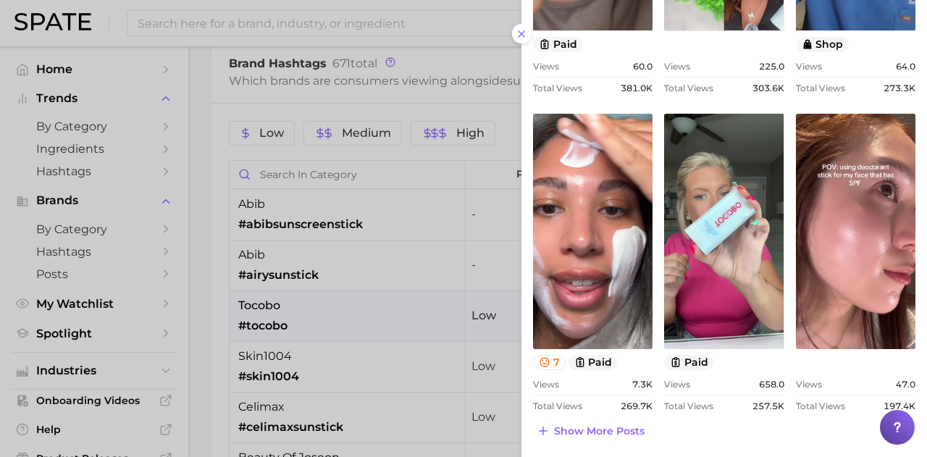
click at [437, 272] on div at bounding box center [463, 228] width 927 height 457
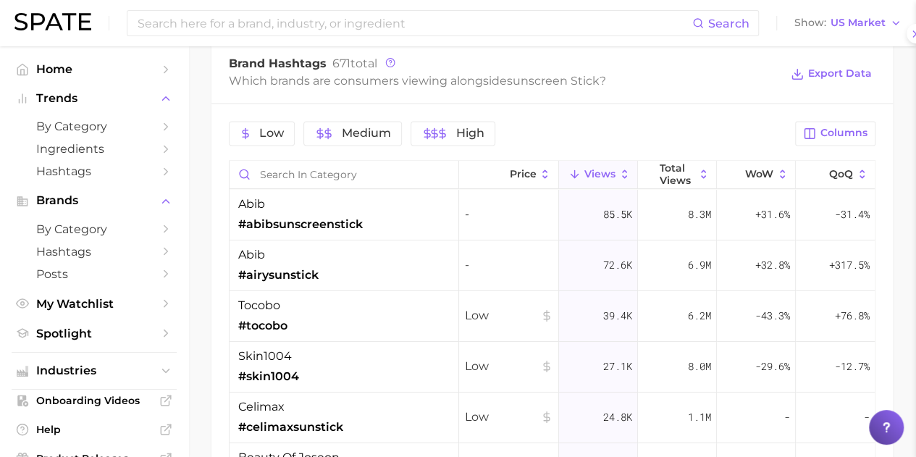
click at [371, 348] on div "skin1004 #skin1004" at bounding box center [345, 367] width 230 height 51
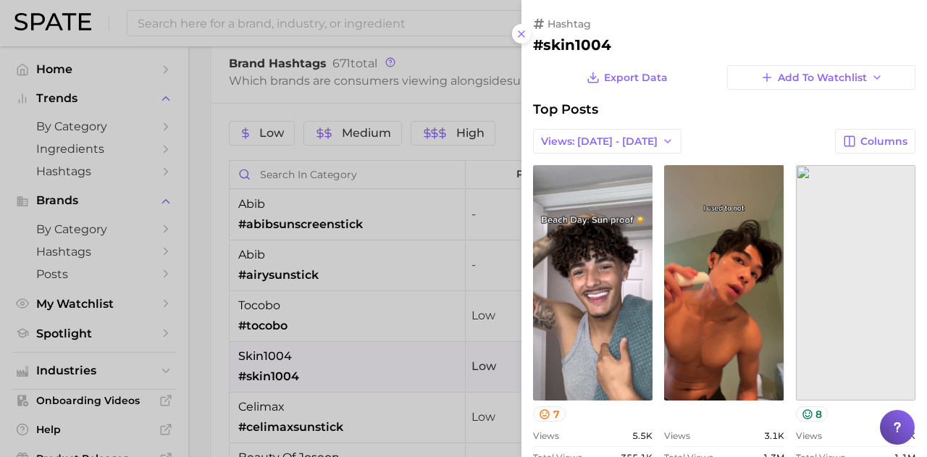
click at [647, 138] on span "Views: [DATE] - [DATE]" at bounding box center [599, 141] width 117 height 12
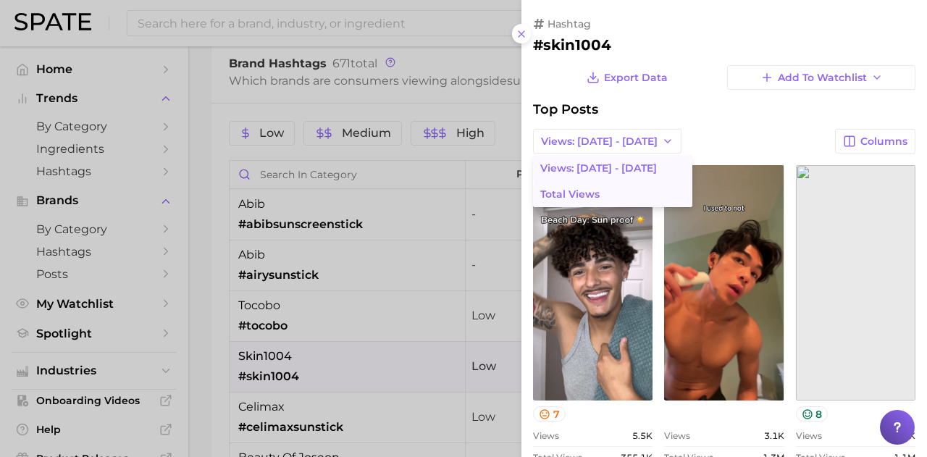
click at [645, 196] on button "Total Views" at bounding box center [612, 194] width 159 height 26
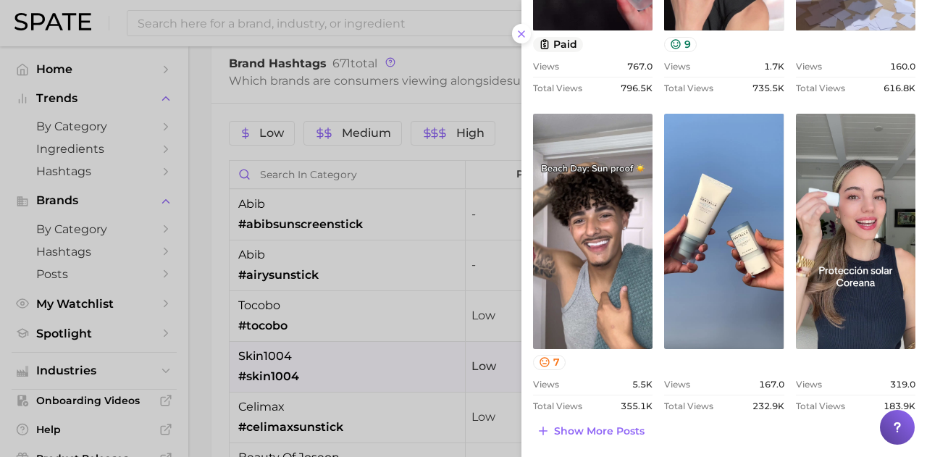
drag, startPoint x: 382, startPoint y: 354, endPoint x: 380, endPoint y: 347, distance: 7.6
click at [381, 351] on div at bounding box center [463, 228] width 927 height 457
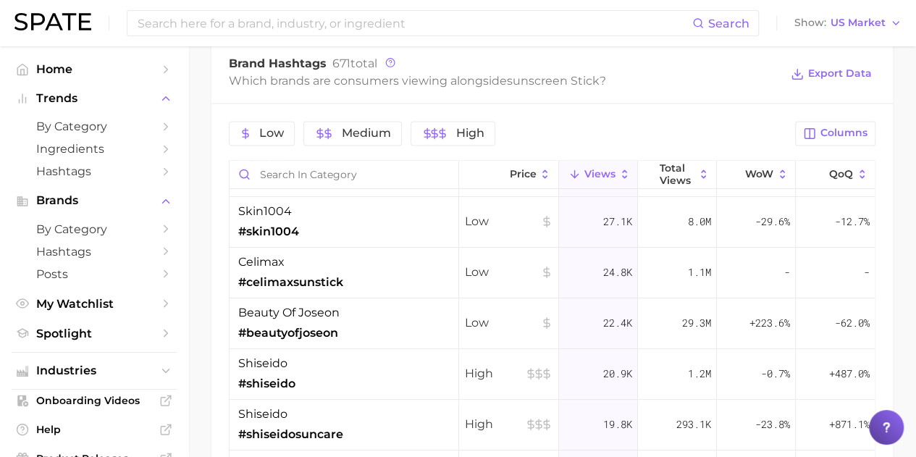
click at [423, 273] on div "celimax #celimaxsunstick" at bounding box center [345, 273] width 230 height 51
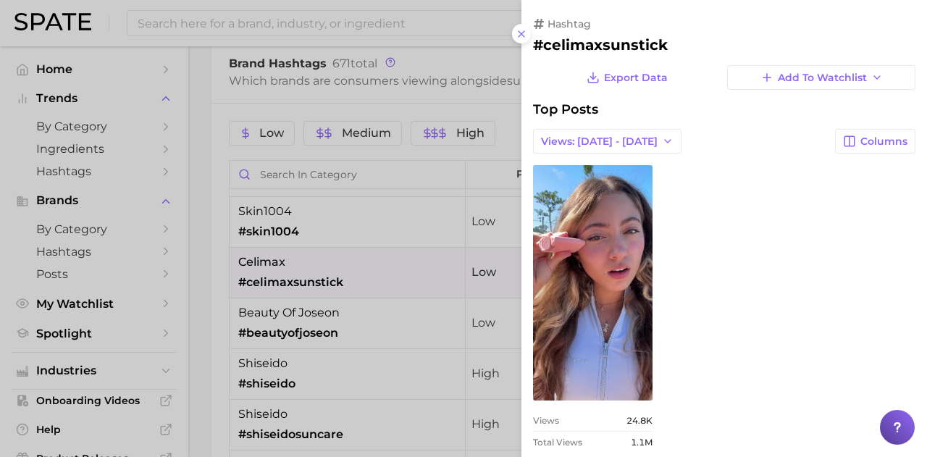
click at [621, 133] on button "Views: [DATE] - [DATE]" at bounding box center [607, 141] width 148 height 25
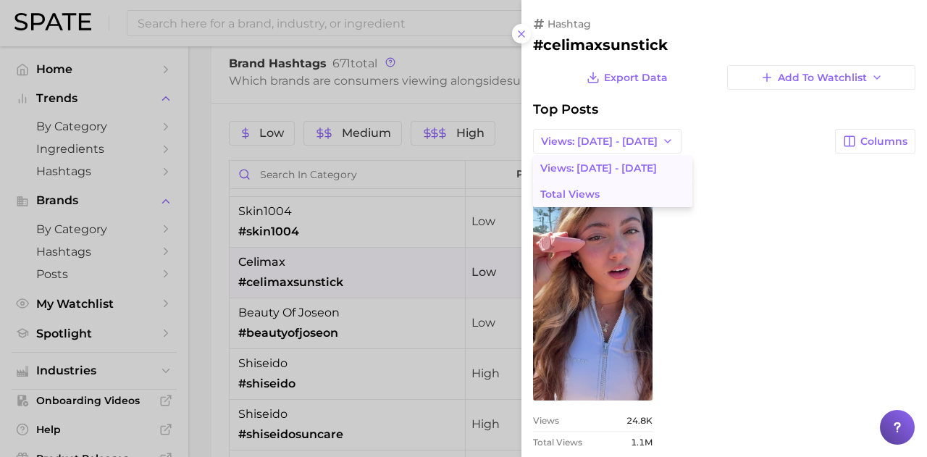
click at [617, 192] on button "Total Views" at bounding box center [612, 194] width 159 height 26
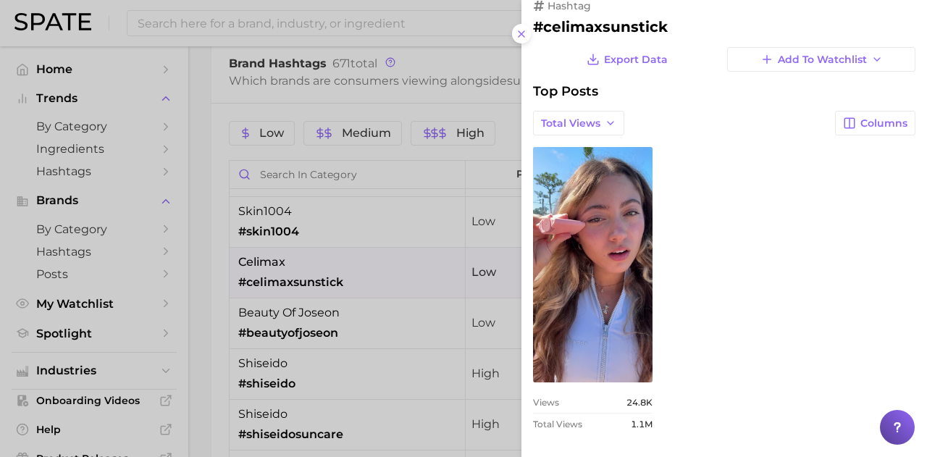
click at [424, 222] on div at bounding box center [463, 228] width 927 height 457
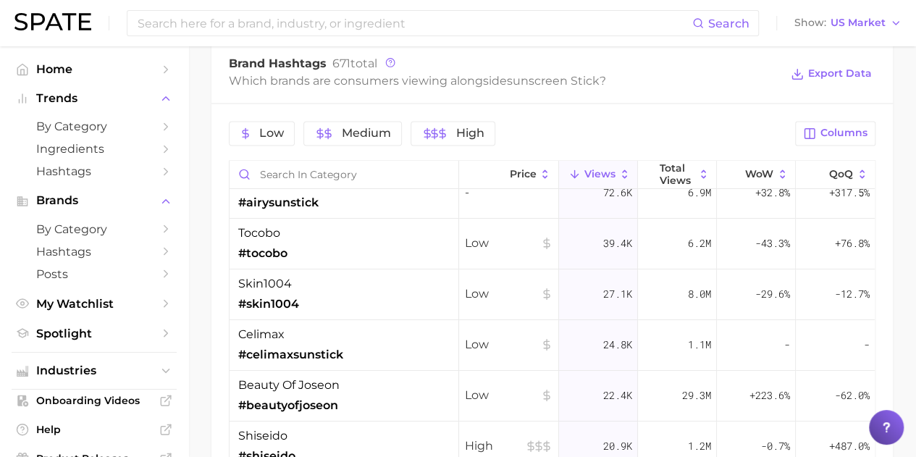
click at [361, 380] on div "beauty of joseon #beautyofjoseon" at bounding box center [345, 396] width 230 height 51
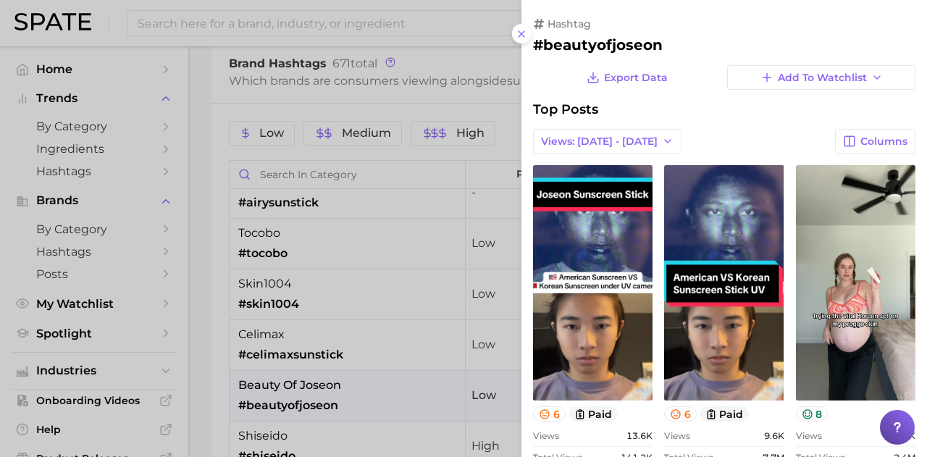
click at [594, 134] on button "Views: [DATE] - [DATE]" at bounding box center [607, 141] width 148 height 25
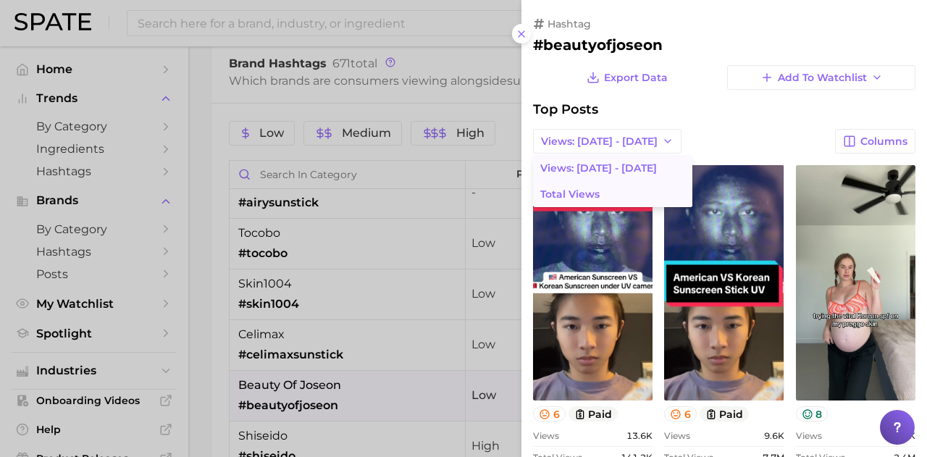
click at [593, 190] on span "Total Views" at bounding box center [569, 194] width 59 height 12
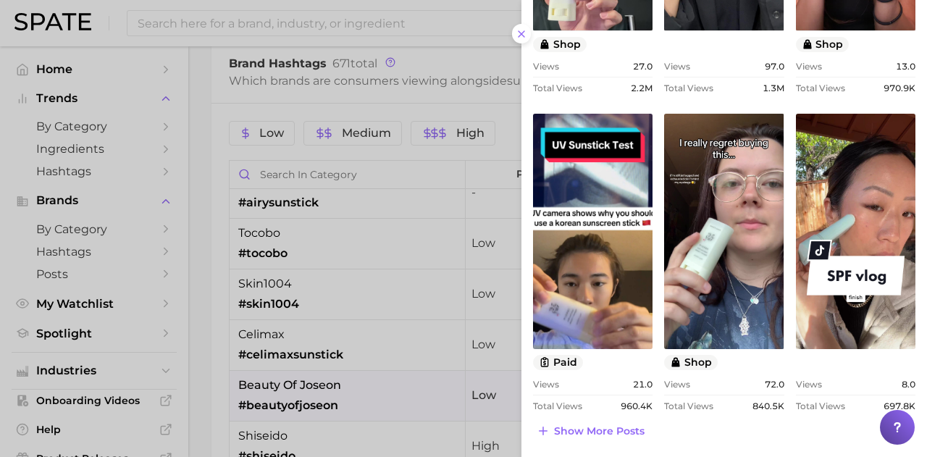
click at [292, 251] on div at bounding box center [463, 228] width 927 height 457
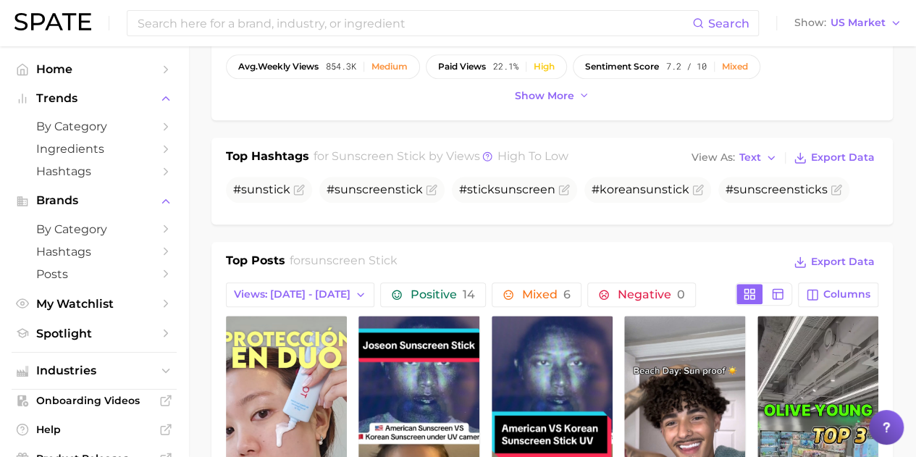
click at [314, 294] on span "Views: [DATE] - [DATE]" at bounding box center [292, 294] width 117 height 12
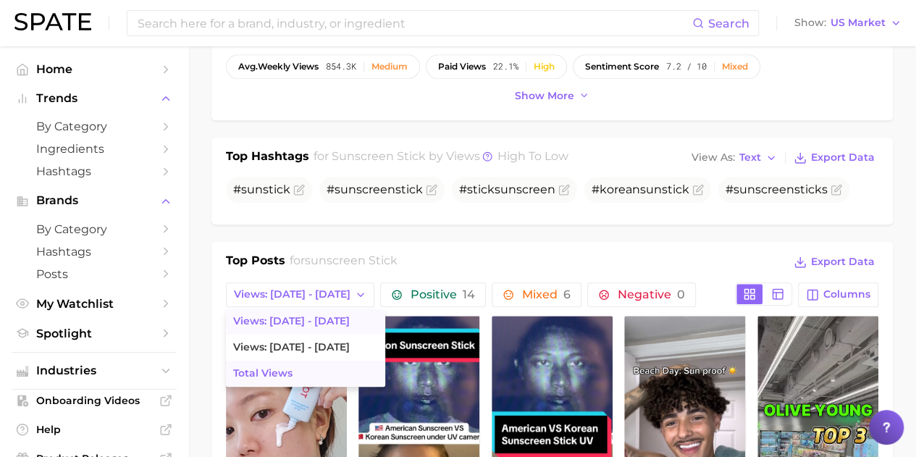
click at [269, 361] on button "Total Views" at bounding box center [305, 374] width 159 height 26
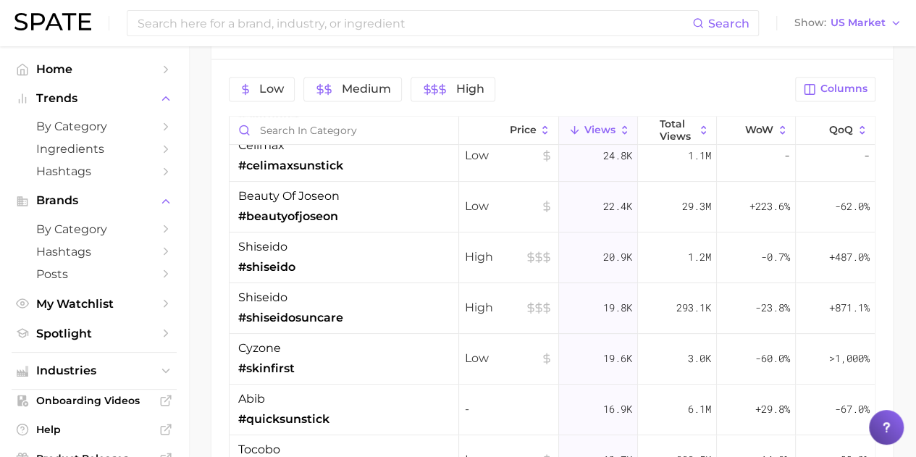
click at [697, 126] on icon at bounding box center [703, 130] width 13 height 13
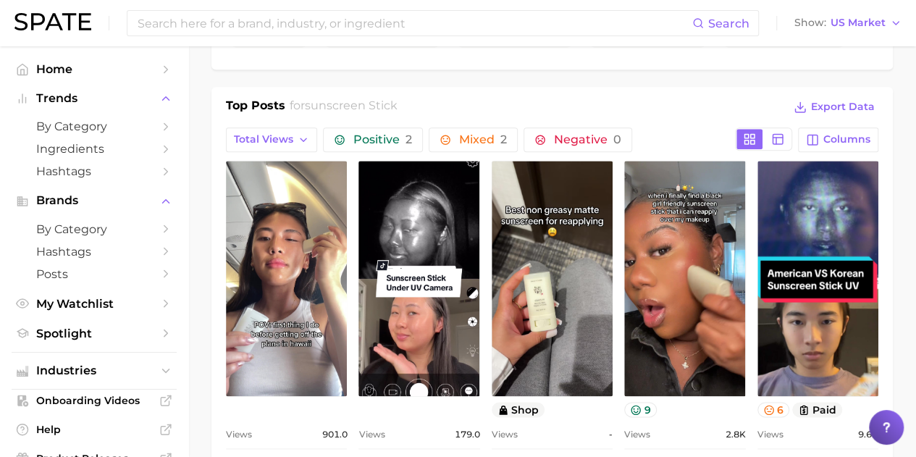
scroll to position [652, 0]
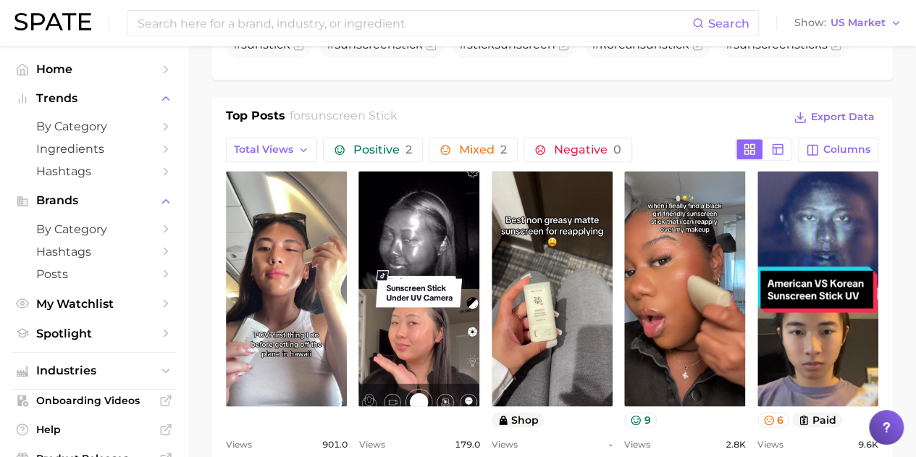
click at [280, 140] on button "Total Views" at bounding box center [271, 150] width 91 height 25
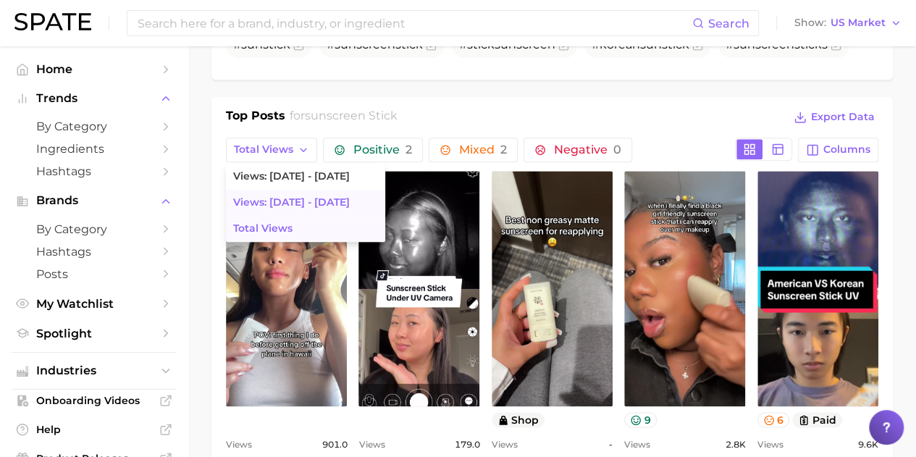
click at [285, 223] on span "Total Views" at bounding box center [262, 228] width 59 height 12
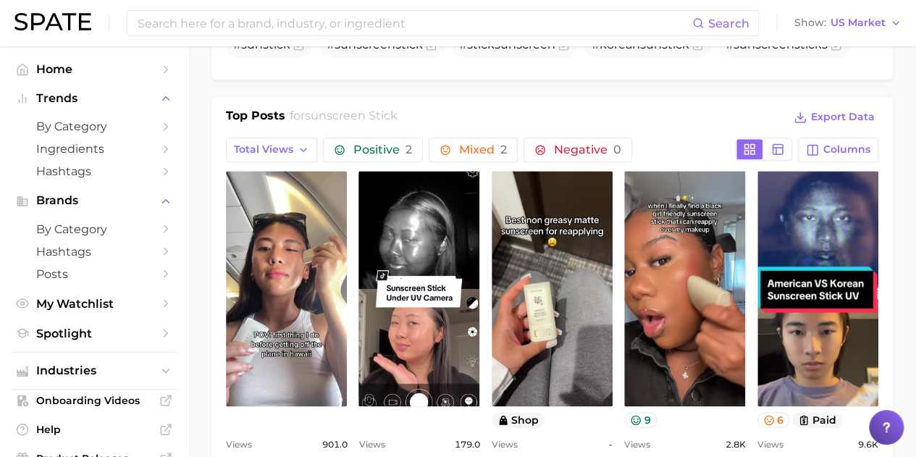
scroll to position [797, 0]
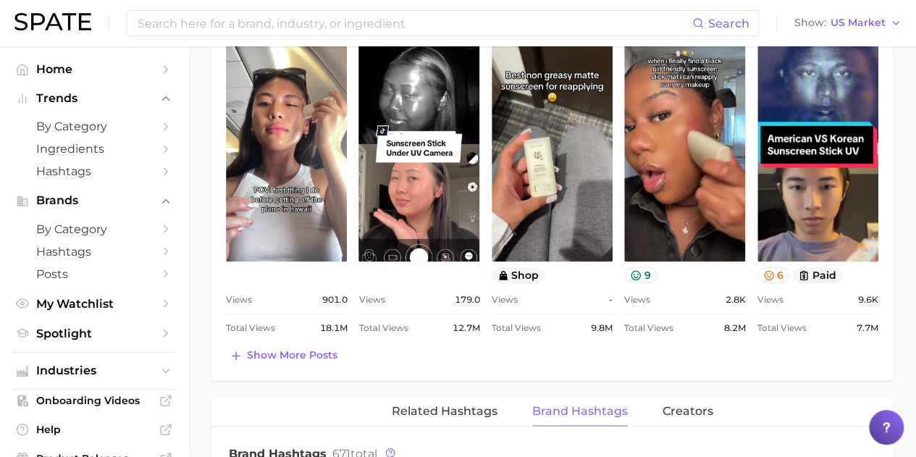
click at [301, 188] on link "view post on TikTok" at bounding box center [286, 143] width 121 height 235
click at [469, 370] on div "Top Posts for sunscreen stick Export Data Total Views Positive 2 Mixed 2 Negati…" at bounding box center [552, 166] width 682 height 428
